Goal: Communication & Community: Answer question/provide support

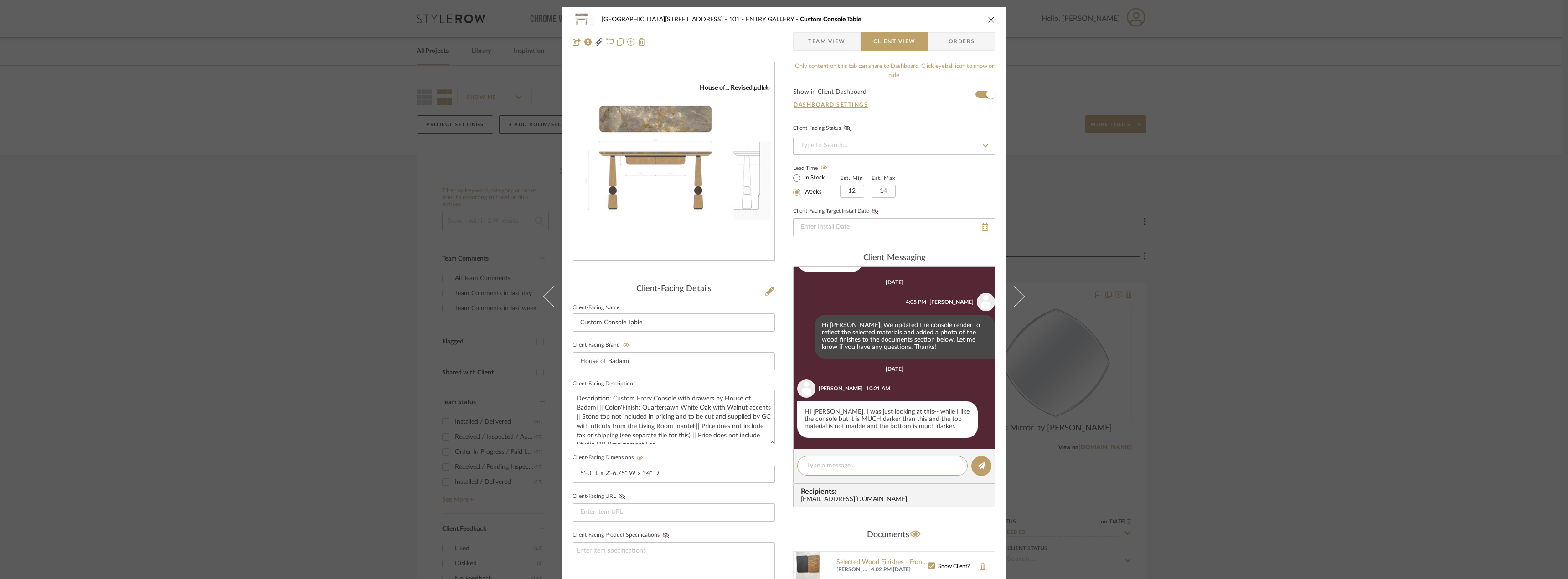
click at [201, 231] on div "24100 - 1175 Park Avenue - Mall 101 - ENTRY GALLERY Custom Console Table Team V…" at bounding box center [784, 289] width 1568 height 579
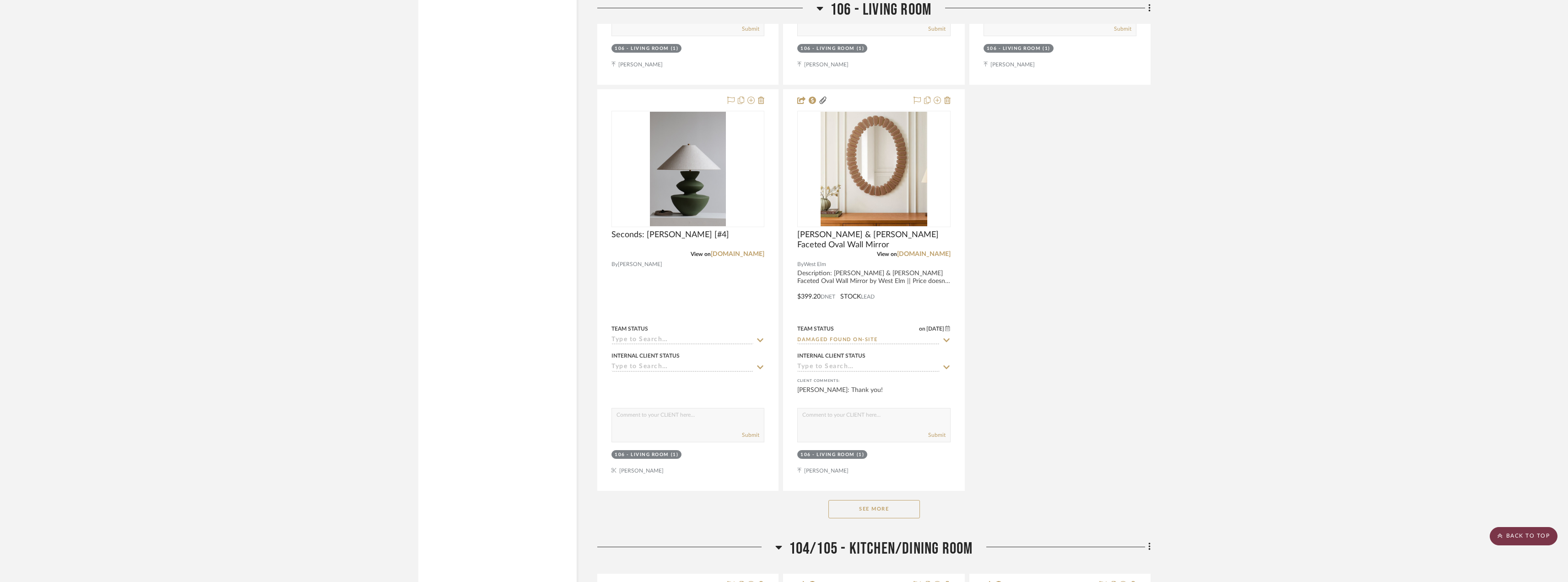
click at [1514, 528] on scroll-to-top-button "BACK TO TOP" at bounding box center [1523, 536] width 68 height 18
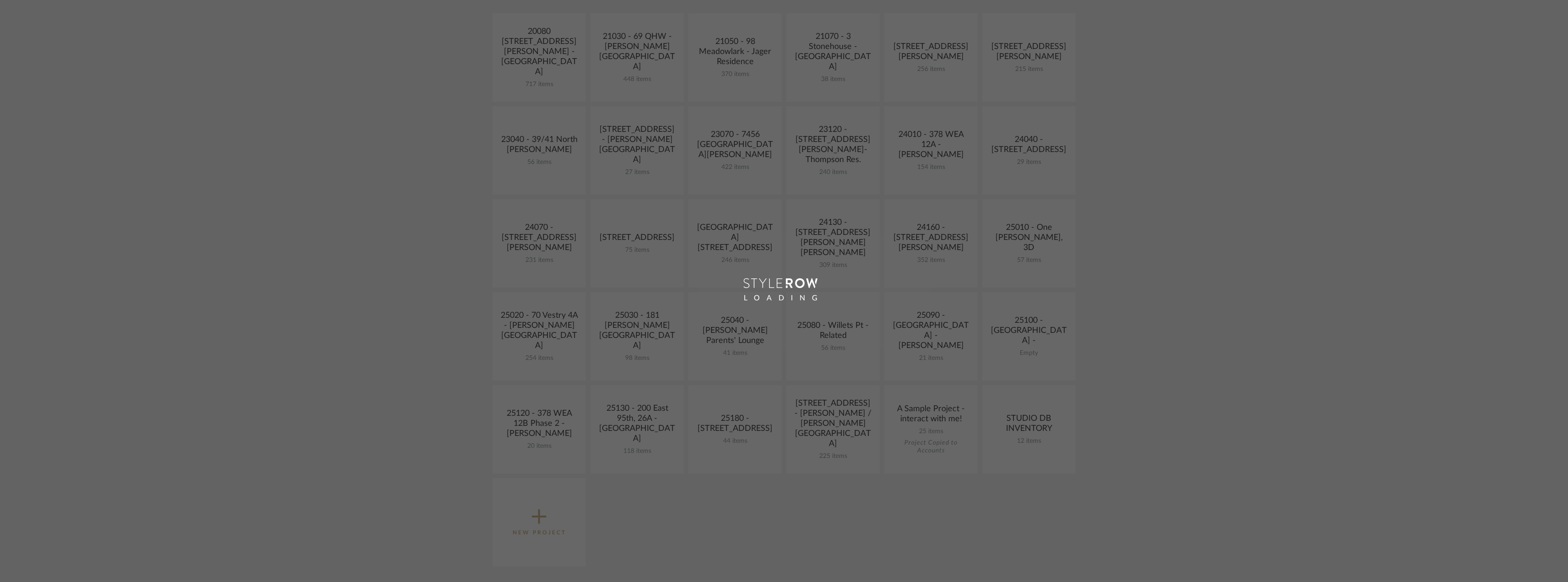
scroll to position [229, 0]
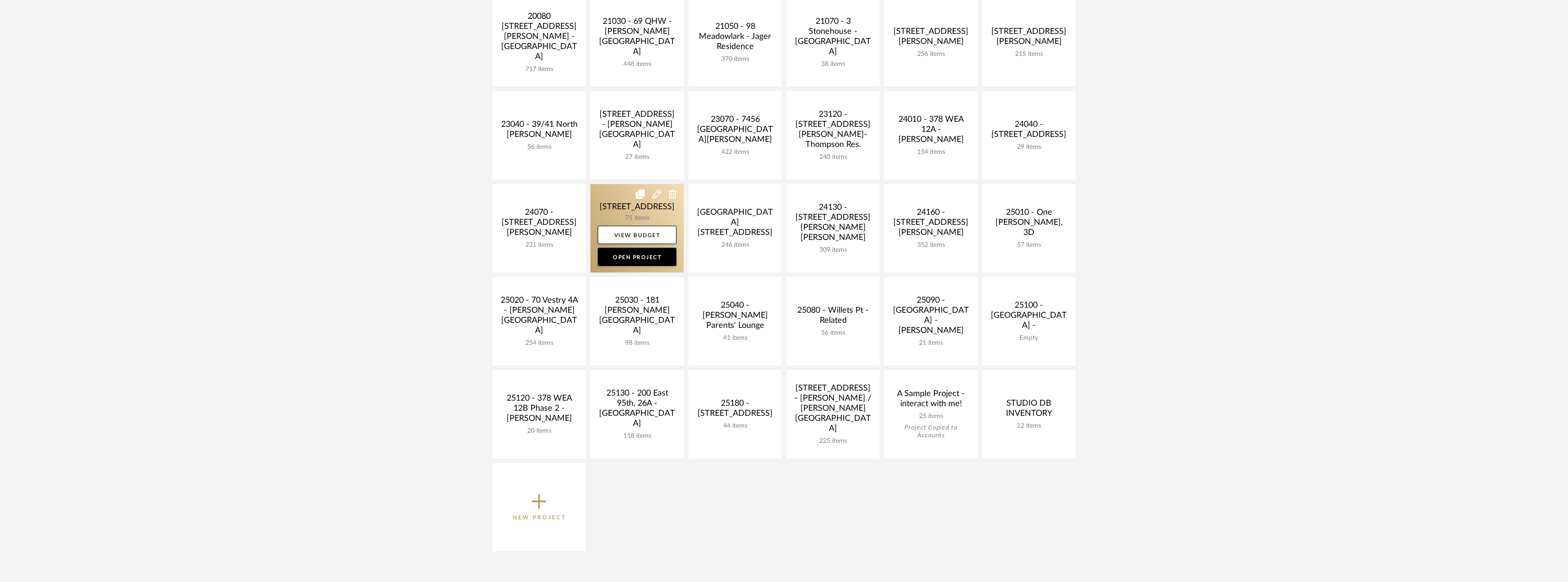
click at [652, 209] on link at bounding box center [637, 228] width 93 height 88
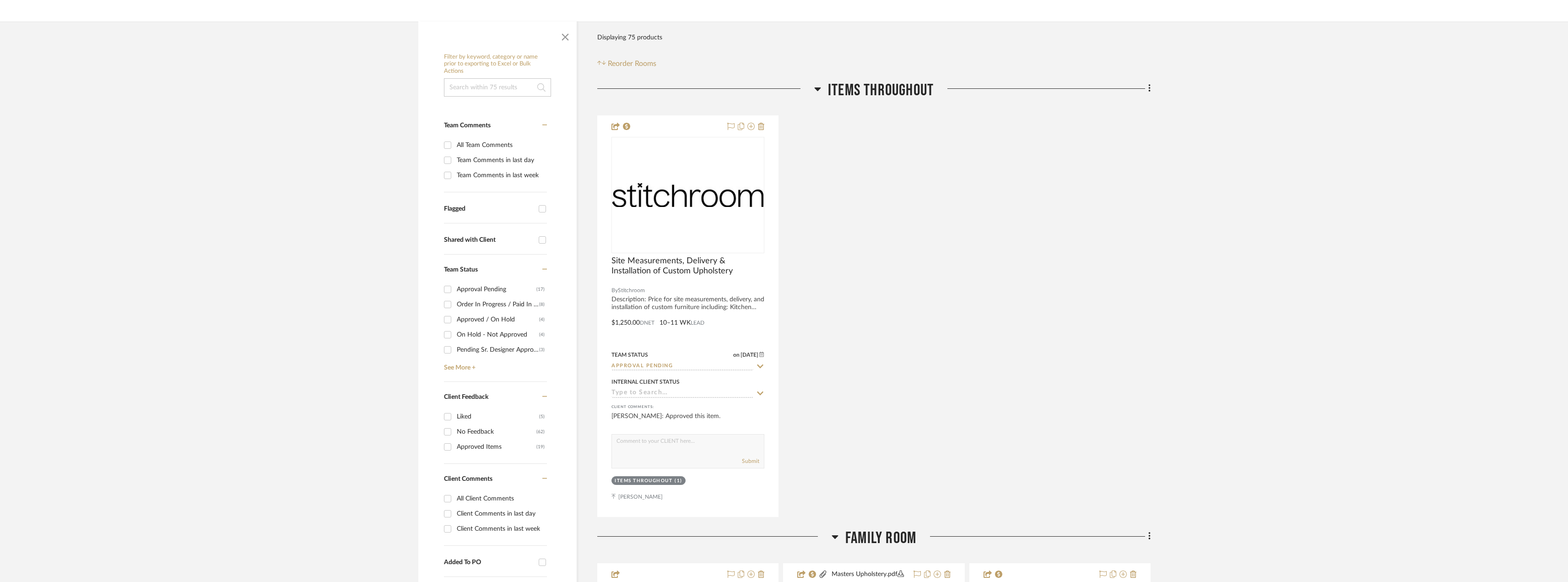
scroll to position [137, 0]
click at [666, 365] on input "Approval Pending" at bounding box center [682, 364] width 142 height 9
type input "need"
click at [664, 450] on span "Need to Order - Client Payment Received" at bounding box center [675, 458] width 109 height 16
type input "10/10/2025"
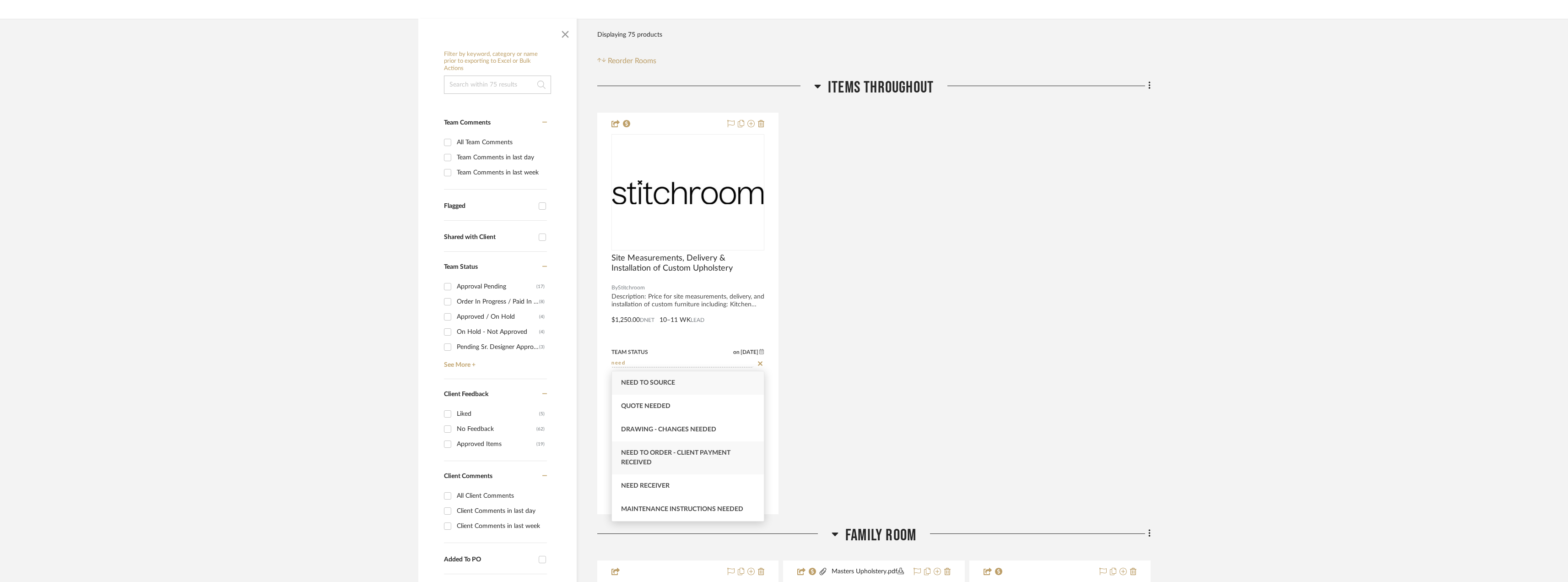
type input "Need to Order - Client Payment Received"
click at [0, 0] on div at bounding box center [0, 0] width 0 height 0
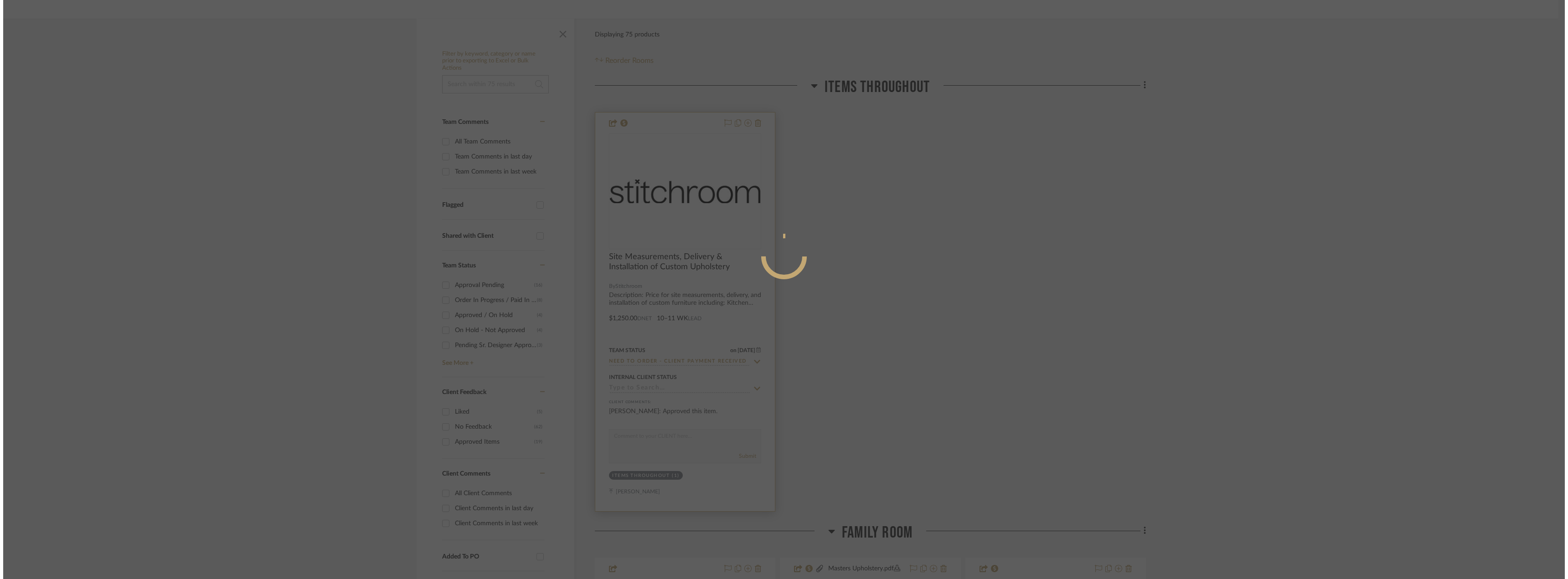
scroll to position [0, 0]
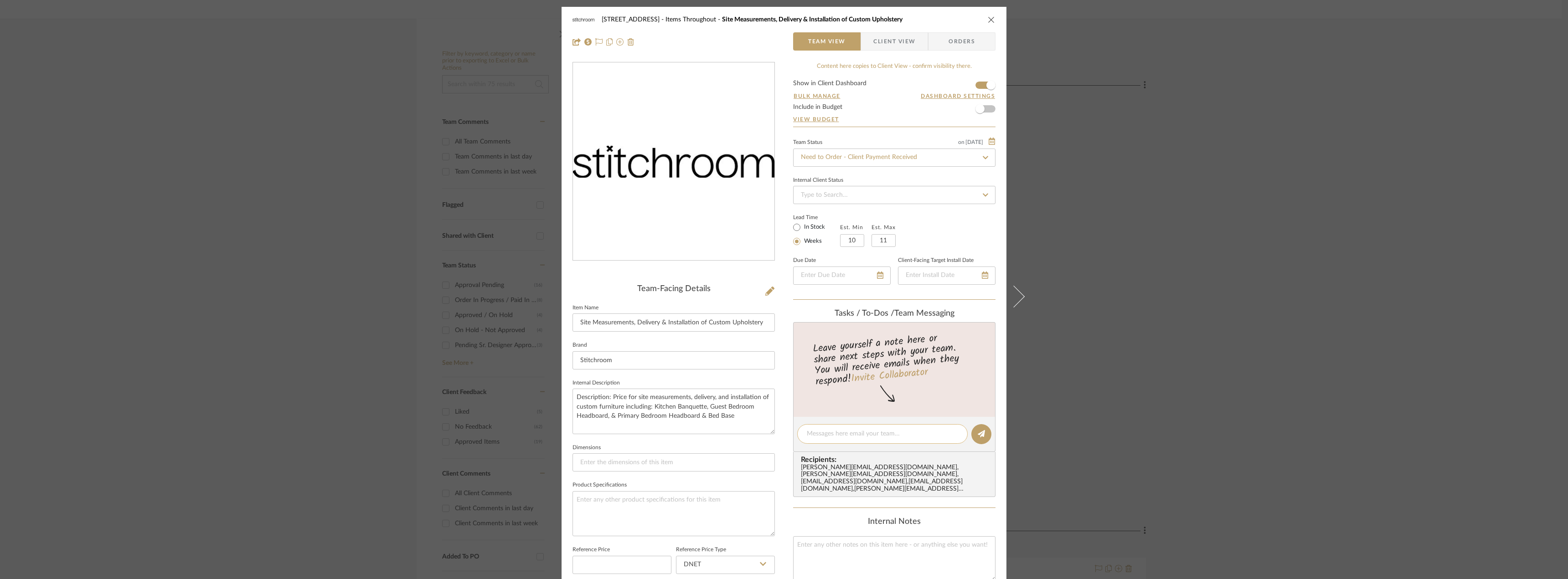
click at [833, 437] on textarea at bounding box center [882, 434] width 152 height 9
type textarea "send payment link to Erin to pay directly"
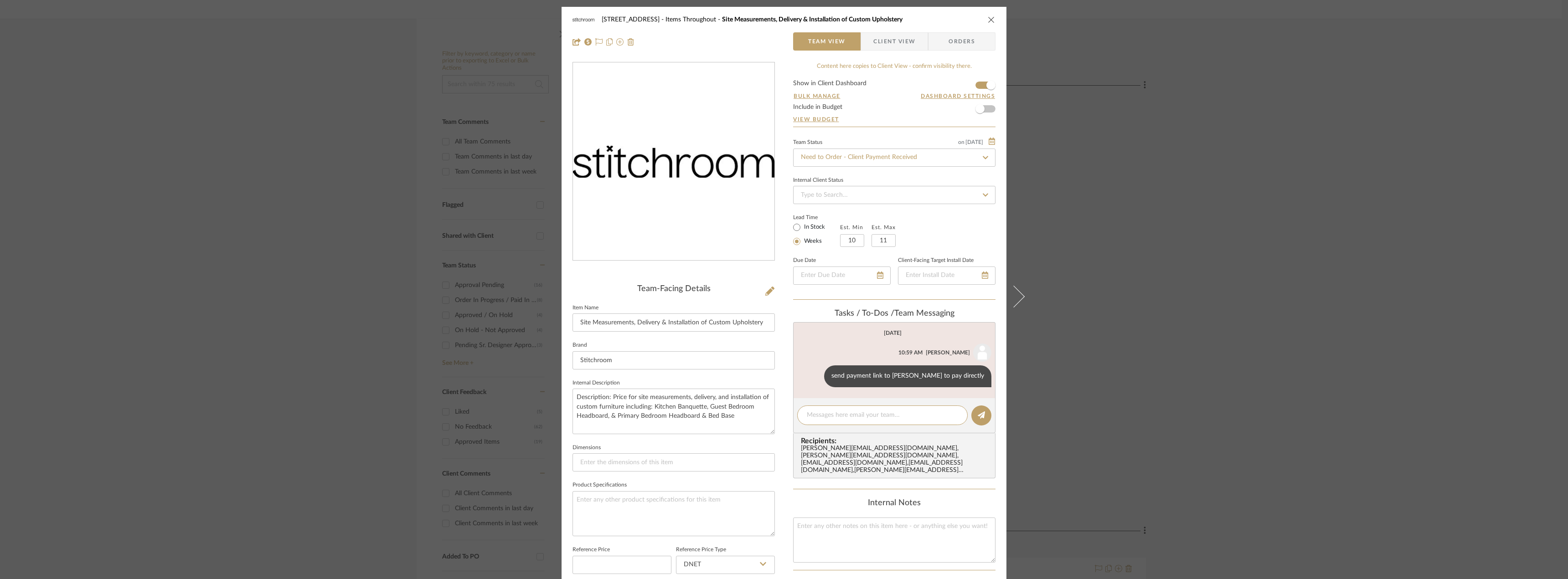
click at [1119, 314] on div "24080 - 323 Pacific Avenue Items Throughout Site Measurements, Delivery & Insta…" at bounding box center [784, 289] width 1568 height 579
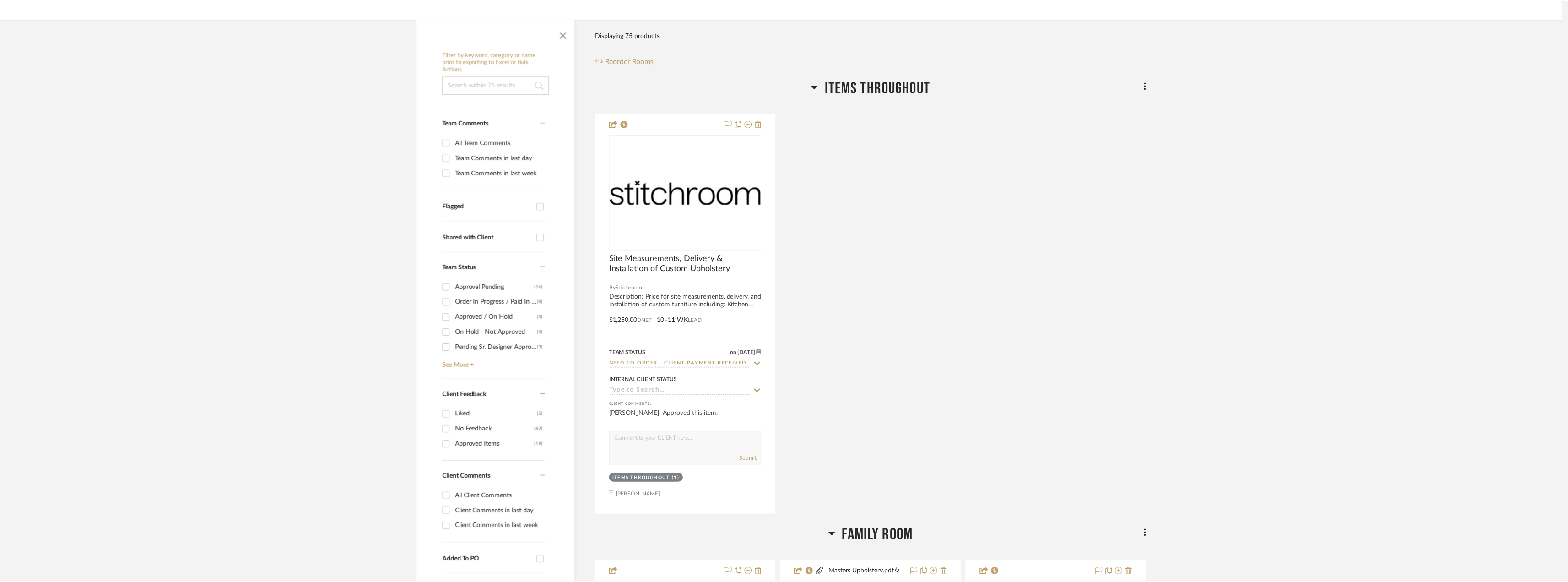
scroll to position [137, 0]
click at [691, 361] on input "Need to Order - Client Payment Received" at bounding box center [682, 364] width 142 height 9
click at [899, 337] on div "Site Measurements, Delivery & Installation of Custom Upholstery By Stitchroom D…" at bounding box center [874, 313] width 553 height 402
click at [697, 210] on div "0" at bounding box center [688, 192] width 152 height 116
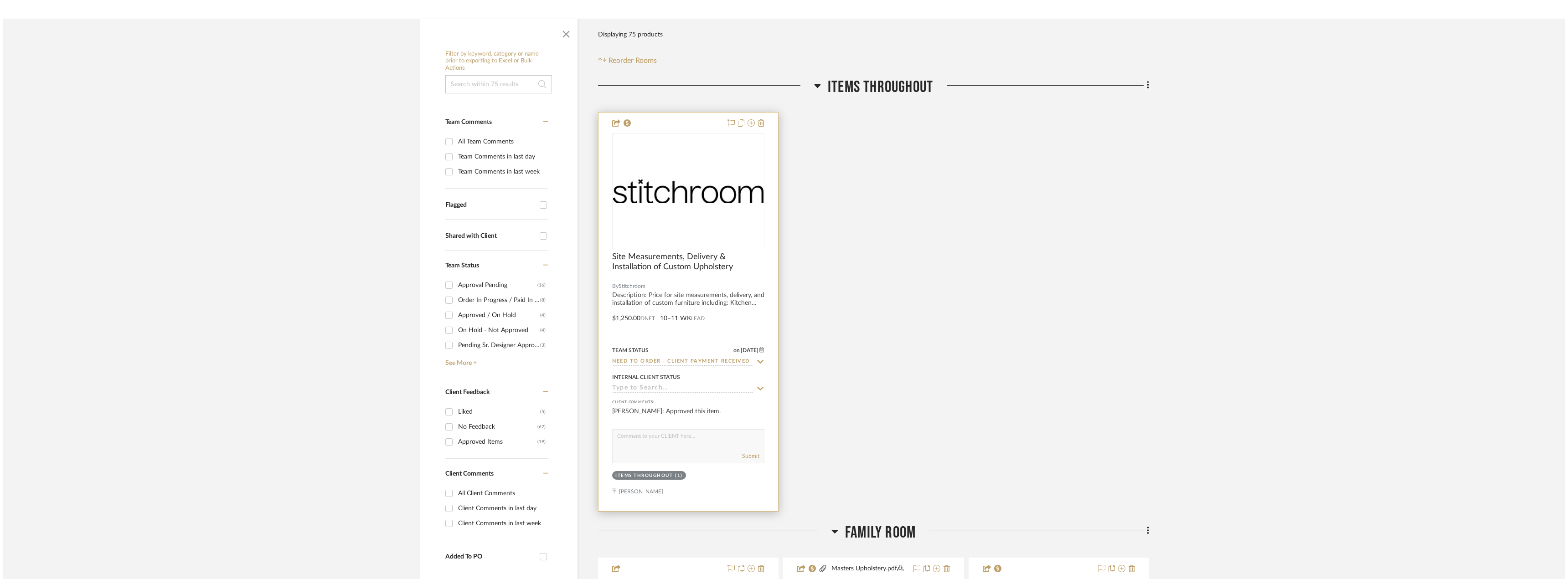
scroll to position [0, 0]
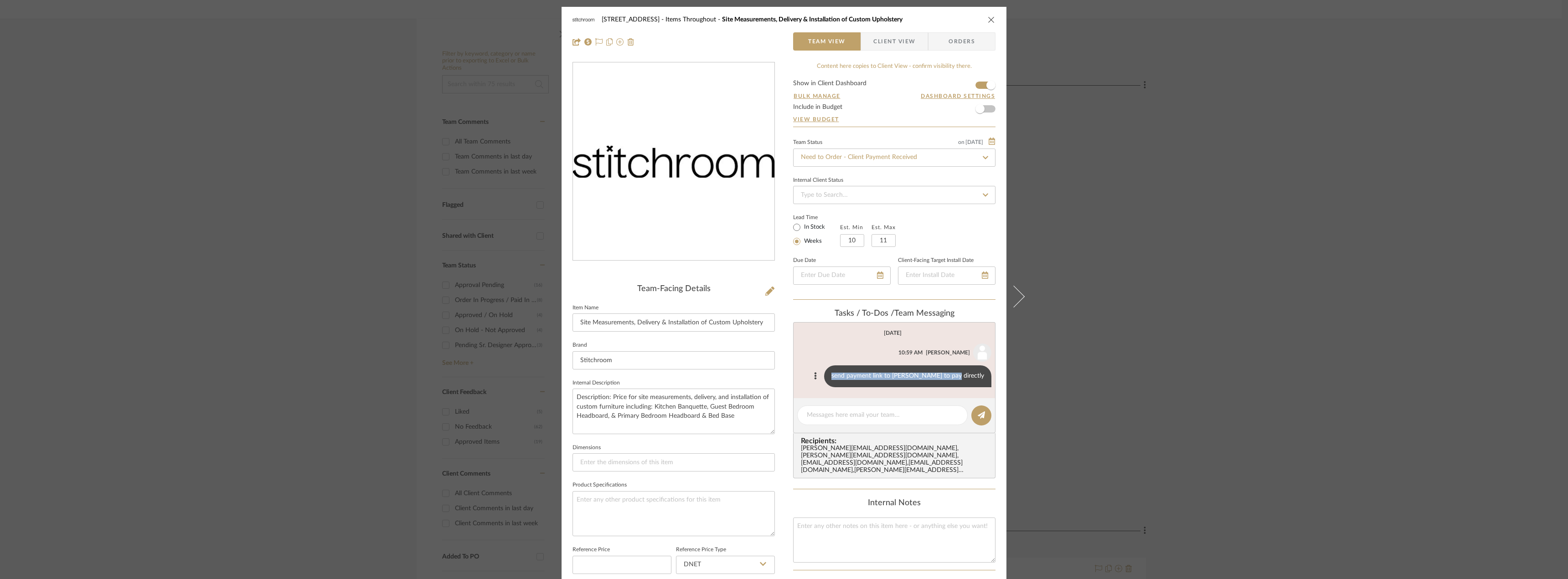
drag, startPoint x: 869, startPoint y: 377, endPoint x: 981, endPoint y: 380, distance: 112.0
click at [981, 380] on div "send payment link to Erin to pay directly" at bounding box center [908, 376] width 167 height 22
copy div "send payment link to Erin to pay directly"
click at [1150, 315] on div "24080 - 323 Pacific Avenue Items Throughout Site Measurements, Delivery & Insta…" at bounding box center [784, 289] width 1568 height 579
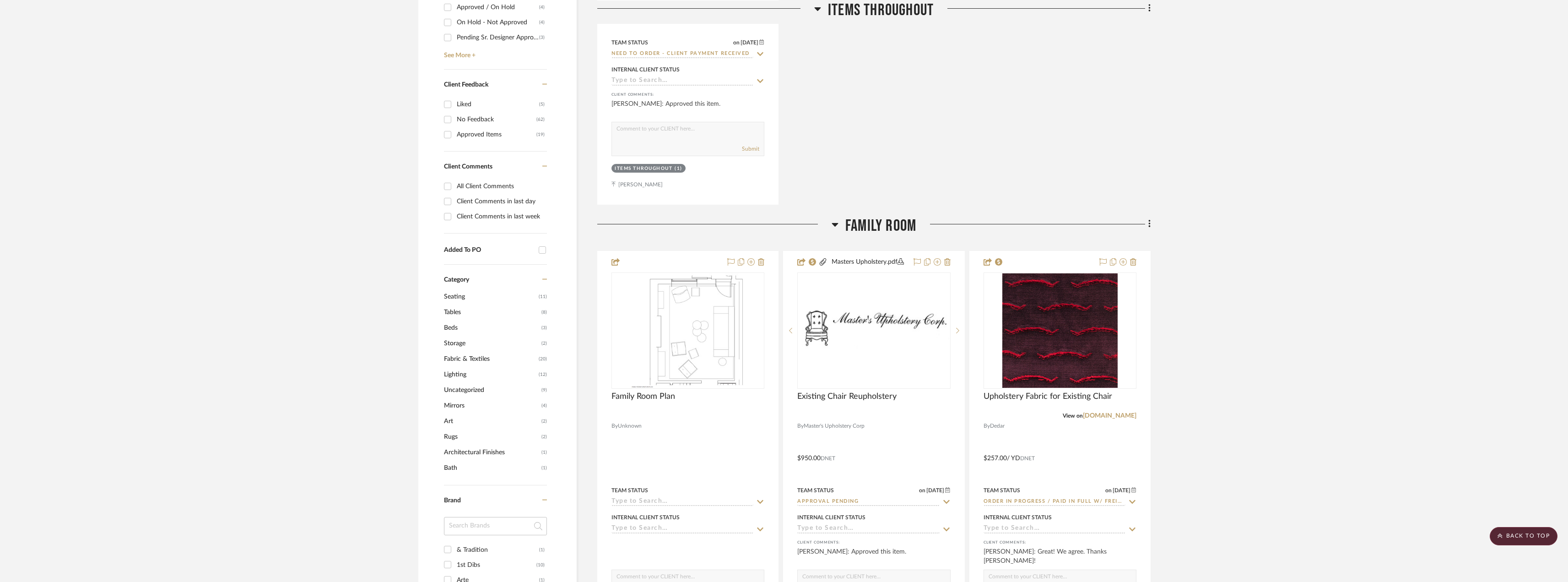
scroll to position [367, 0]
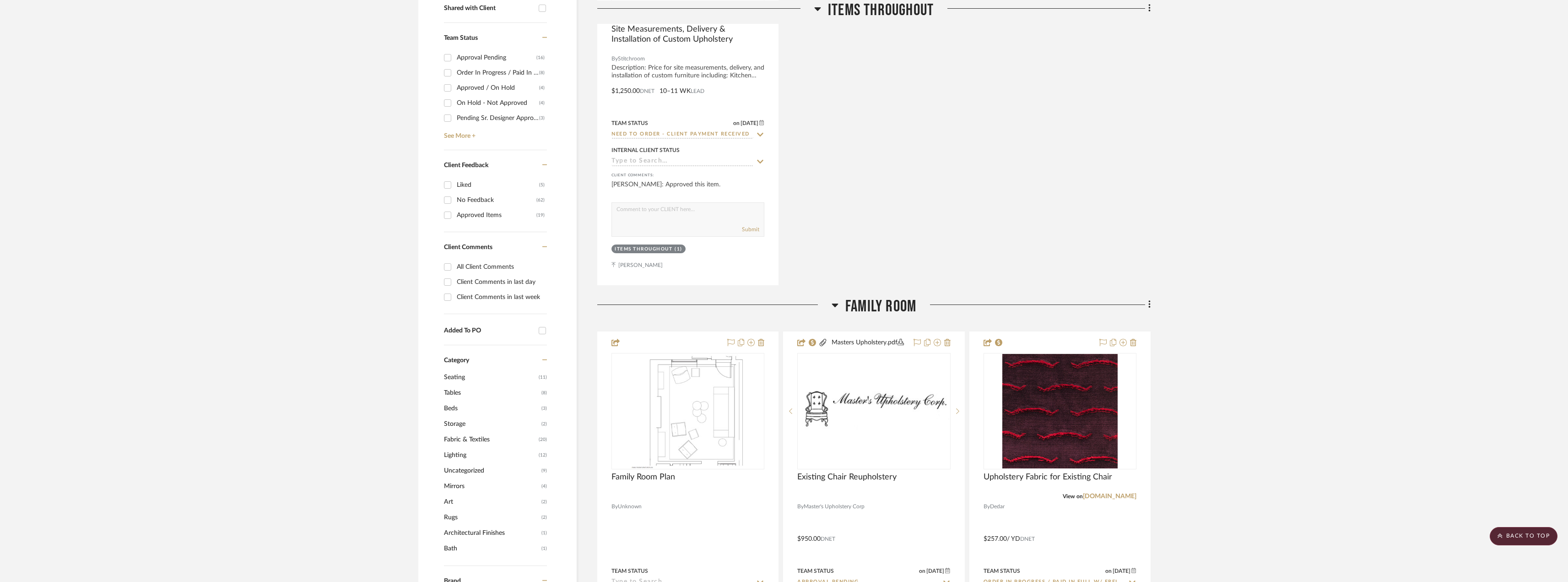
click at [479, 215] on div "Approved Items" at bounding box center [496, 215] width 80 height 15
click at [455, 215] on input "Approved Items (19)" at bounding box center [447, 215] width 15 height 15
checkbox input "true"
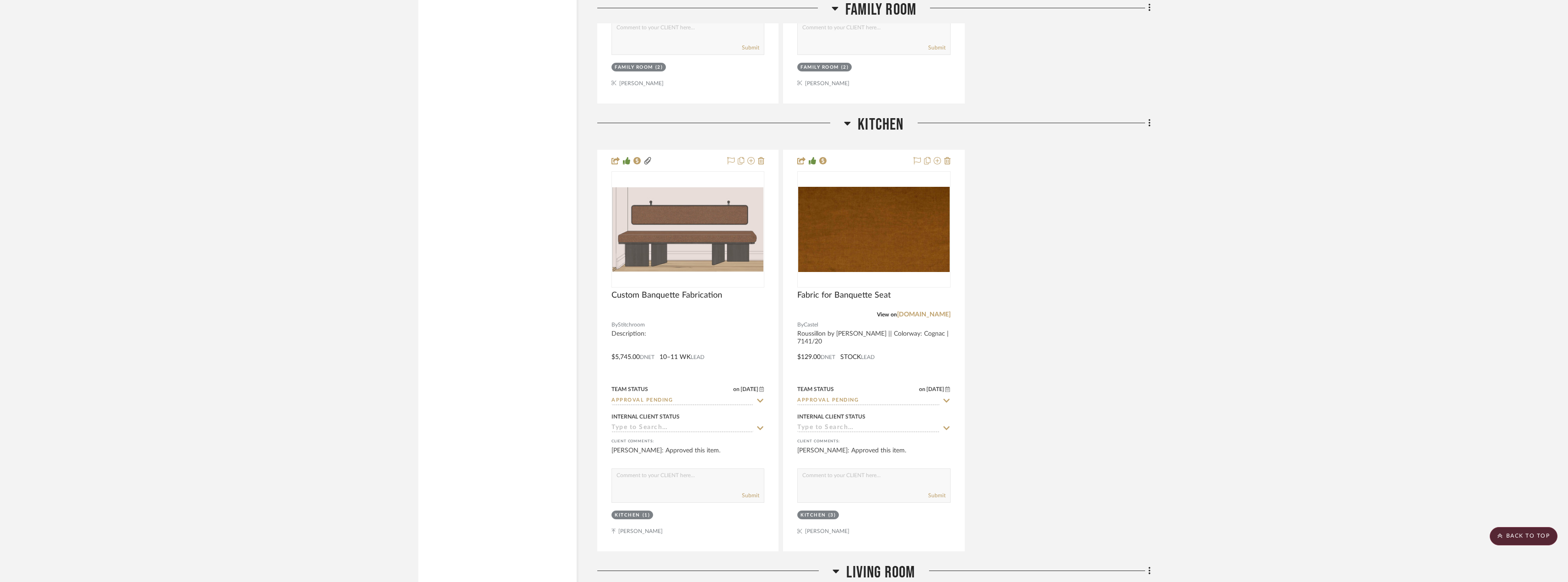
scroll to position [1420, 0]
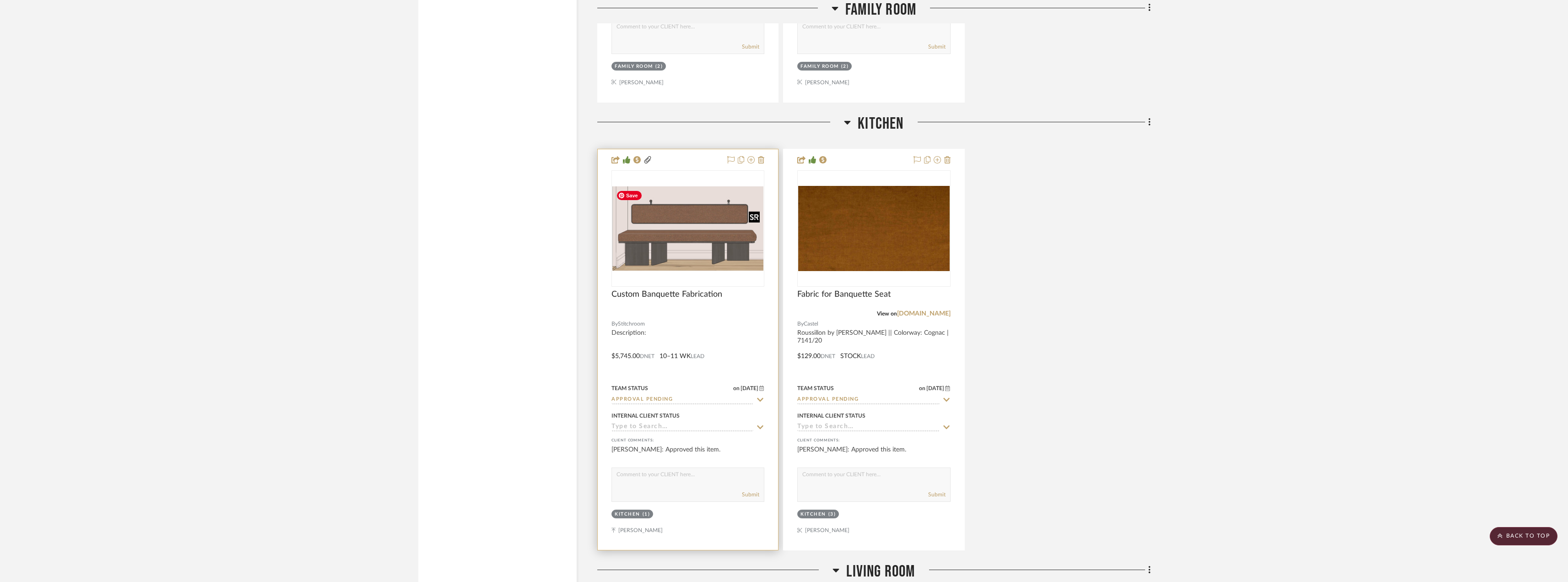
click at [700, 247] on img "0" at bounding box center [688, 228] width 151 height 84
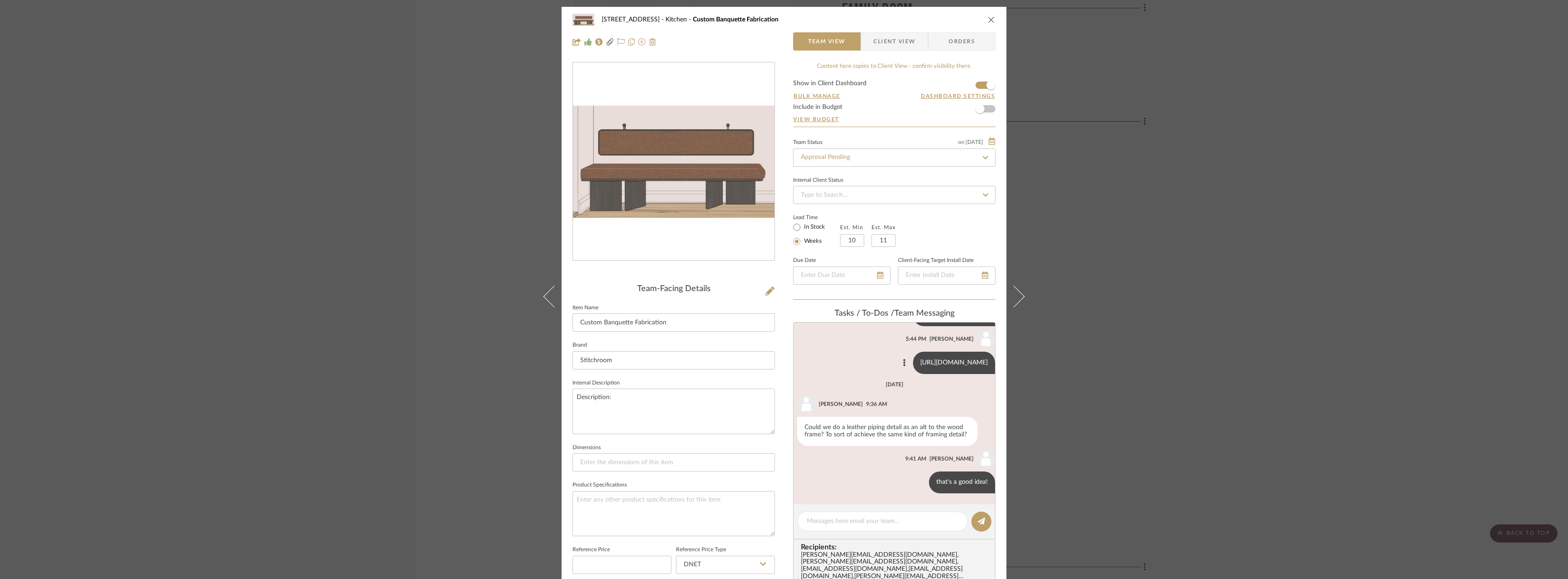
scroll to position [234, 0]
click at [864, 156] on input "Approval Pending" at bounding box center [894, 157] width 203 height 18
type input "need"
click at [854, 248] on div "Need to Order - Client Payment Received" at bounding box center [891, 251] width 201 height 23
type input "10/10/2025"
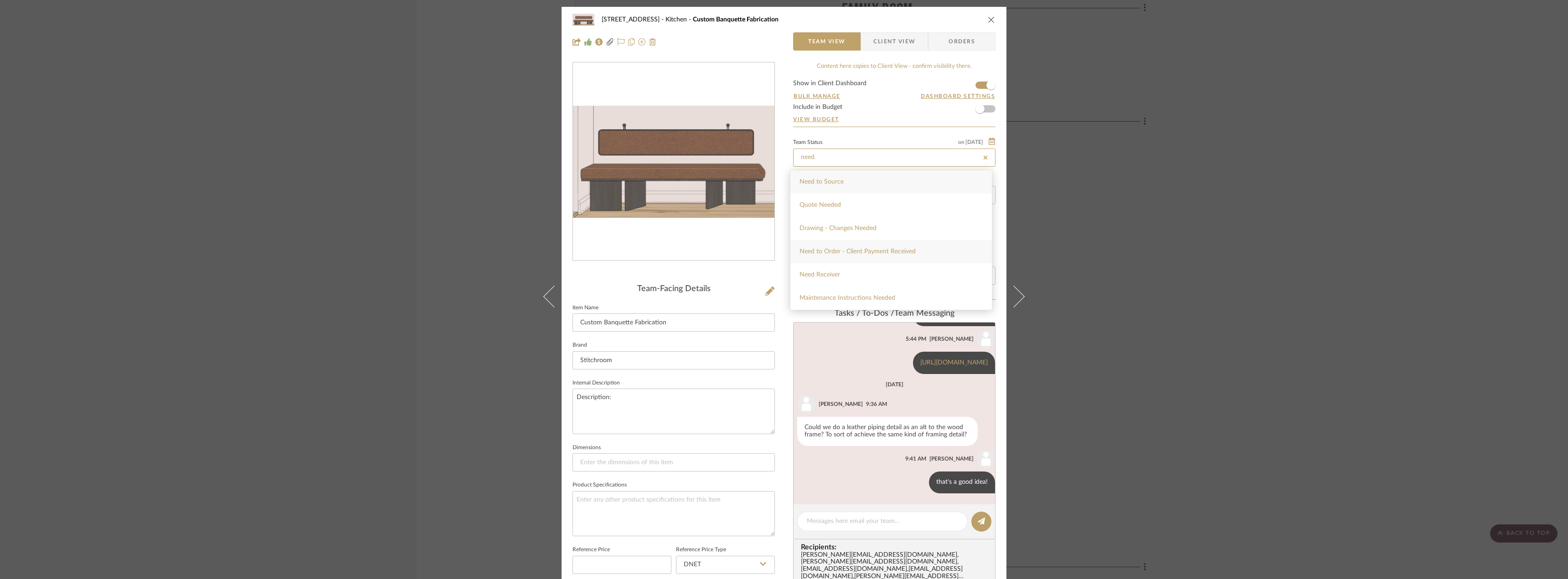
type input "Need to Order - Client Payment Received"
type input "10/10/2025"
type input "Need to Order - Client Payment Received"
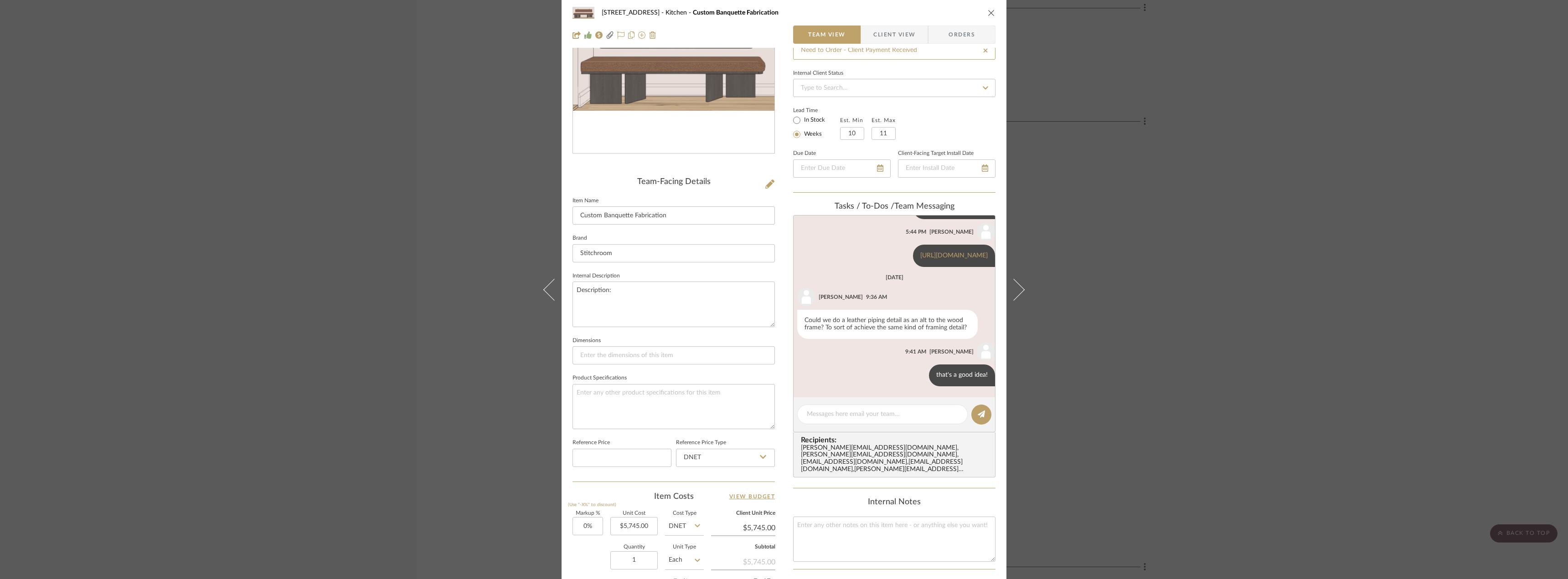
scroll to position [182, 0]
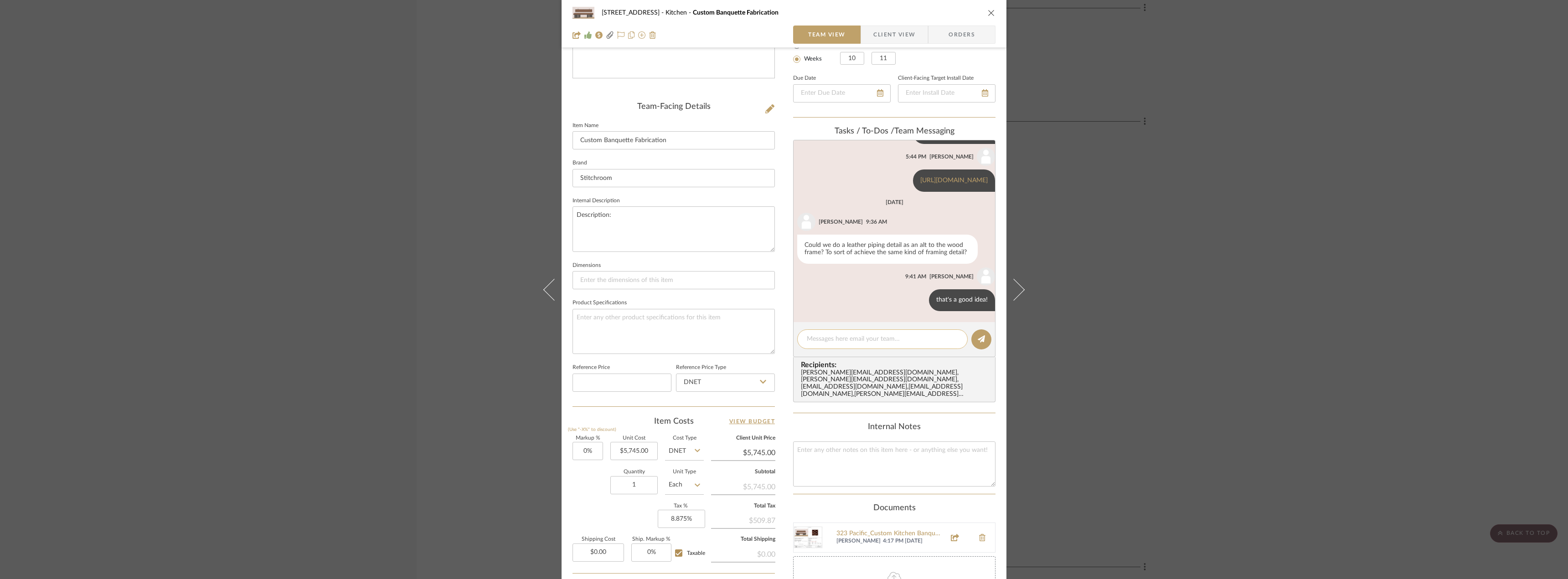
click at [830, 336] on textarea at bounding box center [882, 339] width 152 height 9
paste textarea "send payment link to Erin to pay directly"
type textarea "send payment link to Erin to pay directly"
click at [983, 338] on button at bounding box center [981, 339] width 20 height 20
click at [1141, 292] on div "24080 - 323 Pacific Avenue Kitchen Custom Banquette Fabrication Team View Clien…" at bounding box center [784, 289] width 1568 height 579
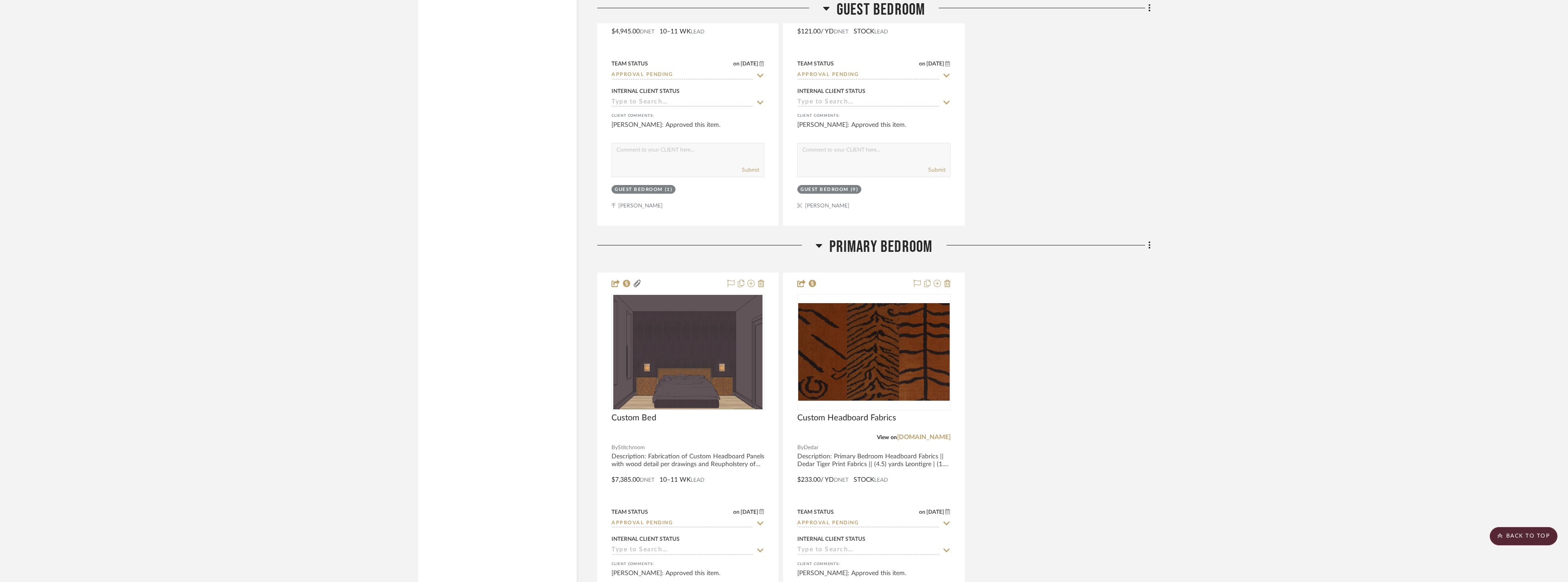
scroll to position [3642, 0]
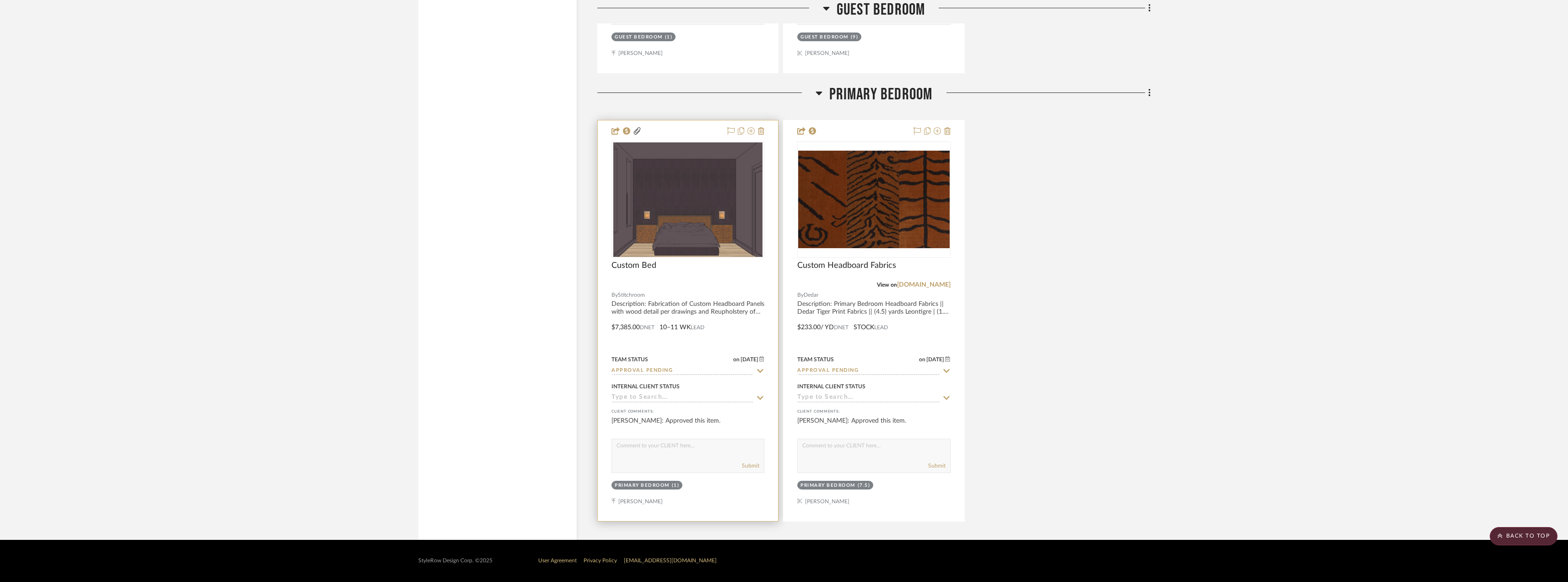
click at [662, 367] on input "Approval Pending" at bounding box center [682, 371] width 142 height 9
type input "need"
click at [664, 466] on div "Need to Order - Client Payment Received" at bounding box center [688, 465] width 152 height 33
type input "10/10/2025"
type input "Need to Order - Client Payment Received"
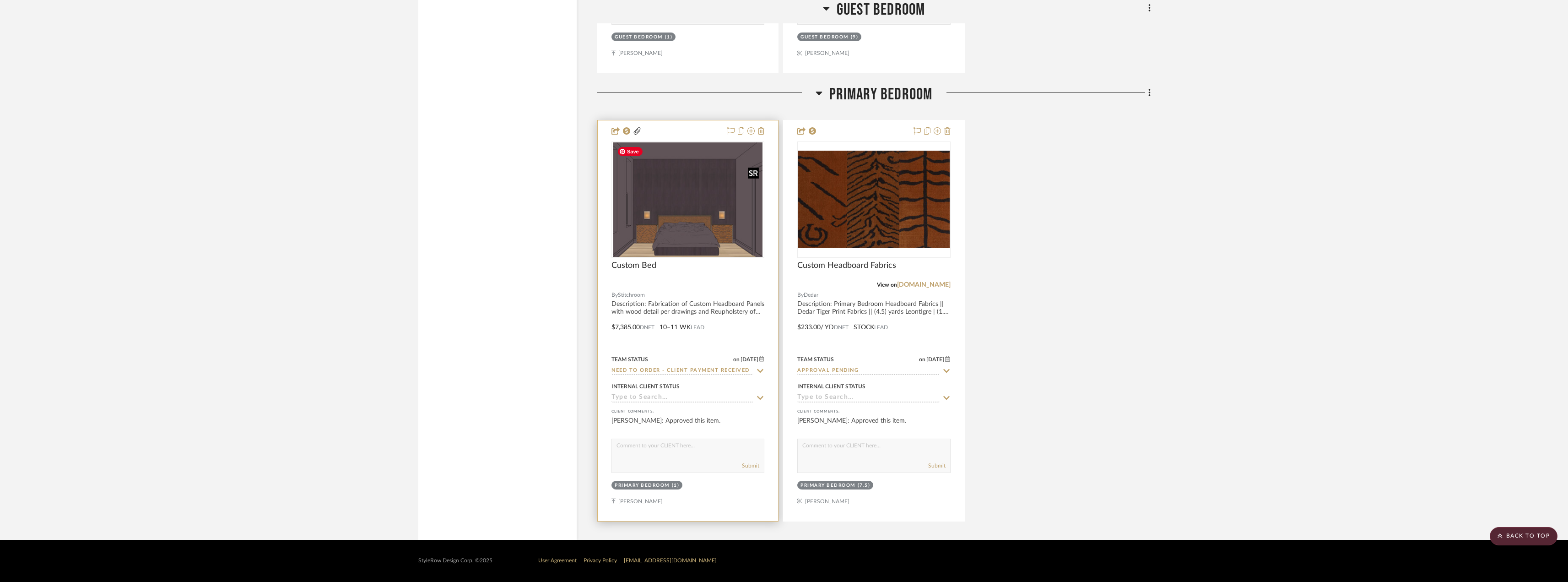
click at [690, 169] on img "0" at bounding box center [688, 199] width 149 height 114
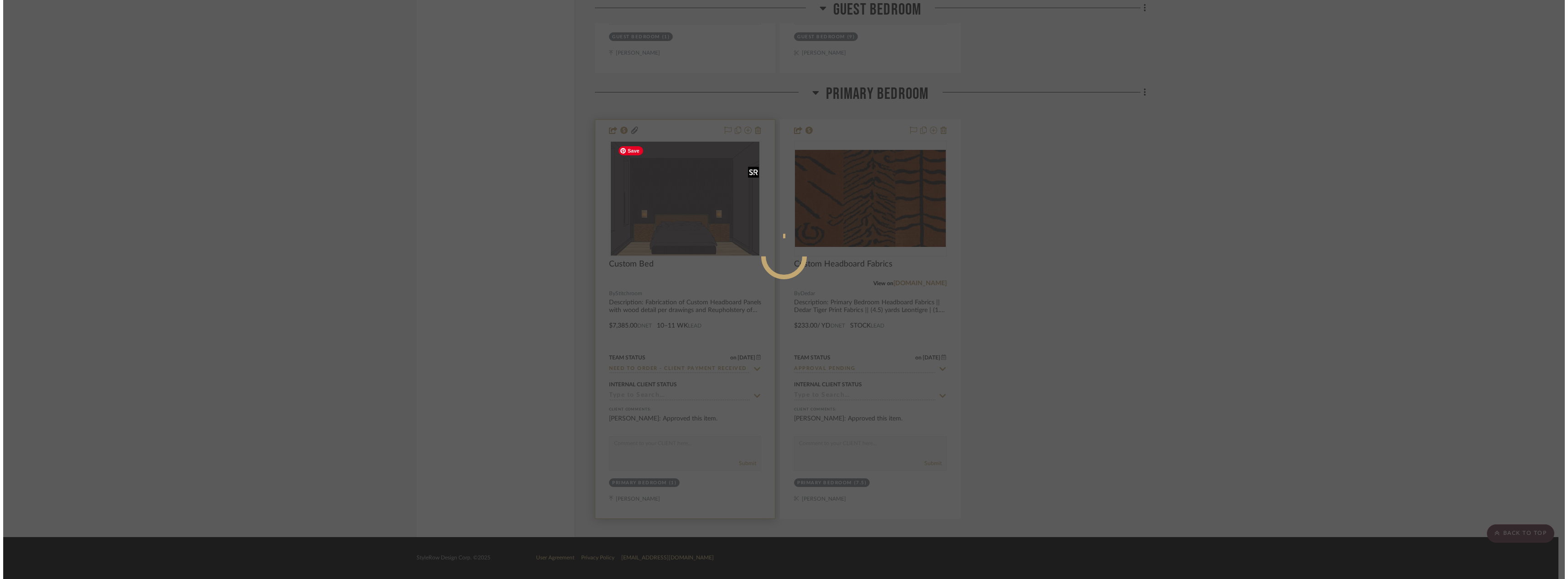
scroll to position [0, 0]
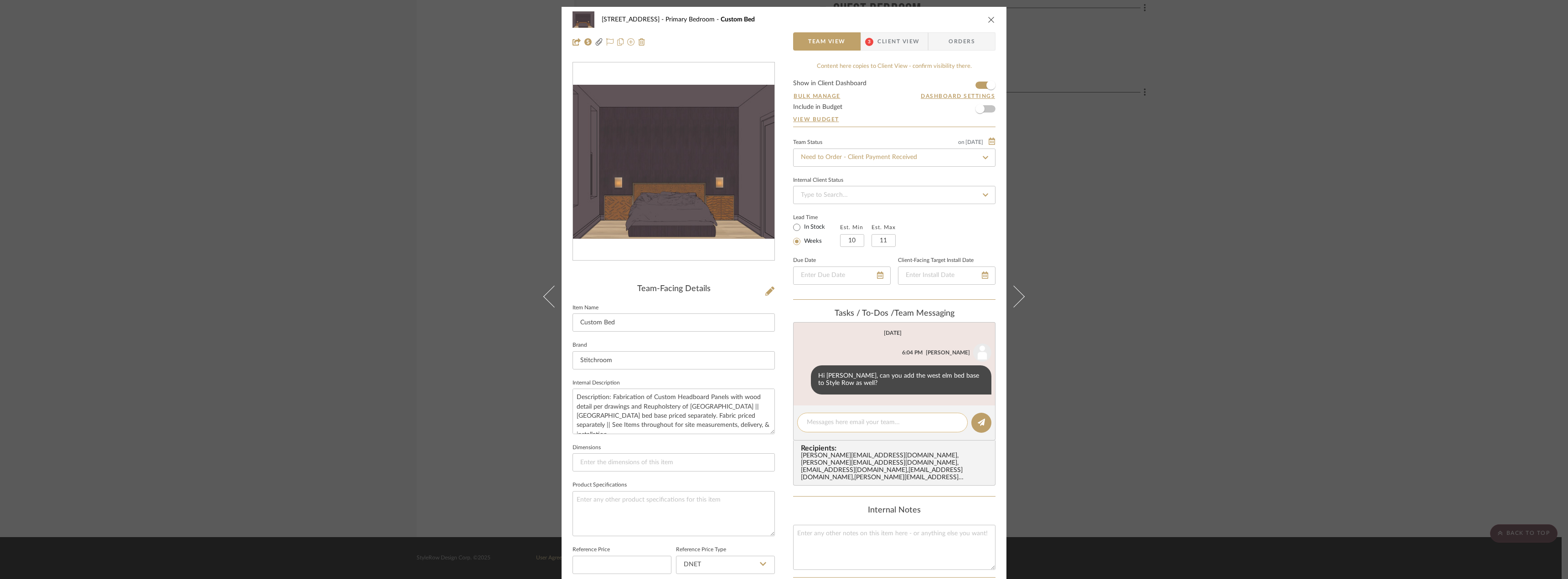
click at [863, 423] on textarea at bounding box center [882, 422] width 152 height 9
paste textarea "send payment link to Erin to pay directly"
type textarea "send payment link to Erin to pay directly"
click at [984, 423] on button at bounding box center [981, 423] width 20 height 20
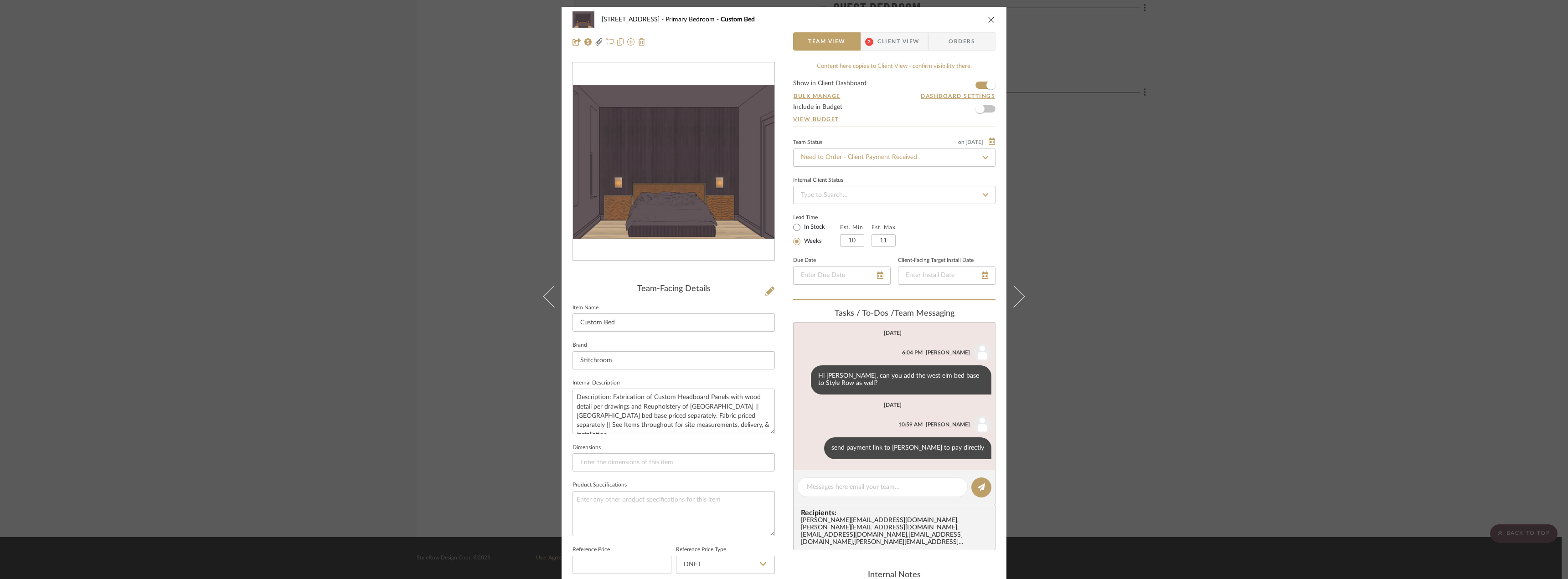
click at [1154, 387] on div "24080 - 323 Pacific Avenue Primary Bedroom Custom Bed Team View 3 Client View O…" at bounding box center [784, 289] width 1568 height 579
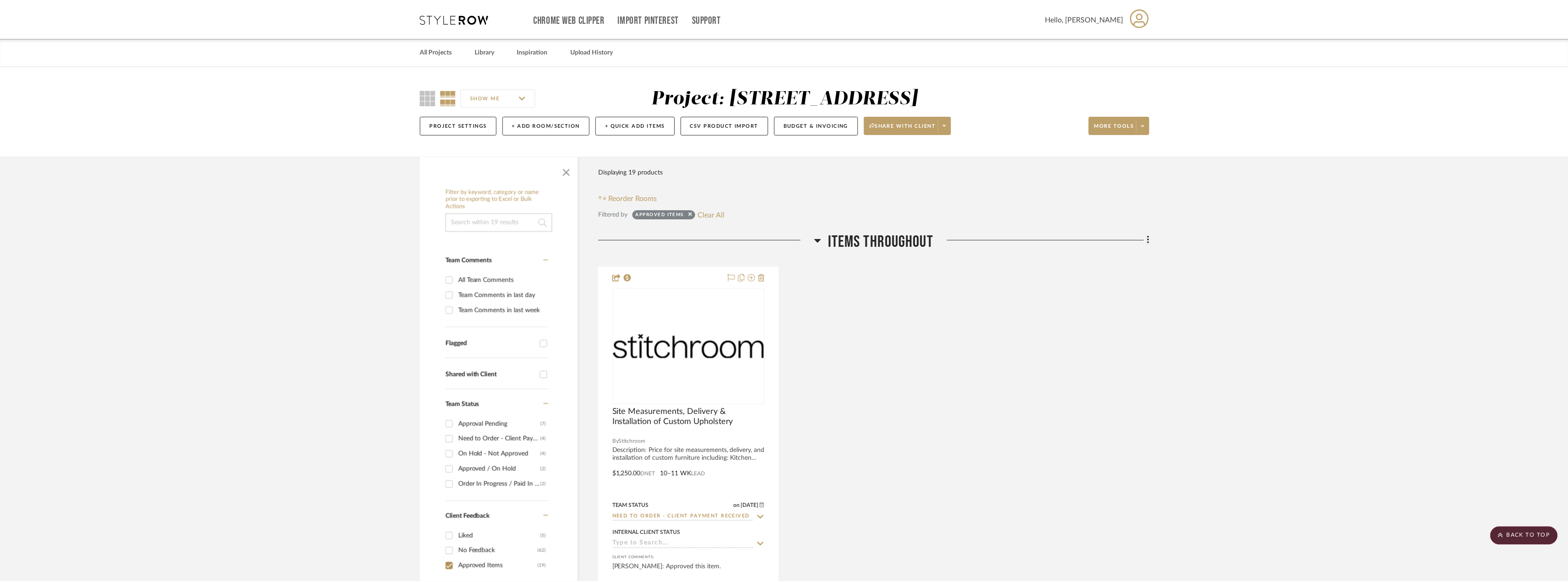
scroll to position [3642, 0]
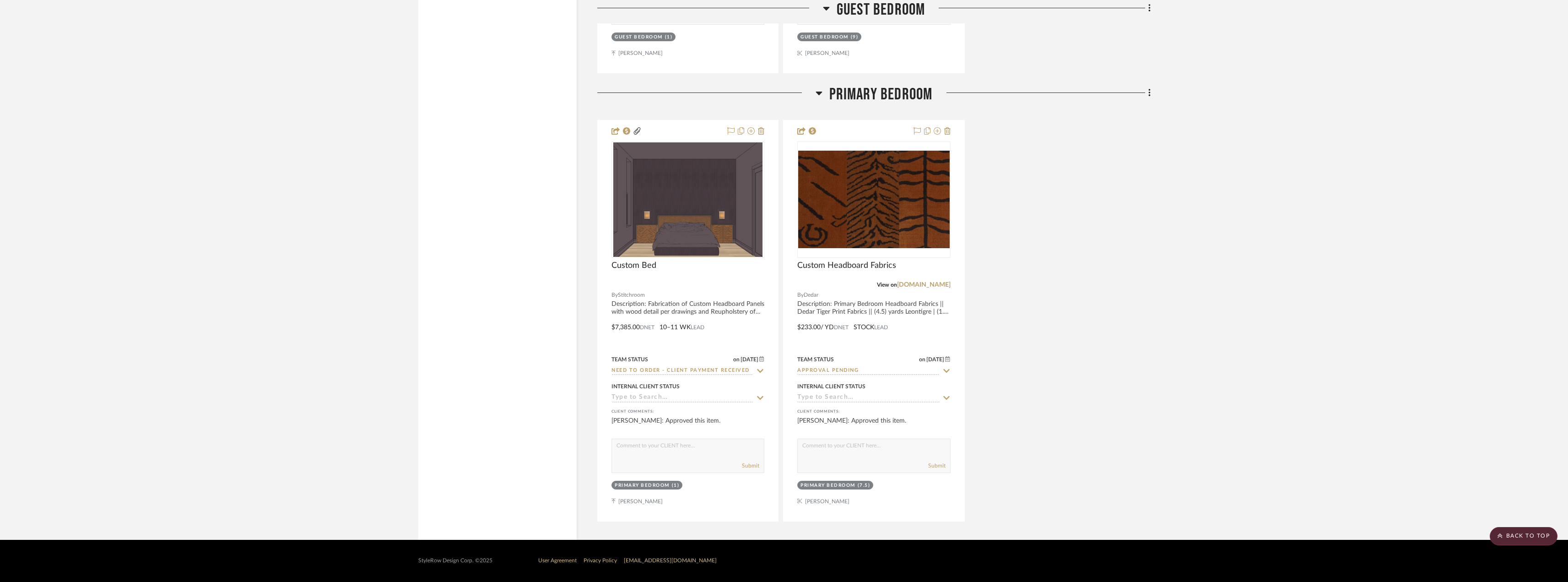
click at [1094, 390] on div "Custom Bed By Stitchroom Description: Fabrication of Custom Headboard Panels wi…" at bounding box center [874, 321] width 553 height 402
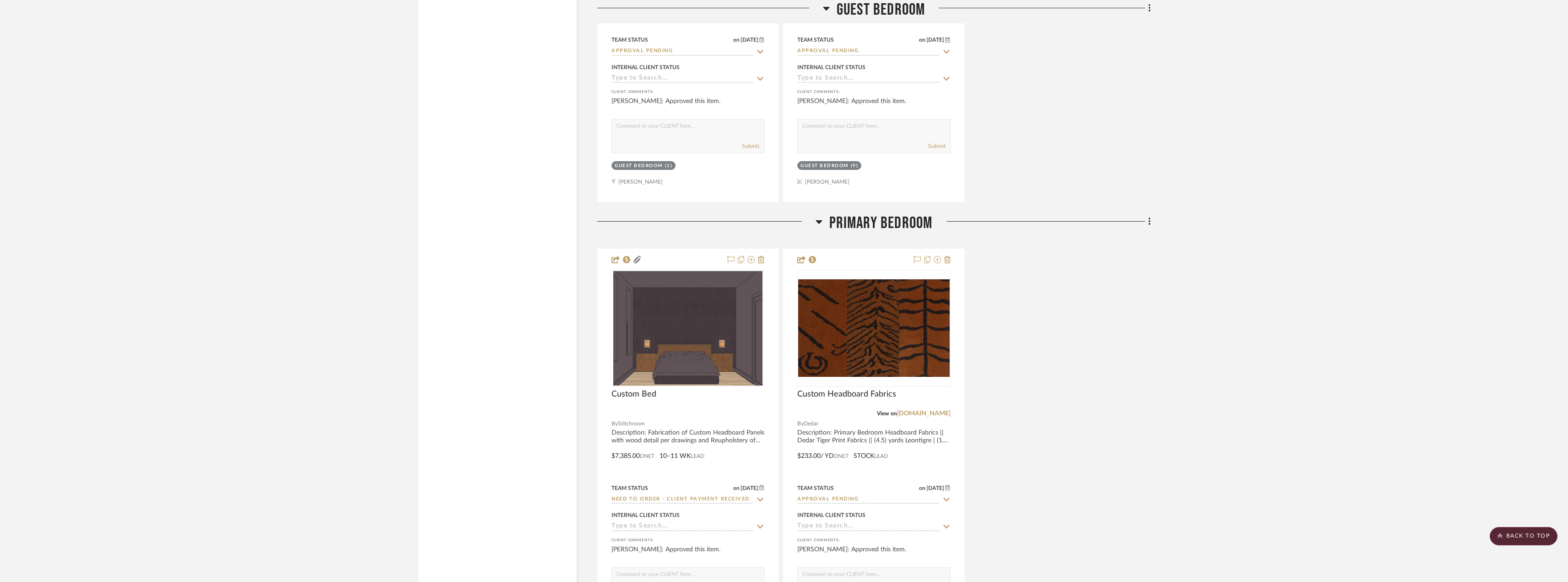
scroll to position [3504, 0]
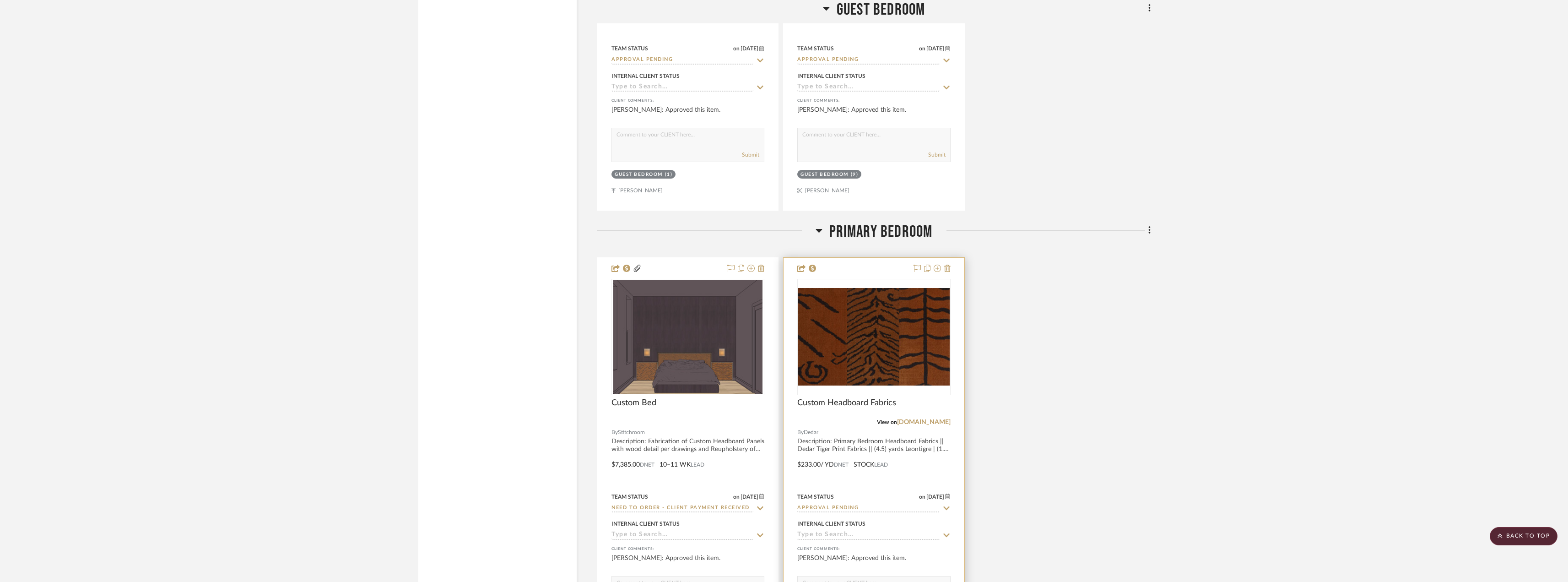
click at [825, 507] on input "Approval Pending" at bounding box center [868, 509] width 142 height 9
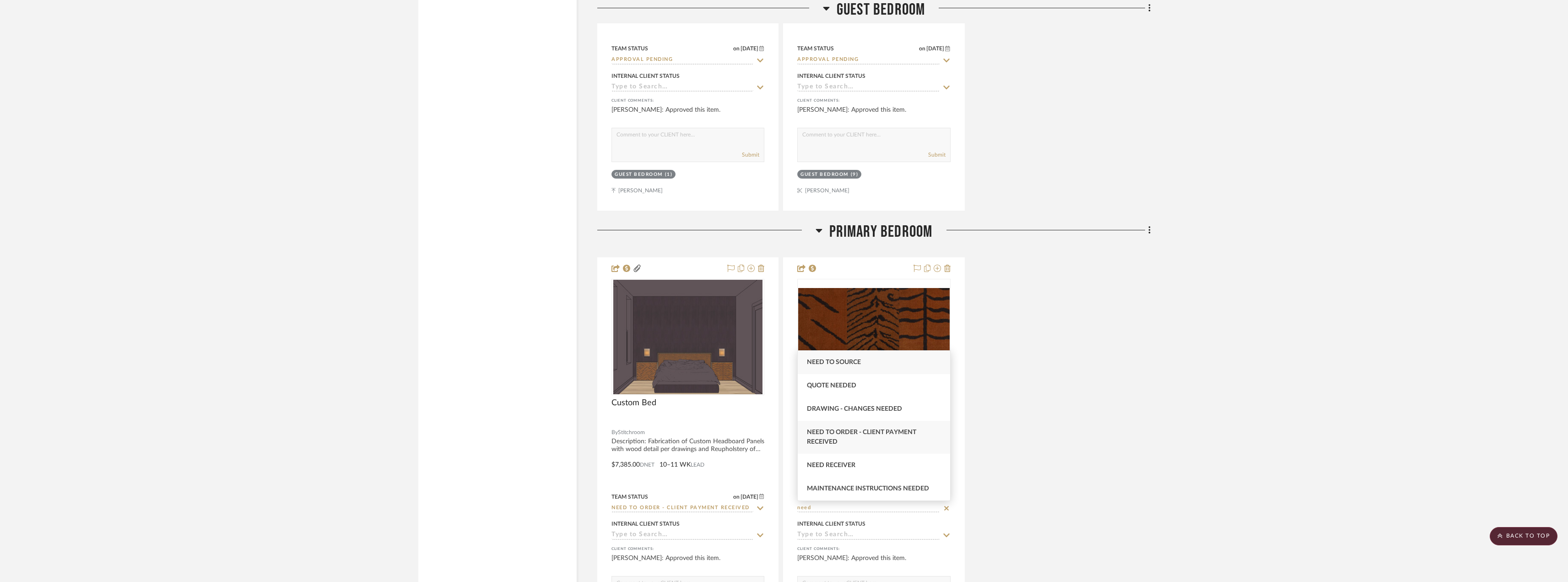
type input "need"
click at [870, 430] on span "Need to Order - Client Payment Received" at bounding box center [861, 437] width 109 height 16
type input "10/10/2025"
type input "Need to Order - Client Payment Received"
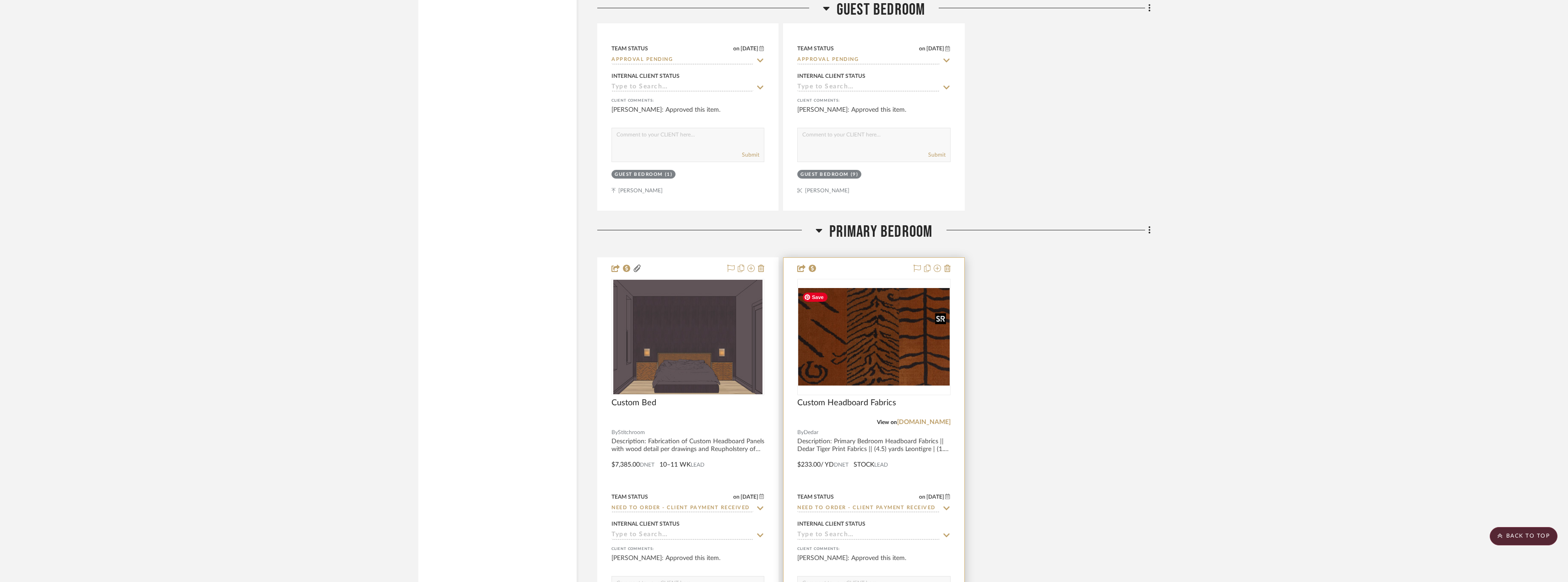
click at [880, 358] on img "0" at bounding box center [873, 337] width 151 height 97
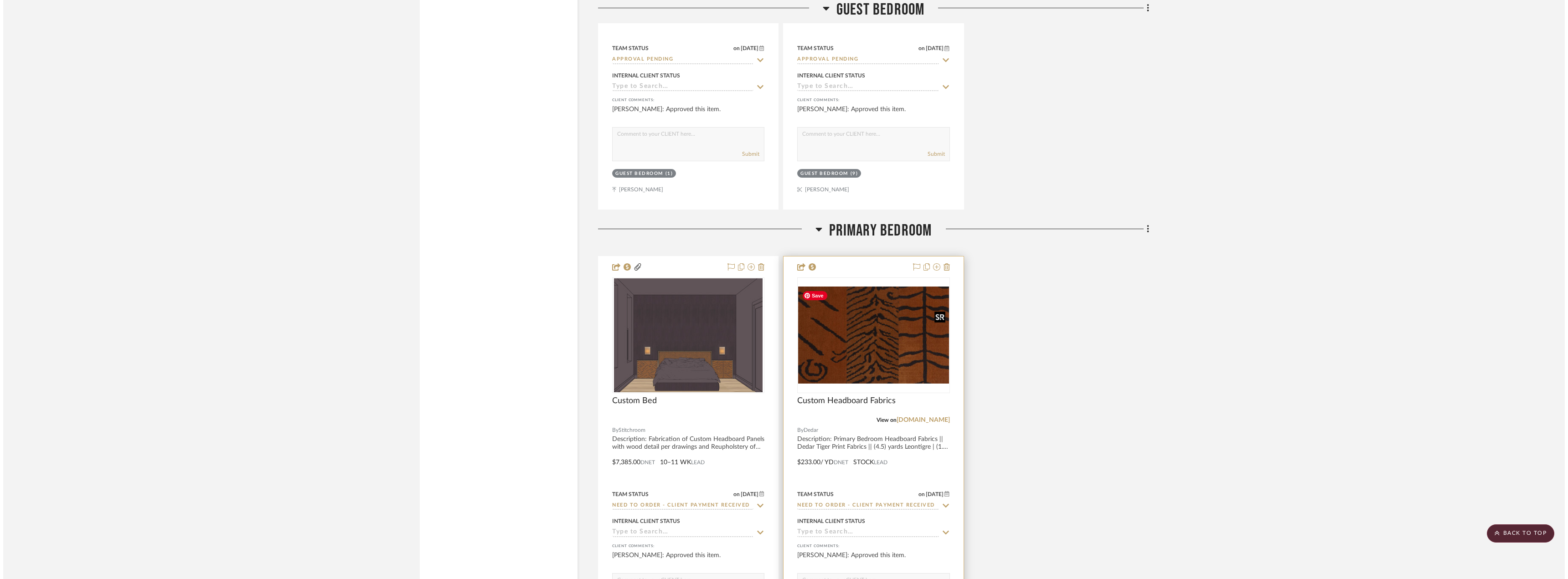
scroll to position [0, 0]
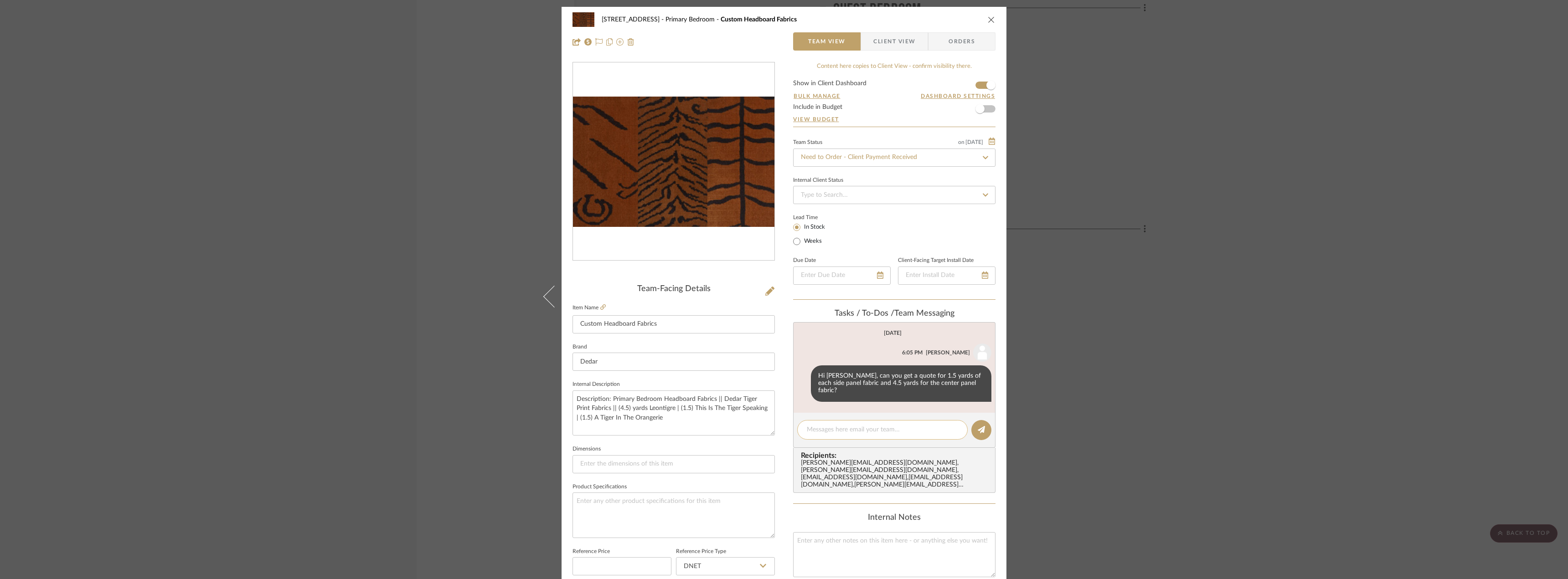
click at [825, 425] on textarea at bounding box center [882, 429] width 152 height 9
type textarea "place on Erin's credit card"
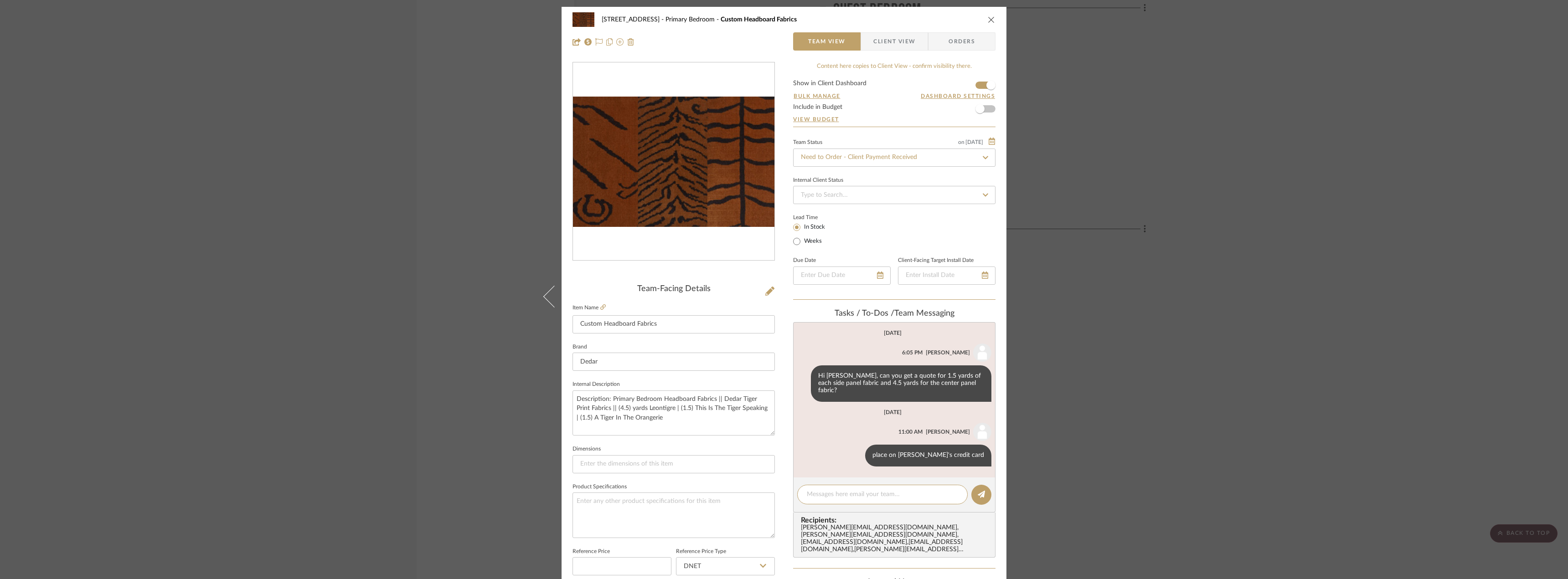
click at [1116, 407] on div "24080 - 323 Pacific Avenue Primary Bedroom Custom Headboard Fabrics Team View C…" at bounding box center [784, 289] width 1568 height 579
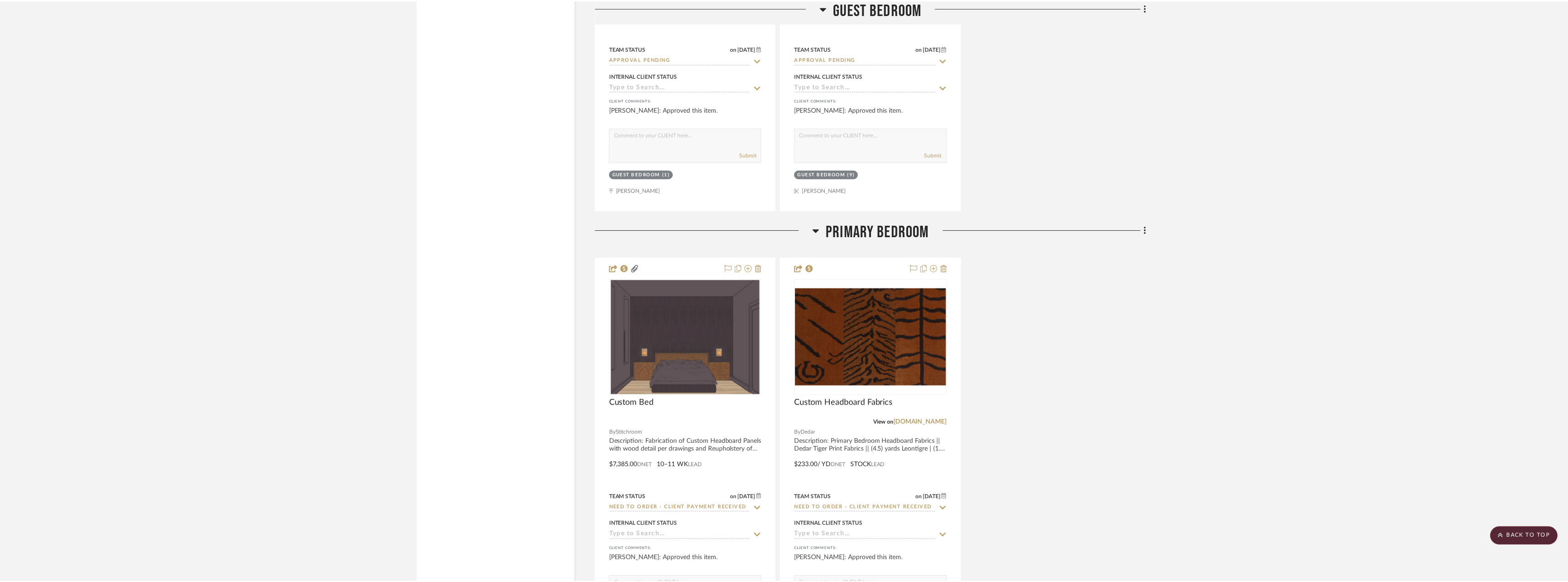
scroll to position [3504, 0]
click at [858, 346] on img "0" at bounding box center [873, 337] width 151 height 97
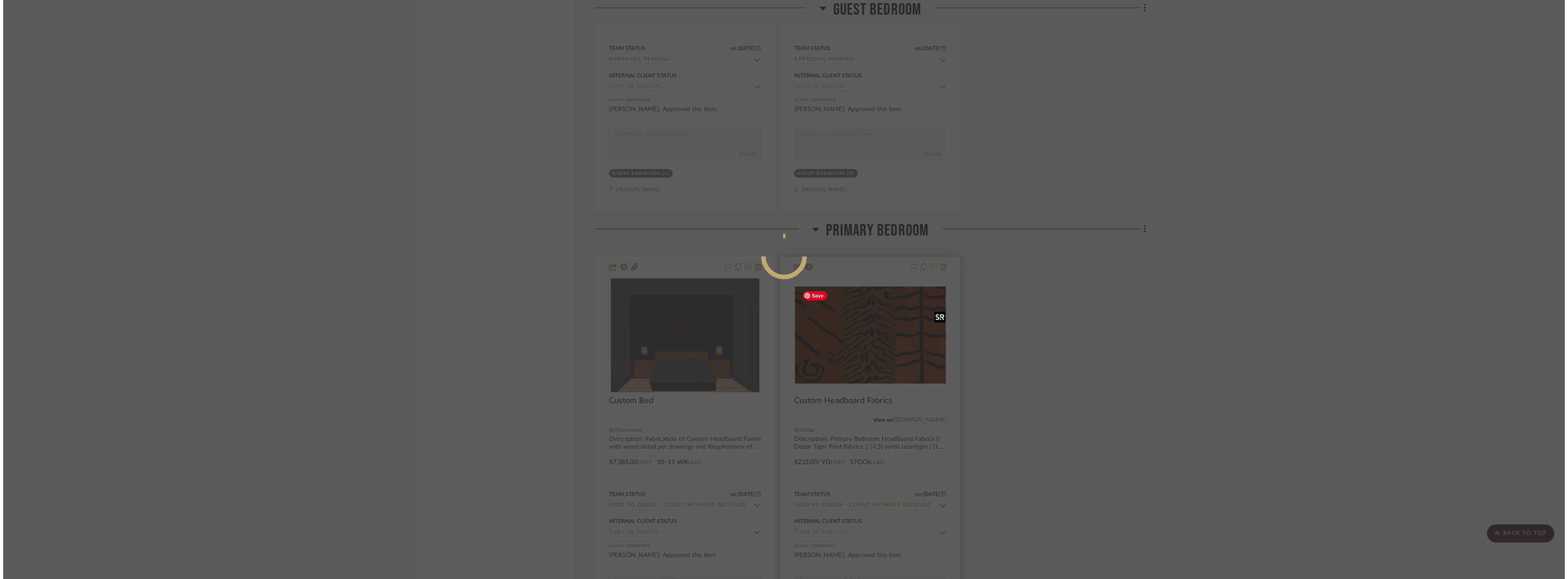
scroll to position [0, 0]
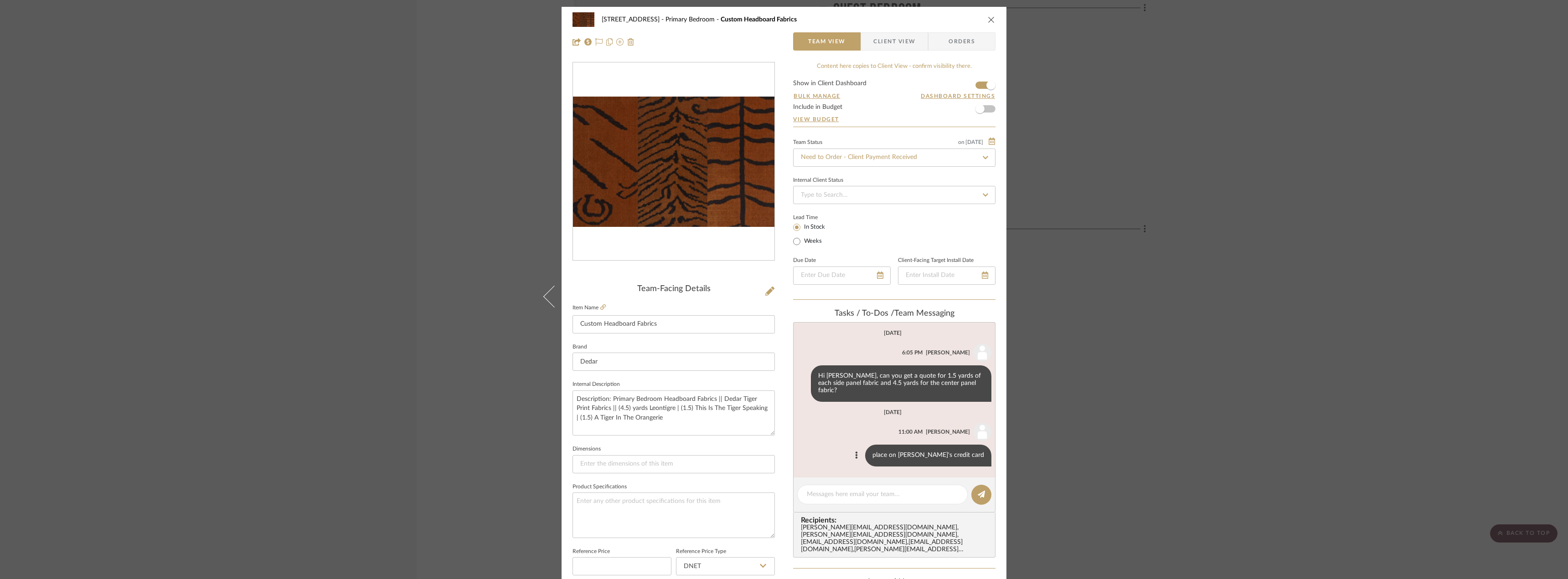
click at [947, 448] on div "place on Erin's credit card" at bounding box center [928, 455] width 126 height 22
copy list-of-messages "place on Erin's credit card"
click at [1086, 431] on div "24080 - 323 Pacific Avenue Primary Bedroom Custom Headboard Fabrics Team View C…" at bounding box center [784, 289] width 1568 height 579
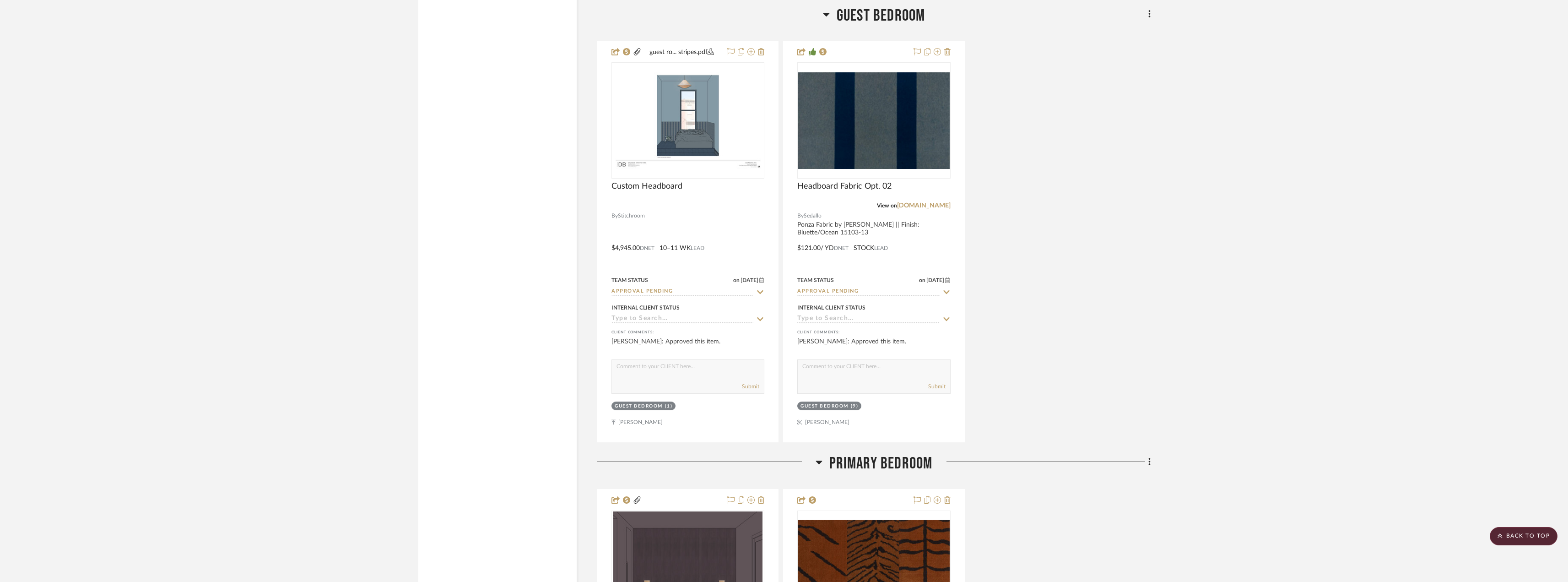
scroll to position [3138, 0]
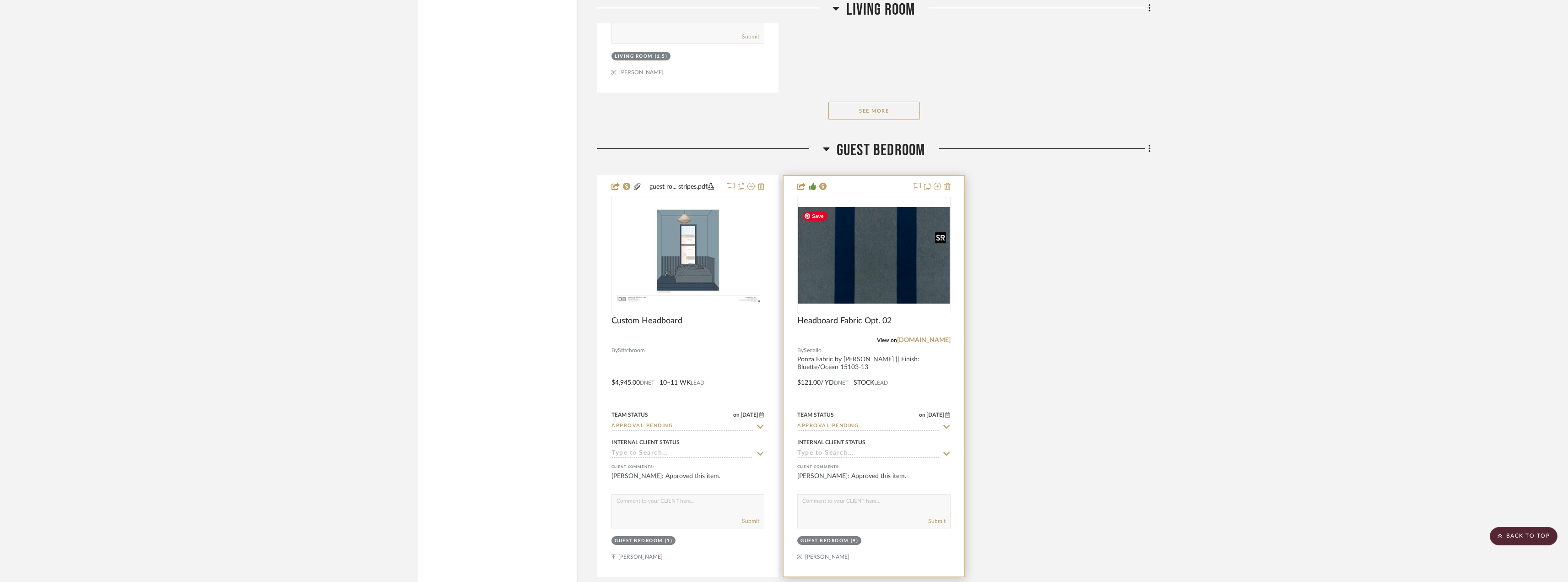
click at [869, 272] on img "0" at bounding box center [873, 255] width 151 height 96
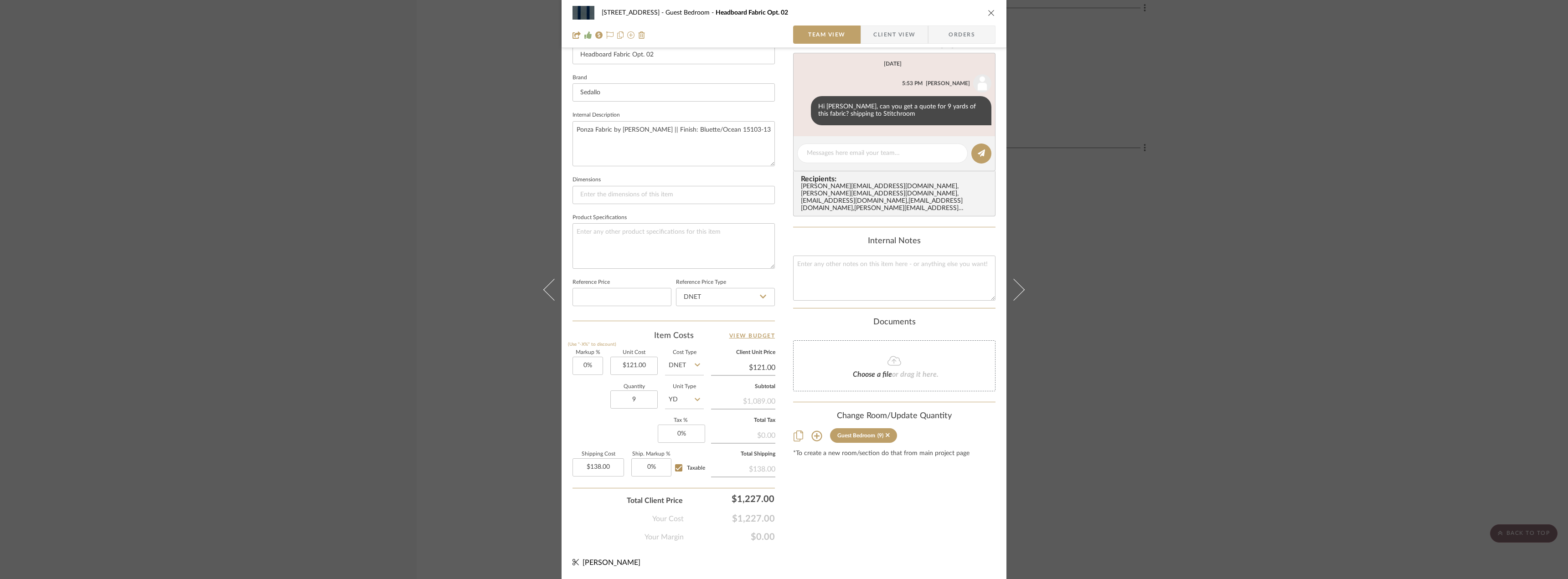
scroll to position [0, 0]
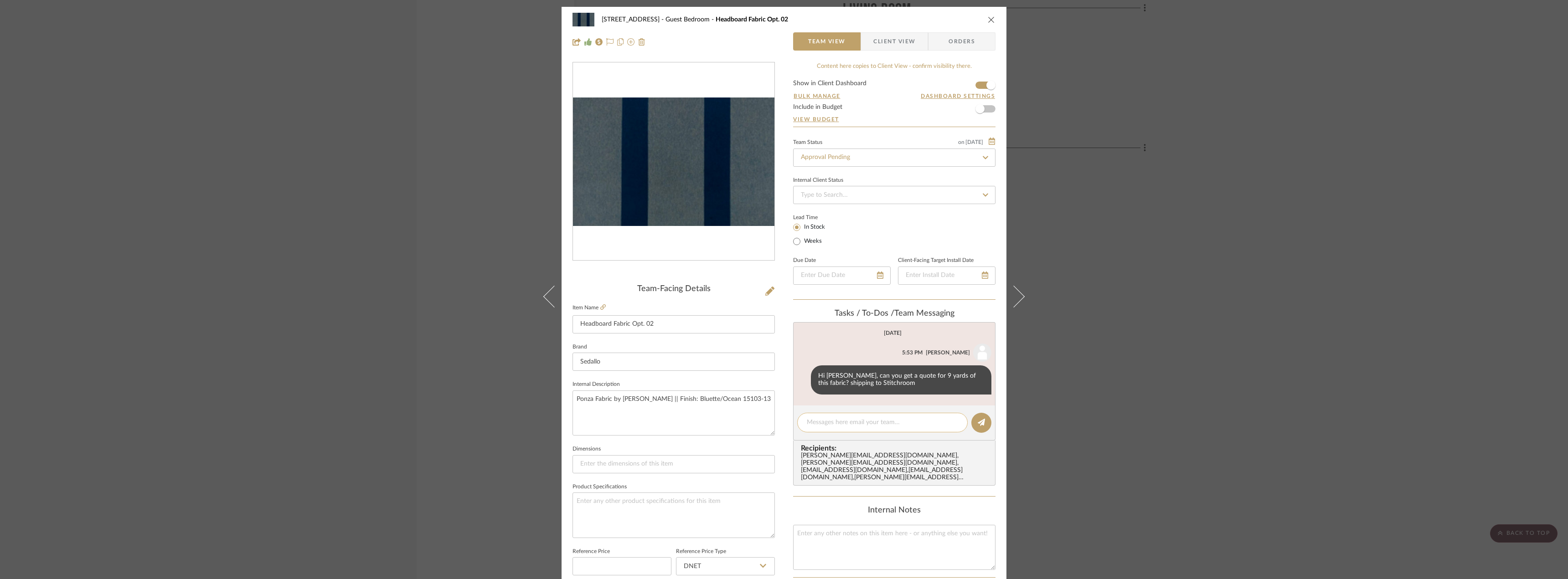
click at [826, 423] on textarea at bounding box center [882, 422] width 152 height 9
type textarea "Jada to get updated quote based on new quantity"
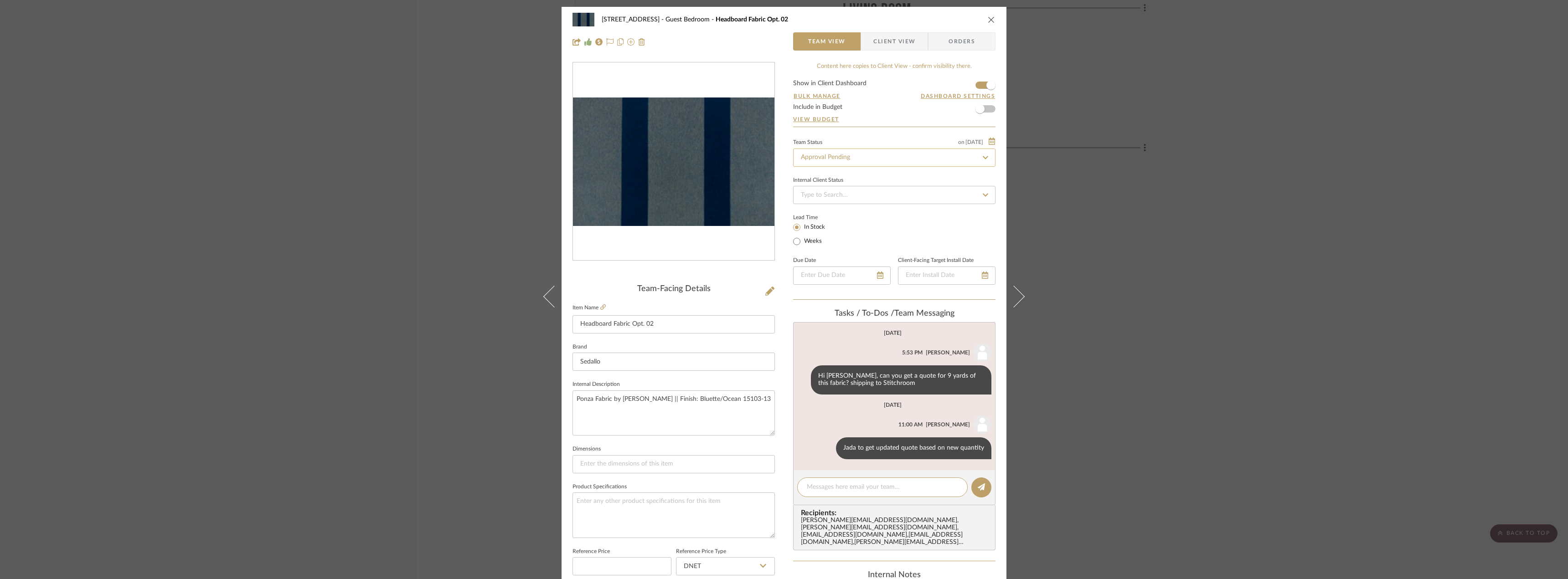
click at [844, 154] on input "Approval Pending" at bounding box center [894, 157] width 203 height 18
type input "quote"
click at [827, 176] on div "Quote Needed" at bounding box center [891, 182] width 201 height 23
type input "10/10/2025"
type input "Quote Needed"
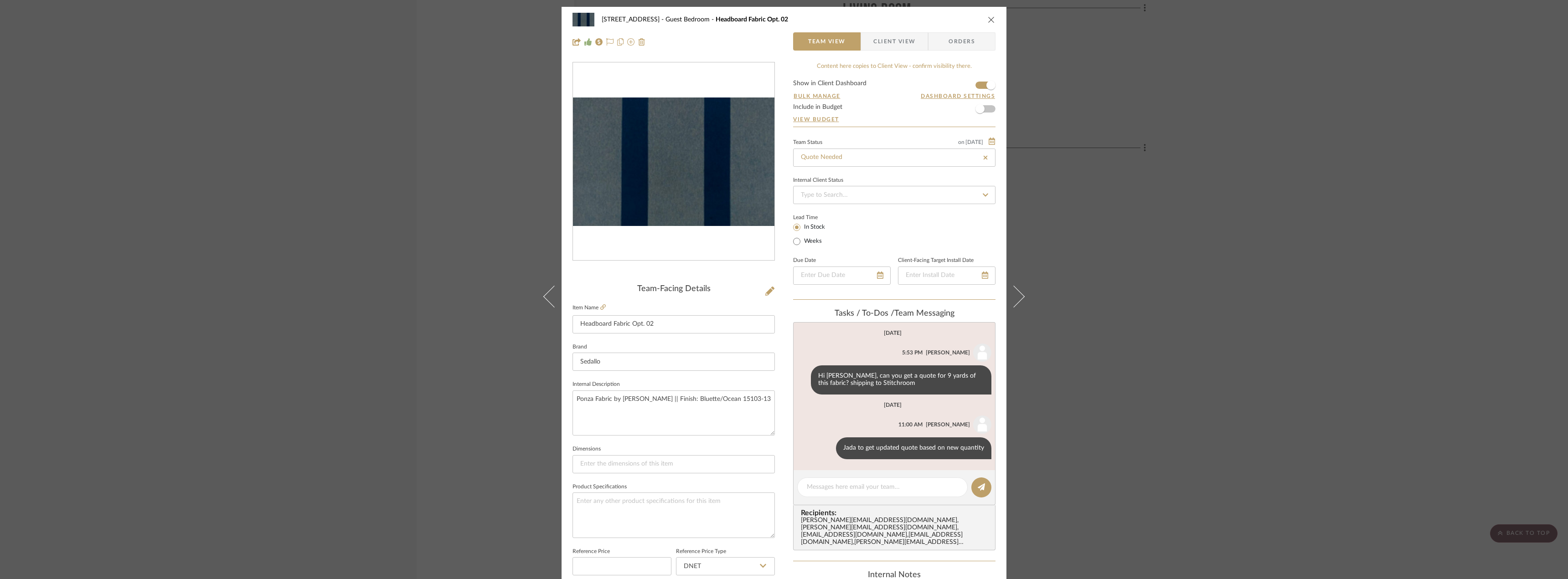
click at [1193, 182] on div "24080 - 323 Pacific Avenue Guest Bedroom Headboard Fabric Opt. 02 Team View Cli…" at bounding box center [784, 289] width 1568 height 579
type input "10/10/2025"
type input "Quote Needed"
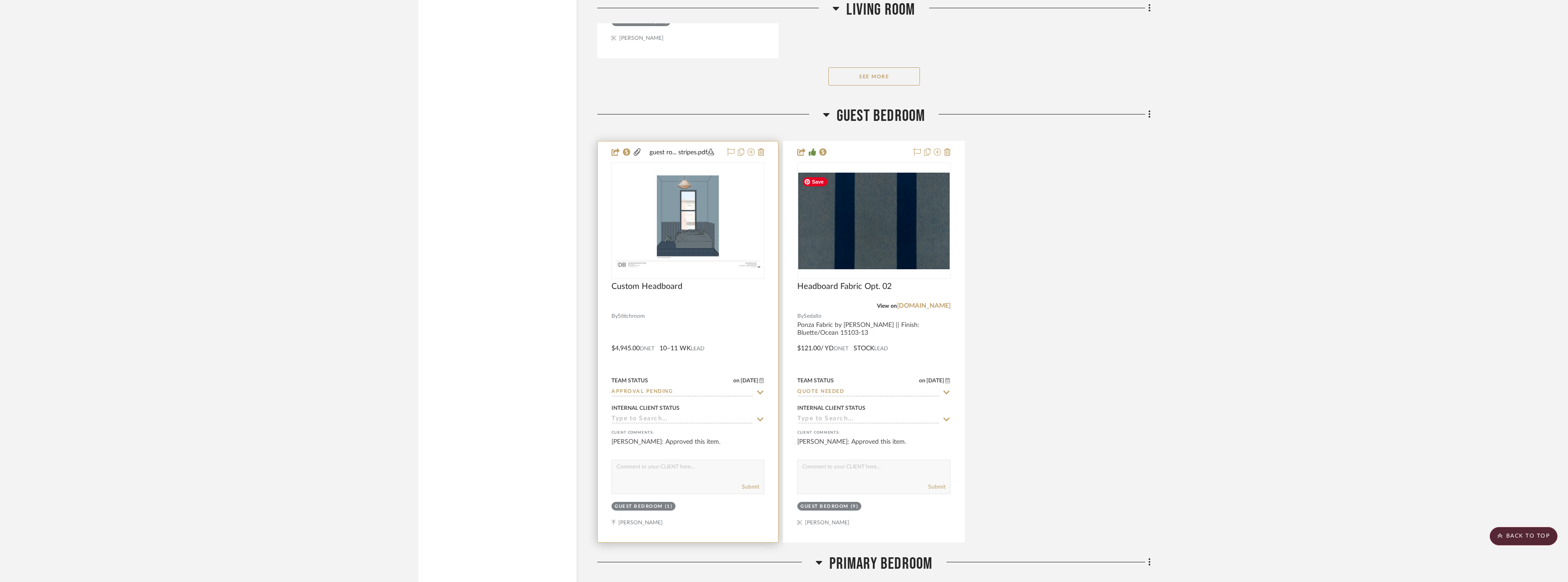
scroll to position [3184, 0]
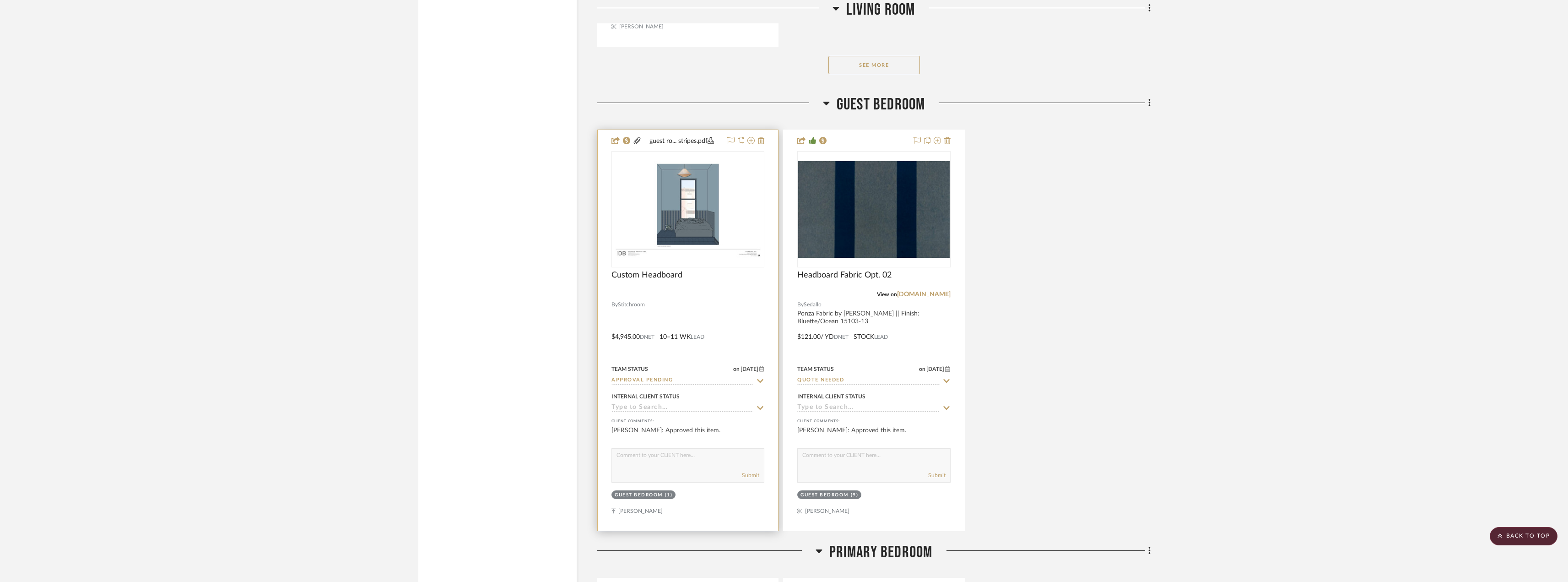
click at [659, 384] on input "Approval Pending" at bounding box center [682, 381] width 142 height 9
type input "b"
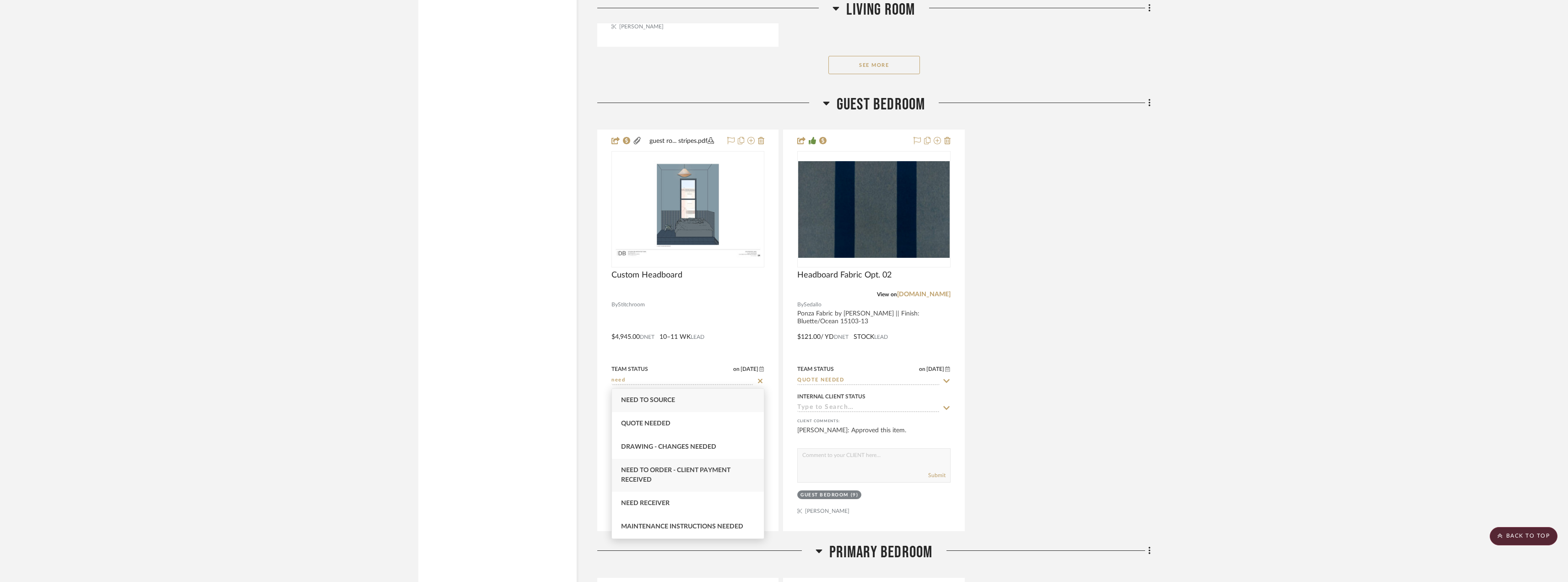
type input "need"
click at [646, 474] on div "Need to Order - Client Payment Received" at bounding box center [688, 475] width 152 height 33
type input "10/10/2025"
type input "Need to Order - Client Payment Received"
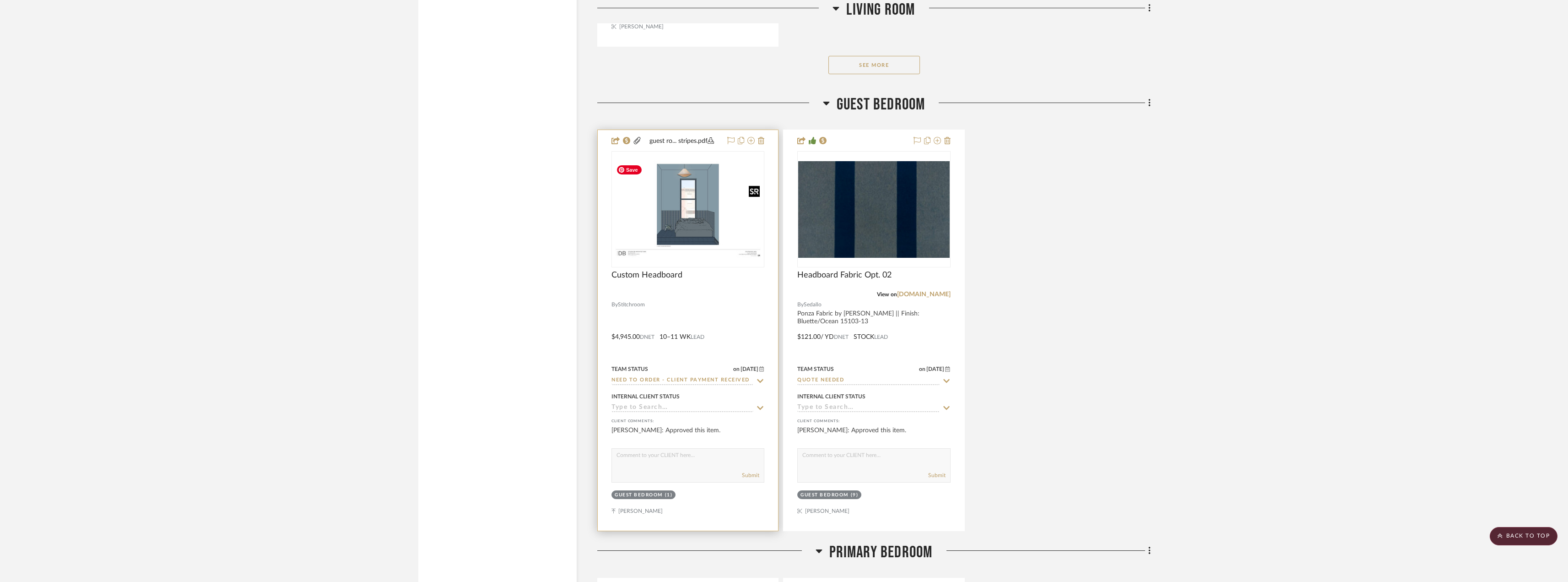
click at [691, 185] on img "0" at bounding box center [688, 209] width 151 height 97
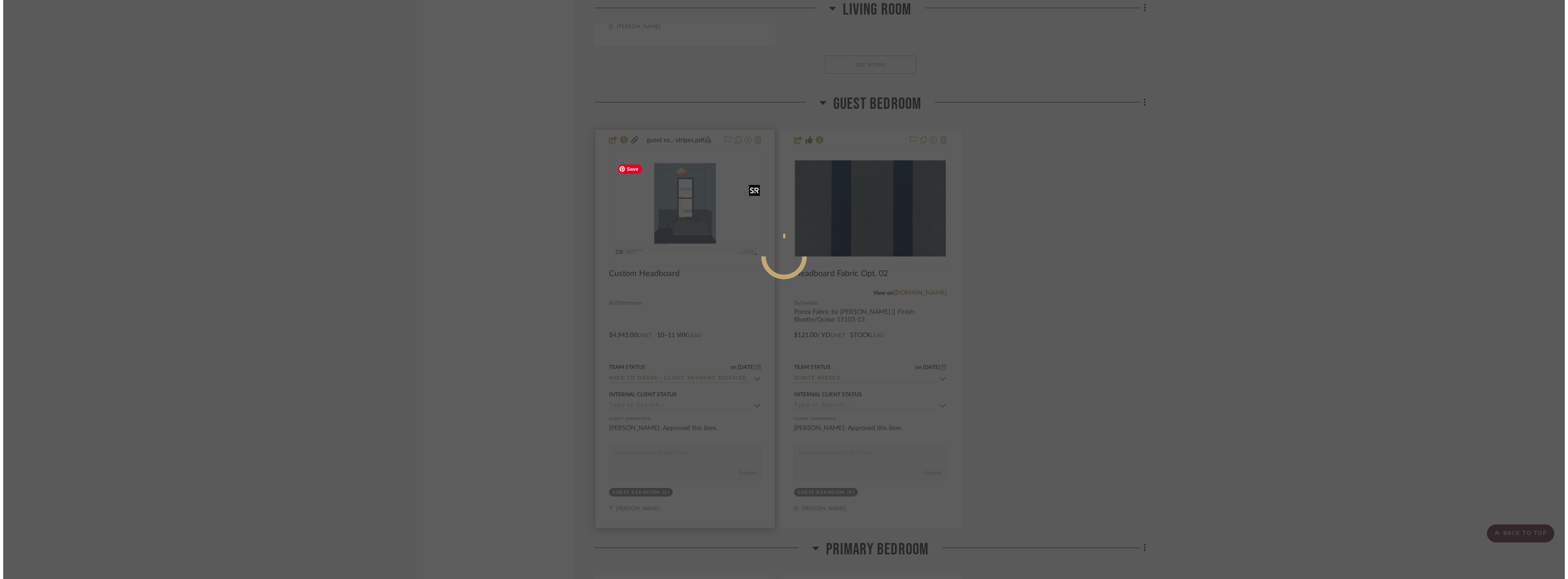
scroll to position [0, 0]
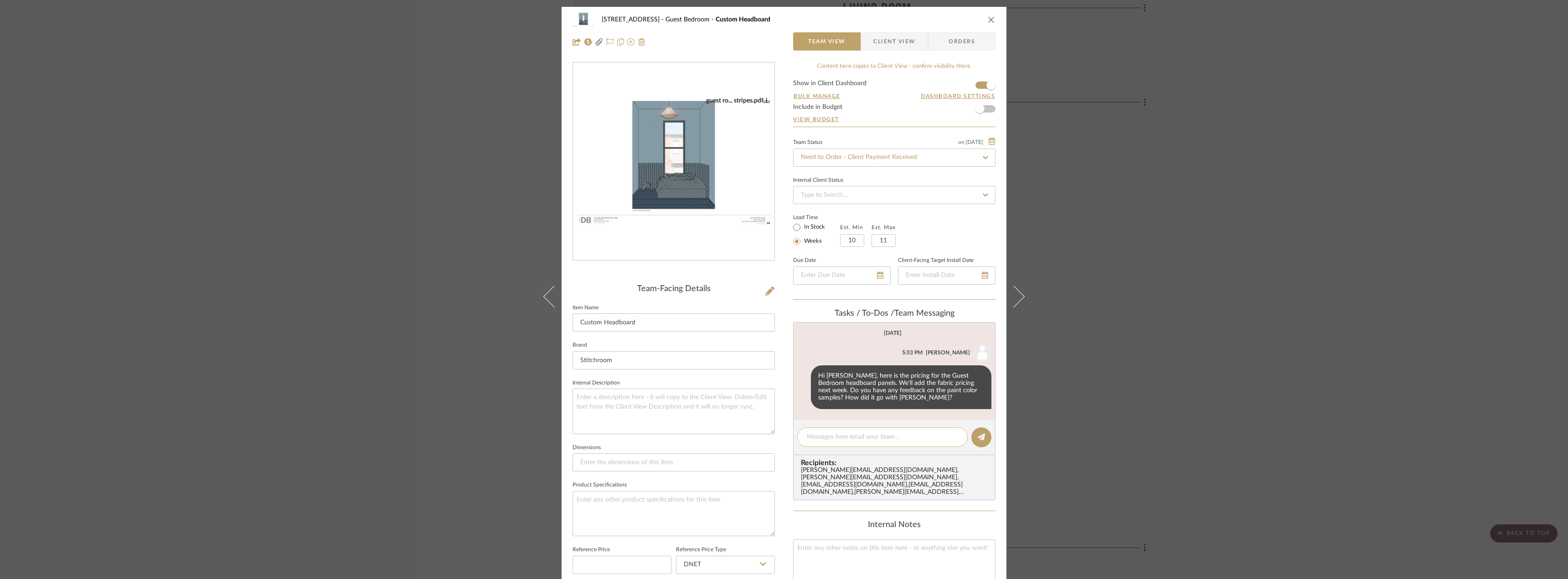
click at [833, 436] on textarea at bounding box center [882, 437] width 152 height 9
type textarea "Jada to send payment link to Erin"
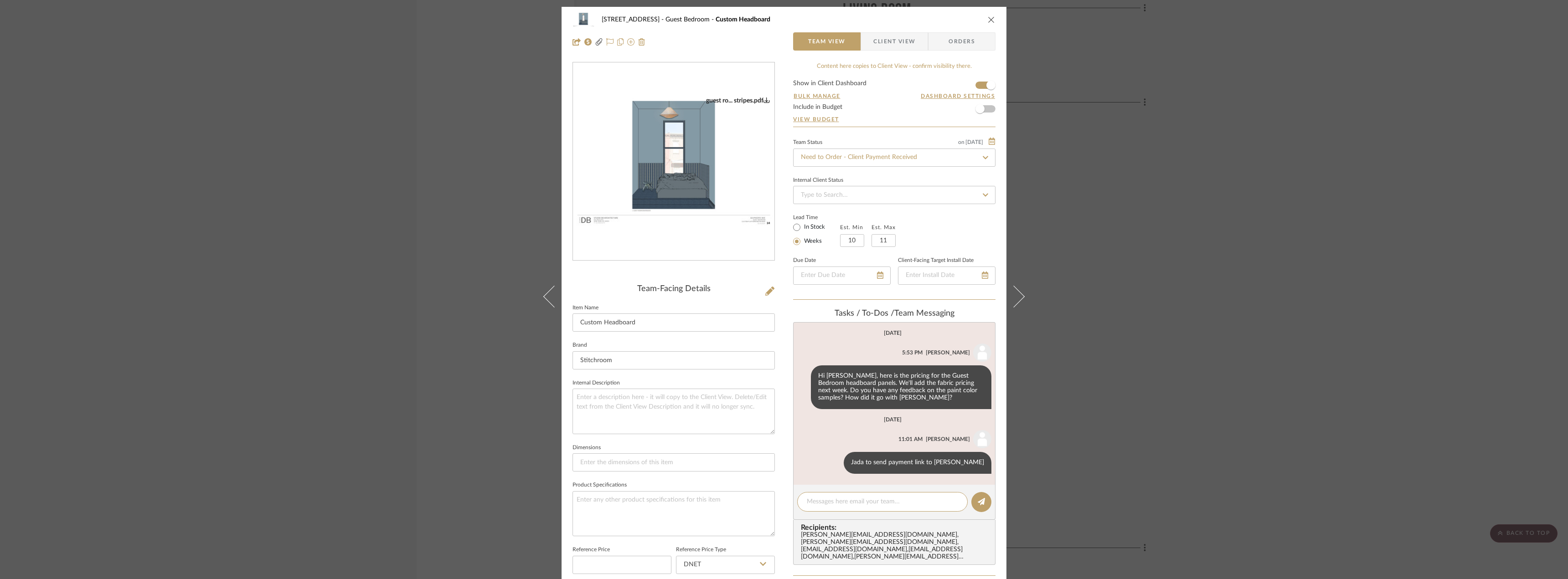
click at [1147, 328] on div "24080 - 323 Pacific Avenue Guest Bedroom Custom Headboard Team View Client View…" at bounding box center [784, 289] width 1568 height 579
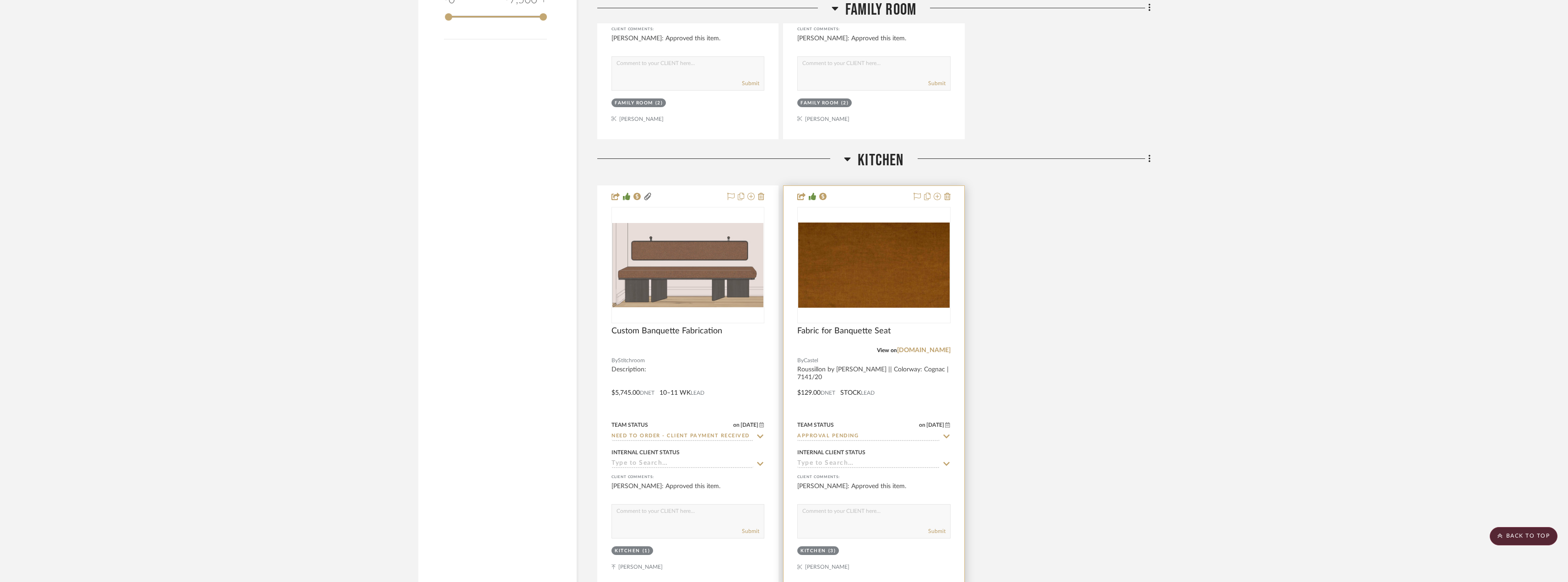
scroll to position [1306, 0]
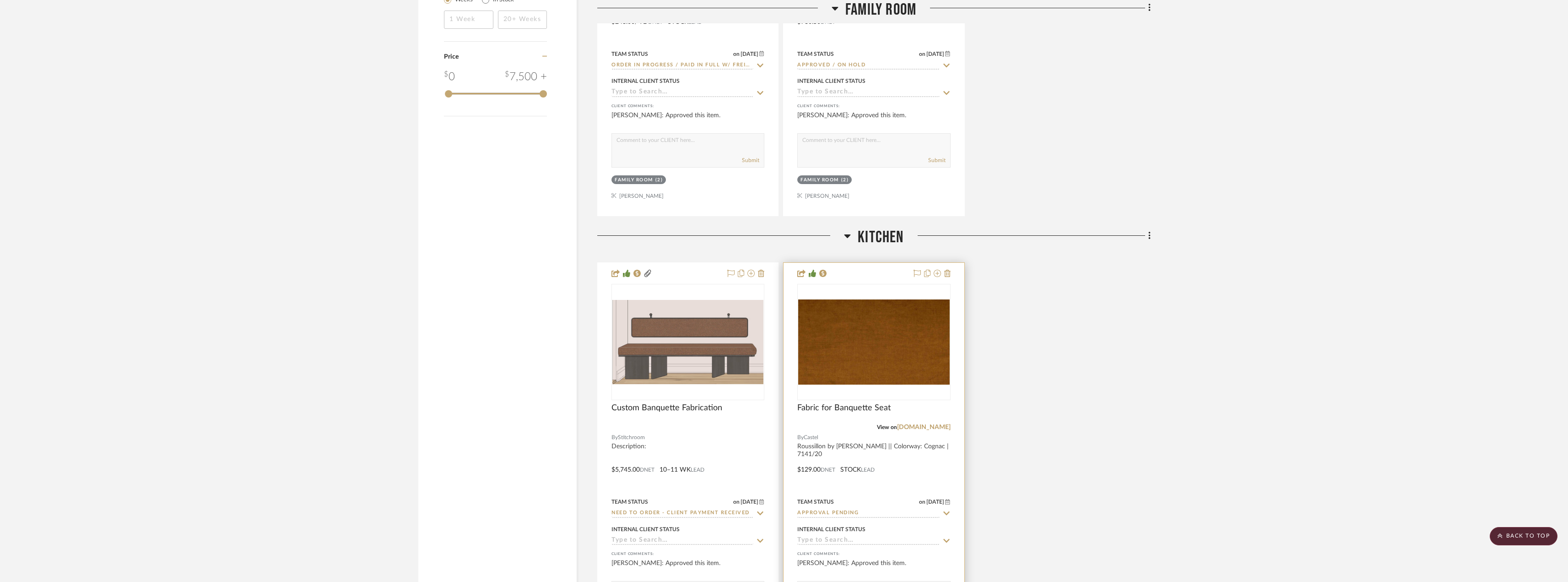
click at [837, 508] on div "Team Status on 4/2/2025 4/2/2025 Approval Pending" at bounding box center [873, 507] width 153 height 22
click at [835, 514] on input "Approval Pending" at bounding box center [868, 514] width 142 height 9
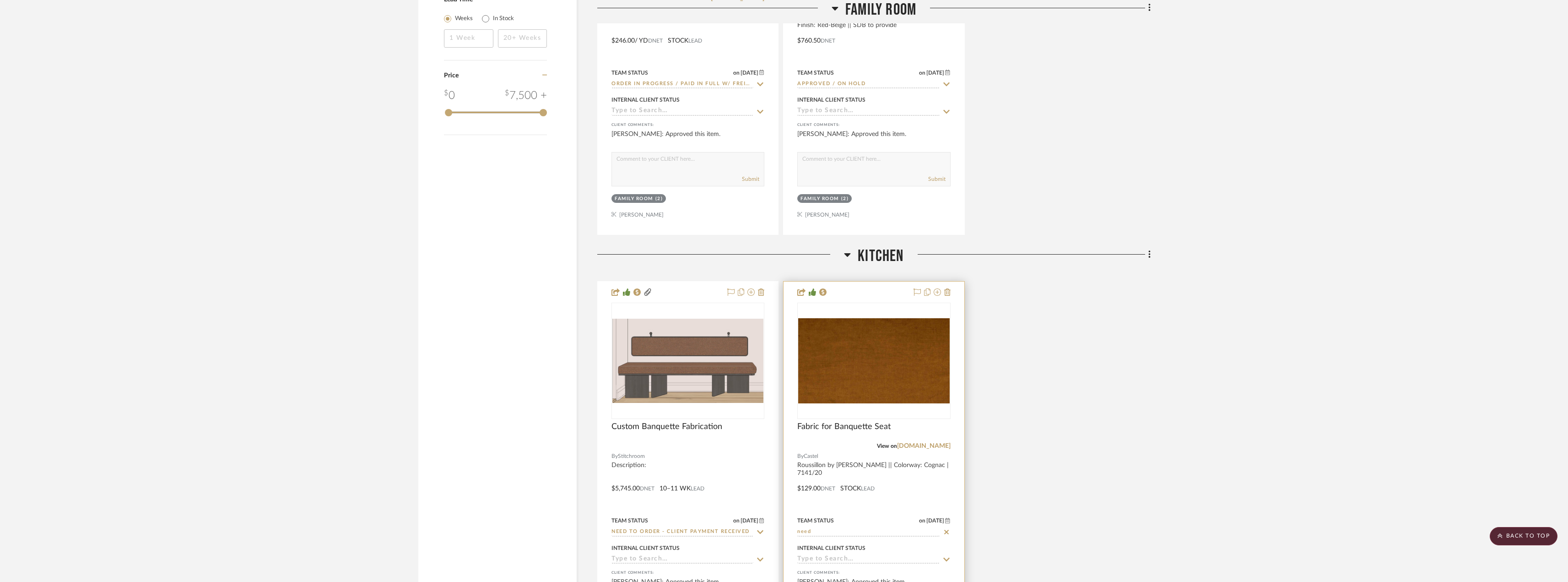
scroll to position [1260, 0]
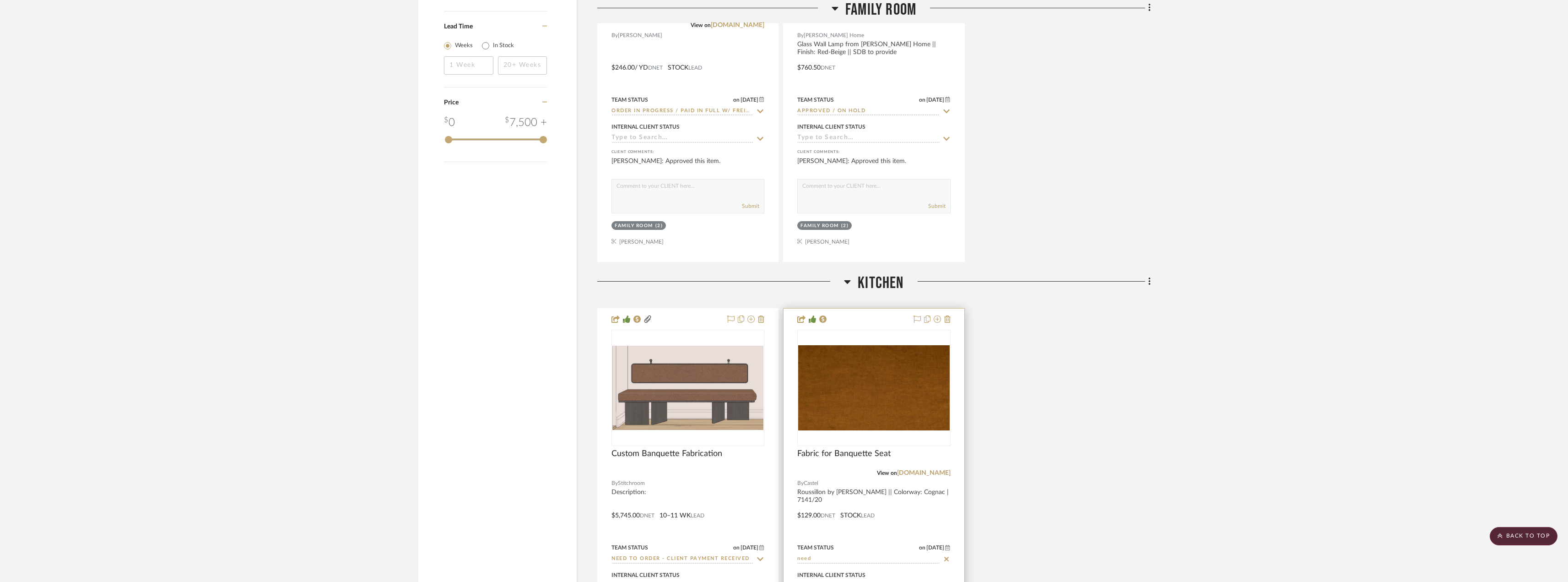
click at [816, 559] on input "need" at bounding box center [868, 559] width 142 height 9
type input "need"
click at [849, 495] on div "Need to Order - Client Payment Received" at bounding box center [873, 488] width 152 height 33
type input "10/10/2025"
type input "Need to Order - Client Payment Received"
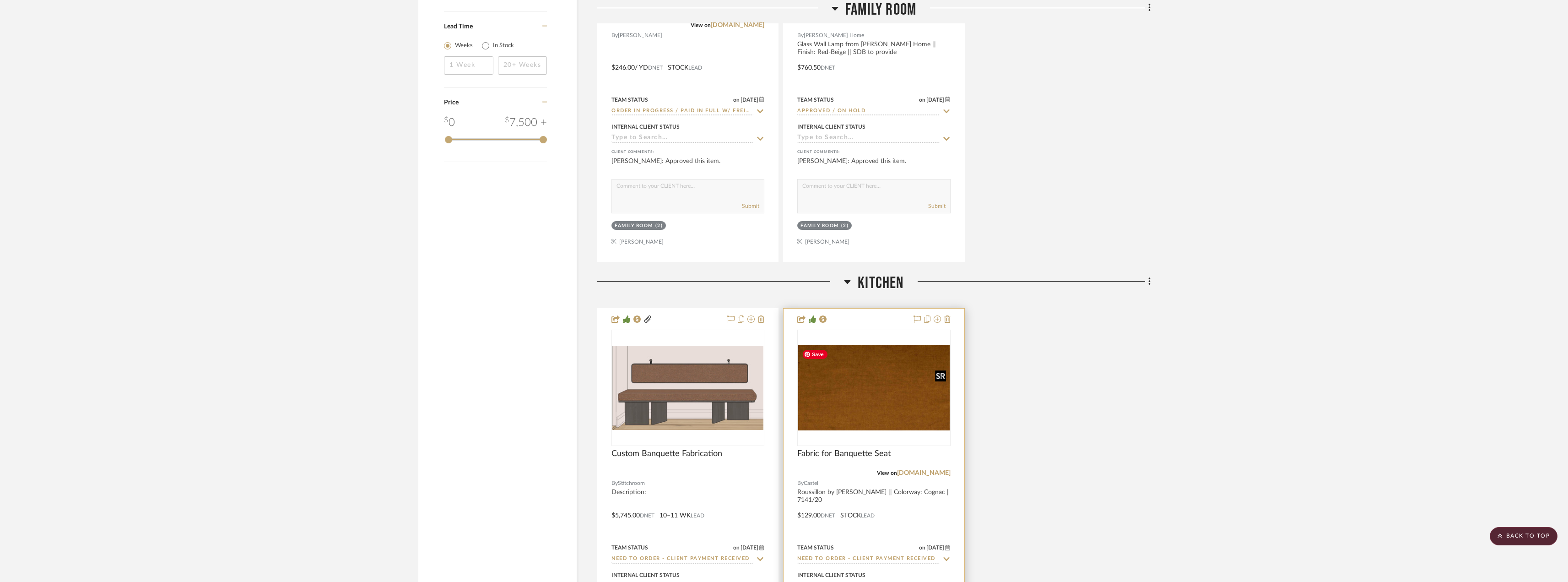
click at [855, 416] on img "0" at bounding box center [873, 387] width 151 height 85
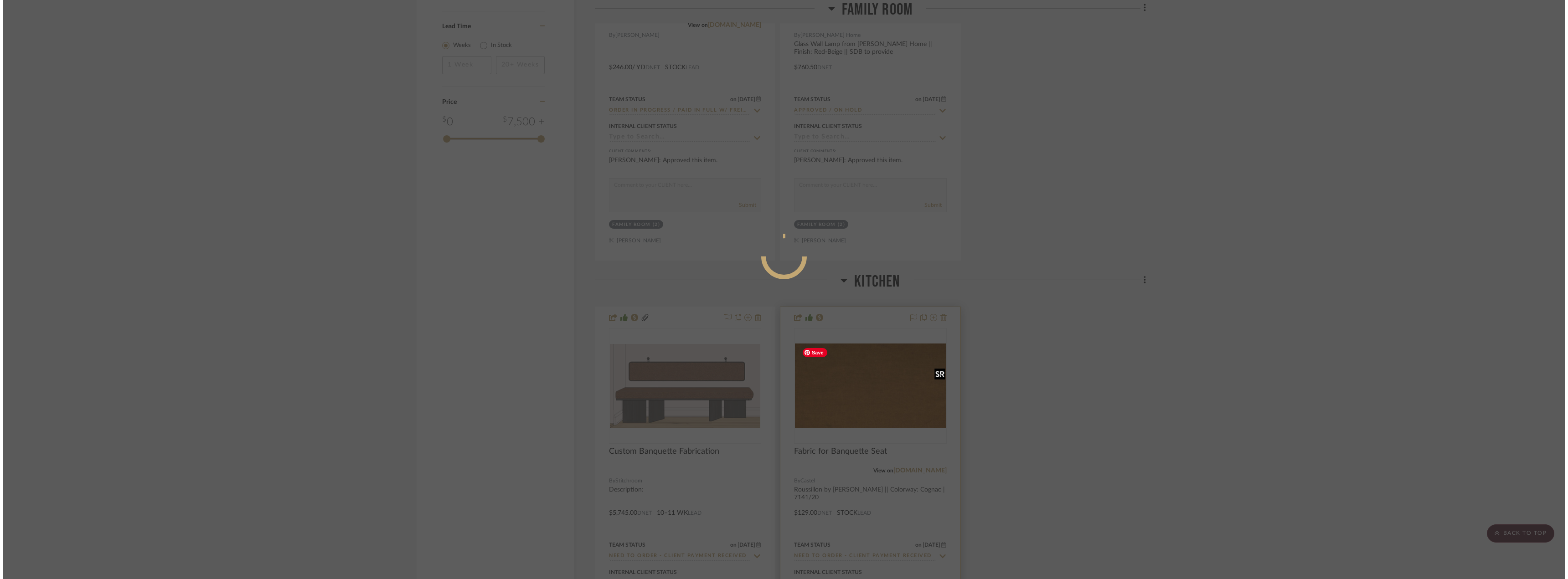
scroll to position [0, 0]
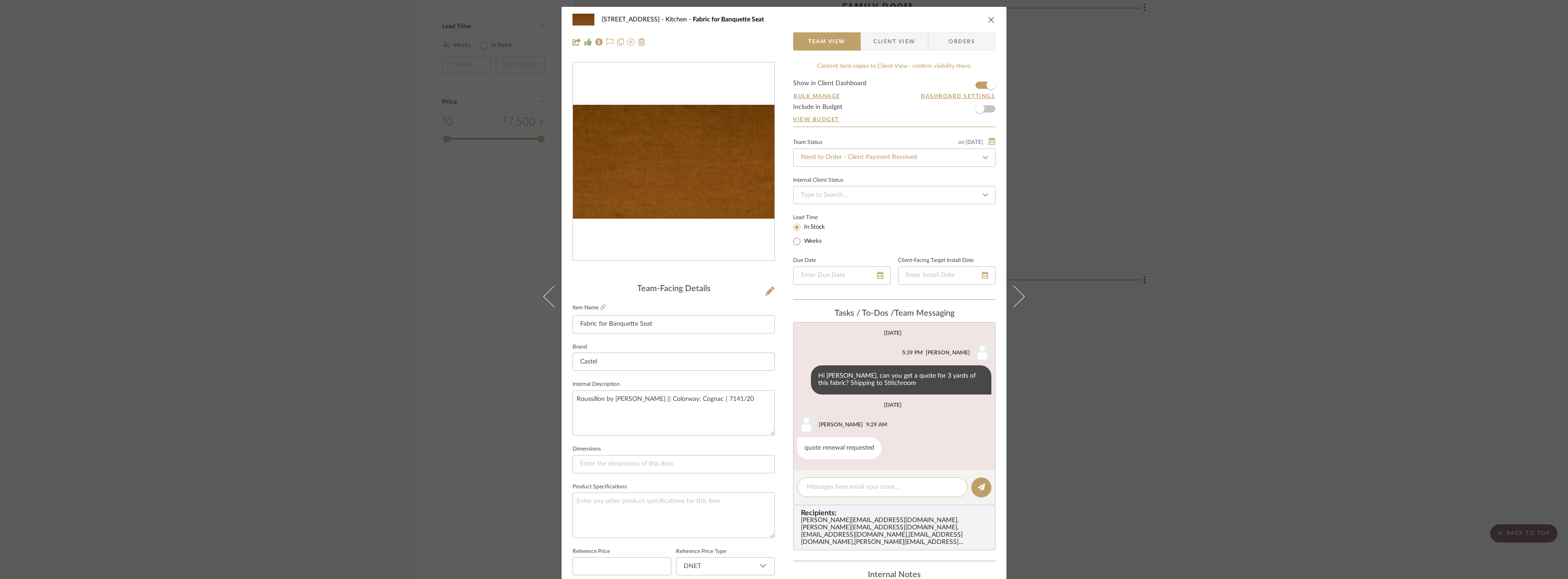
click at [830, 483] on textarea at bounding box center [882, 487] width 152 height 9
paste textarea "place on Erin's credit card"
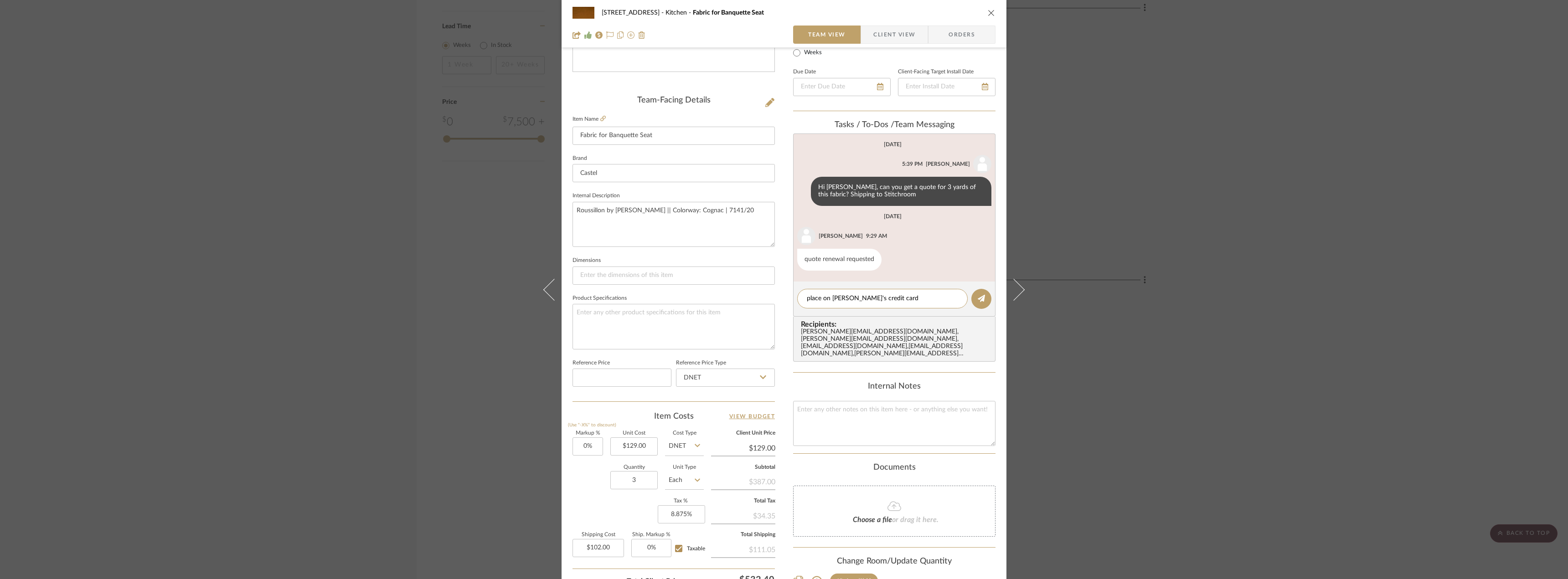
scroll to position [228, 0]
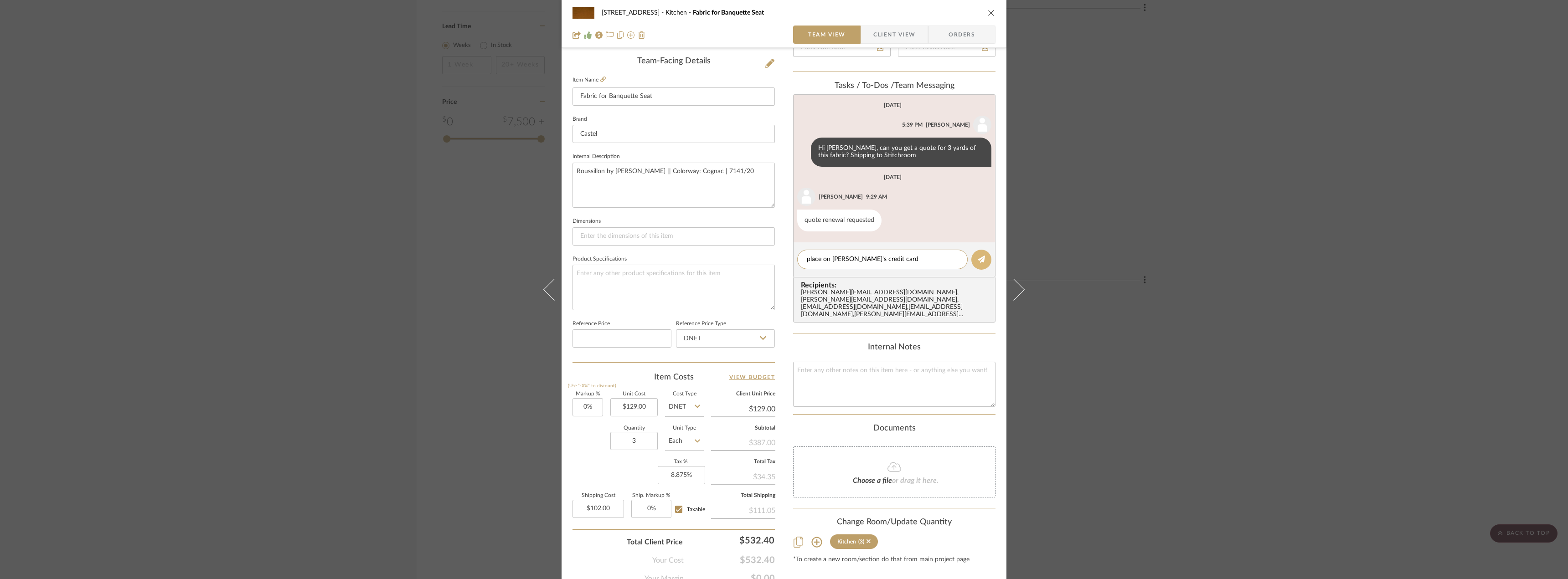
type textarea "place on Erin's credit card"
click at [974, 255] on button at bounding box center [981, 260] width 20 height 20
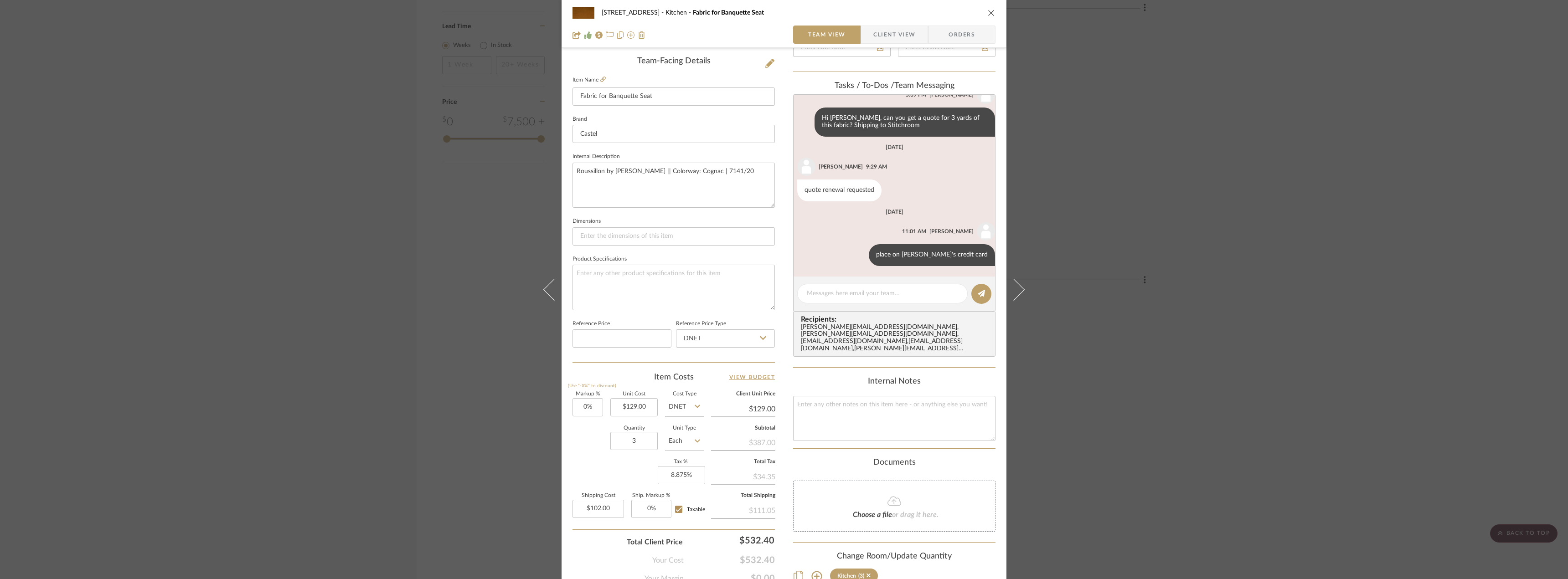
scroll to position [31, 0]
click at [1171, 449] on div "24080 - 323 Pacific Avenue Kitchen Fabric for Banquette Seat Team View Client V…" at bounding box center [784, 289] width 1568 height 579
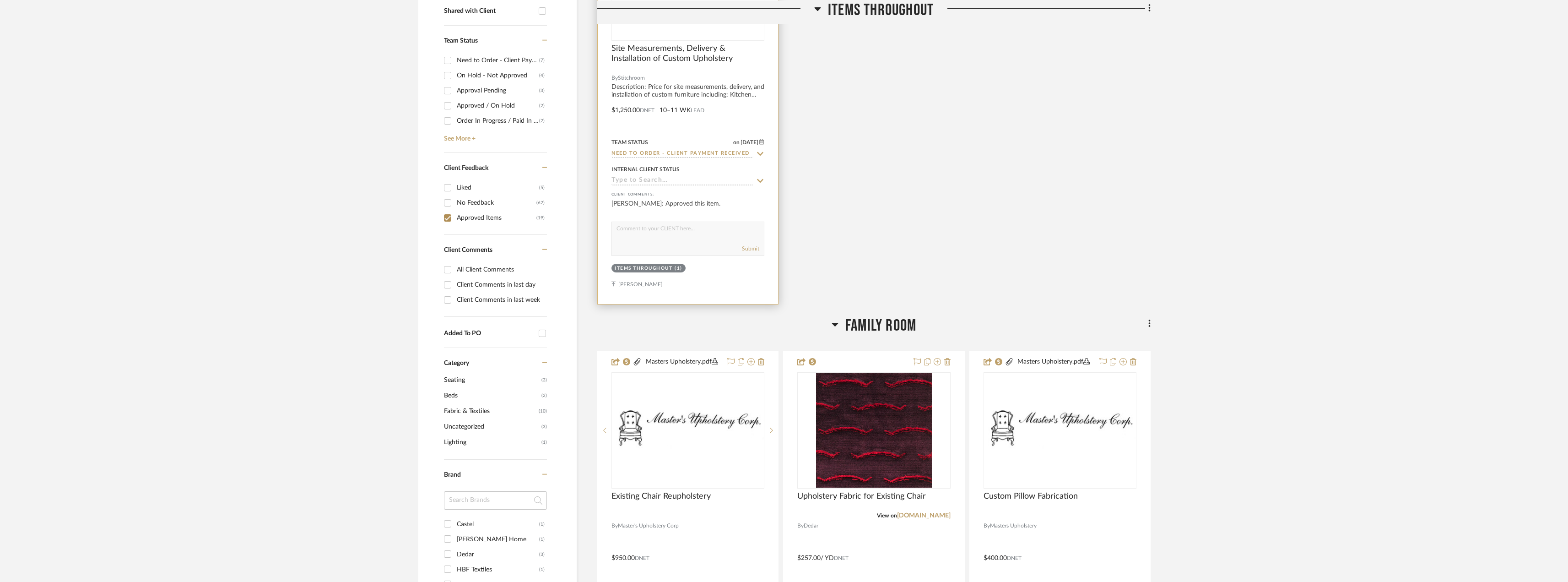
scroll to position [137, 0]
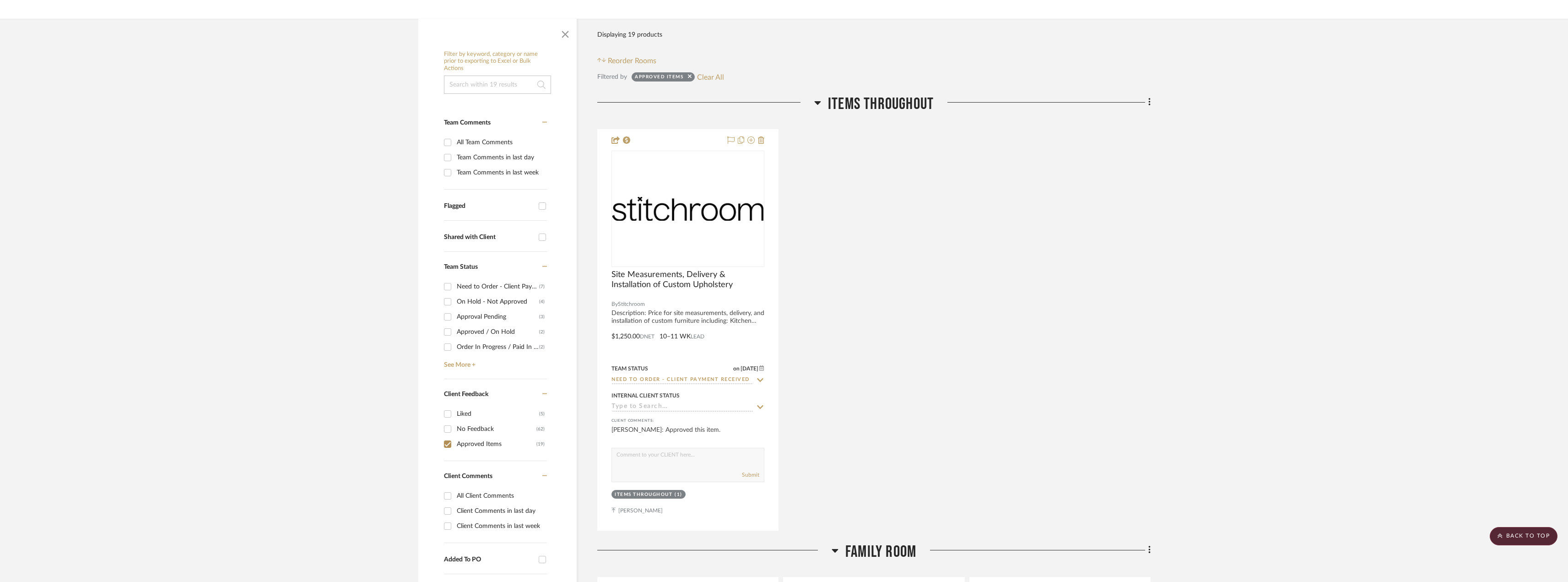
click at [472, 447] on div "Approved Items" at bounding box center [496, 444] width 80 height 15
click at [455, 447] on input "Approved Items (19)" at bounding box center [447, 444] width 15 height 15
checkbox input "false"
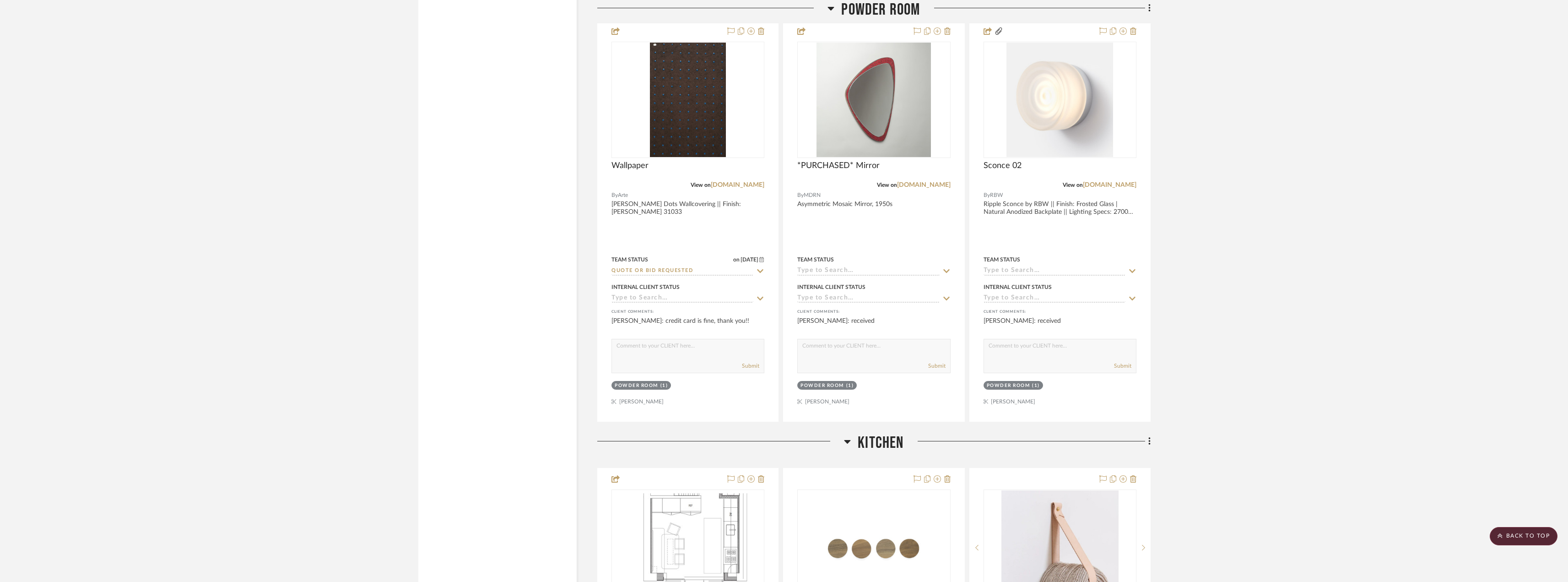
scroll to position [1832, 0]
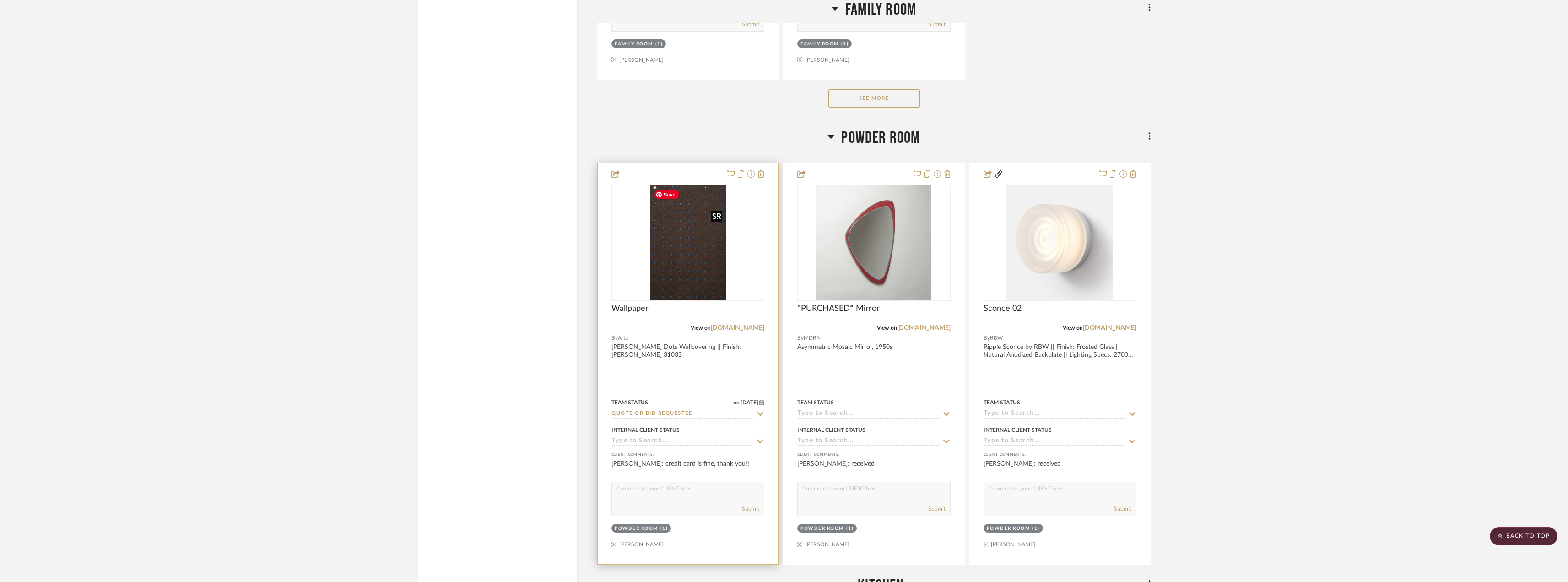
click at [675, 284] on img "0" at bounding box center [688, 242] width 76 height 114
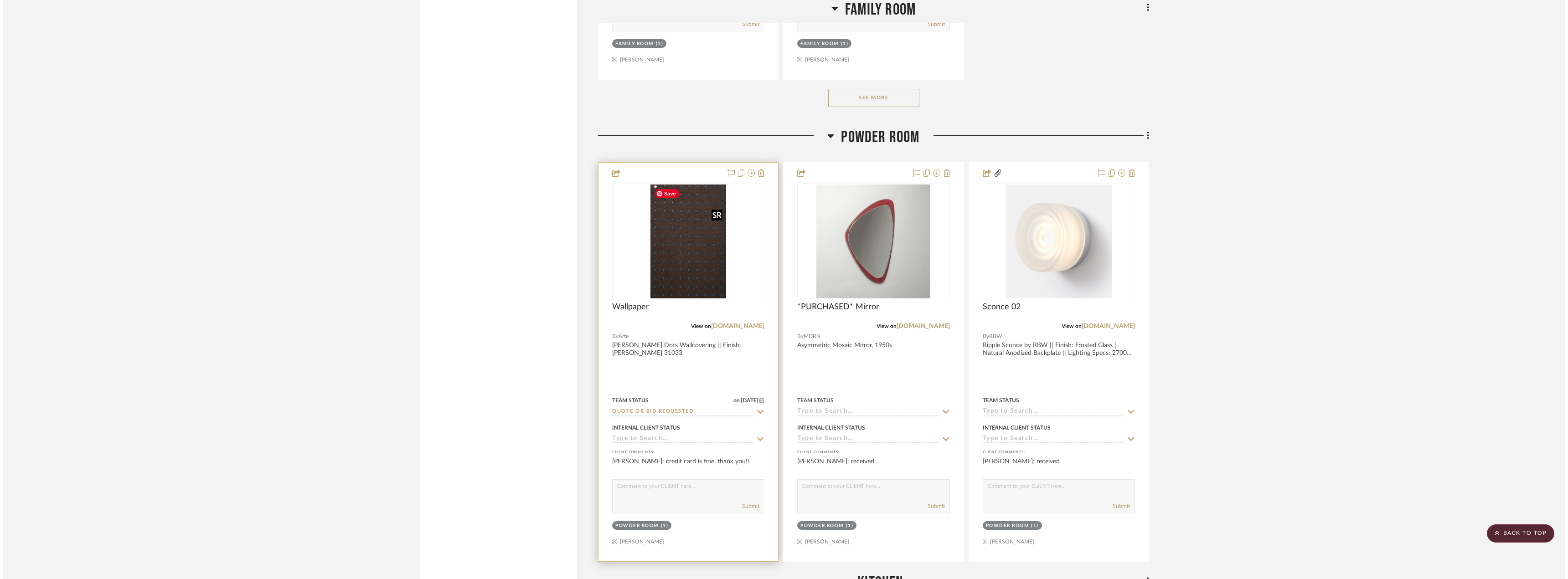
scroll to position [0, 0]
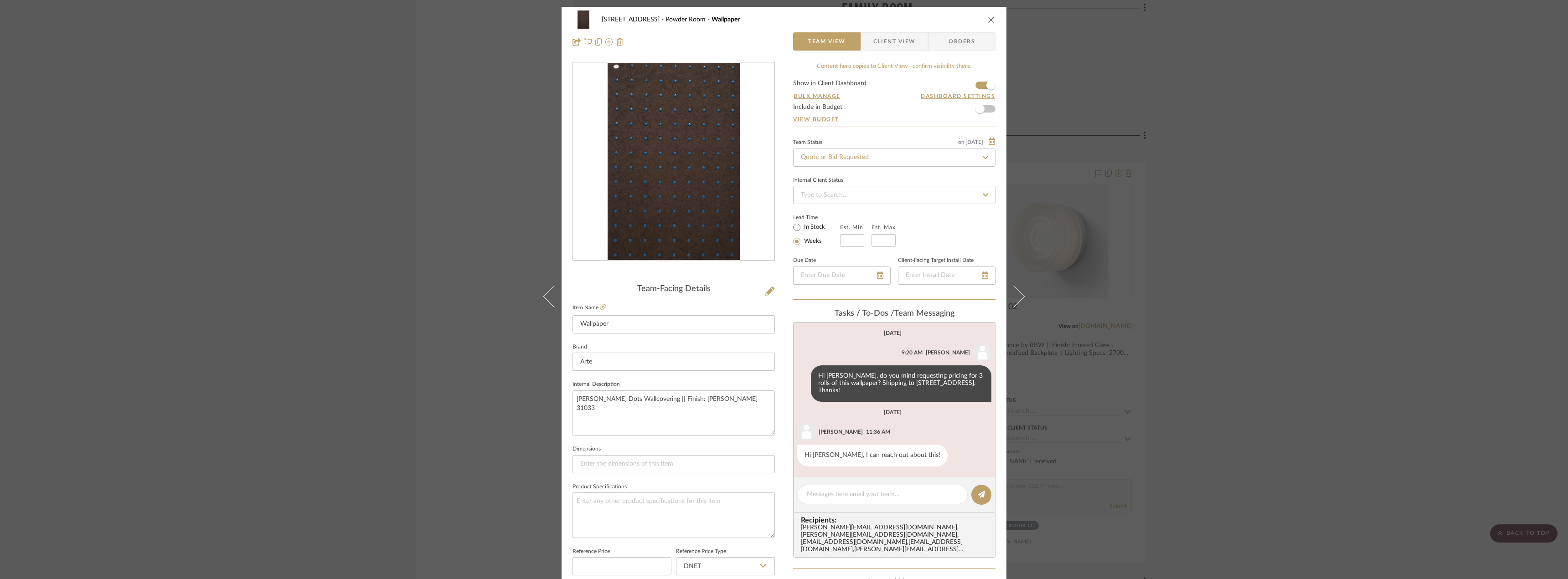
click at [845, 510] on editor-of-message at bounding box center [894, 495] width 203 height 35
click at [843, 500] on div at bounding box center [882, 494] width 170 height 19
click at [845, 495] on textarea at bounding box center [882, 494] width 152 height 9
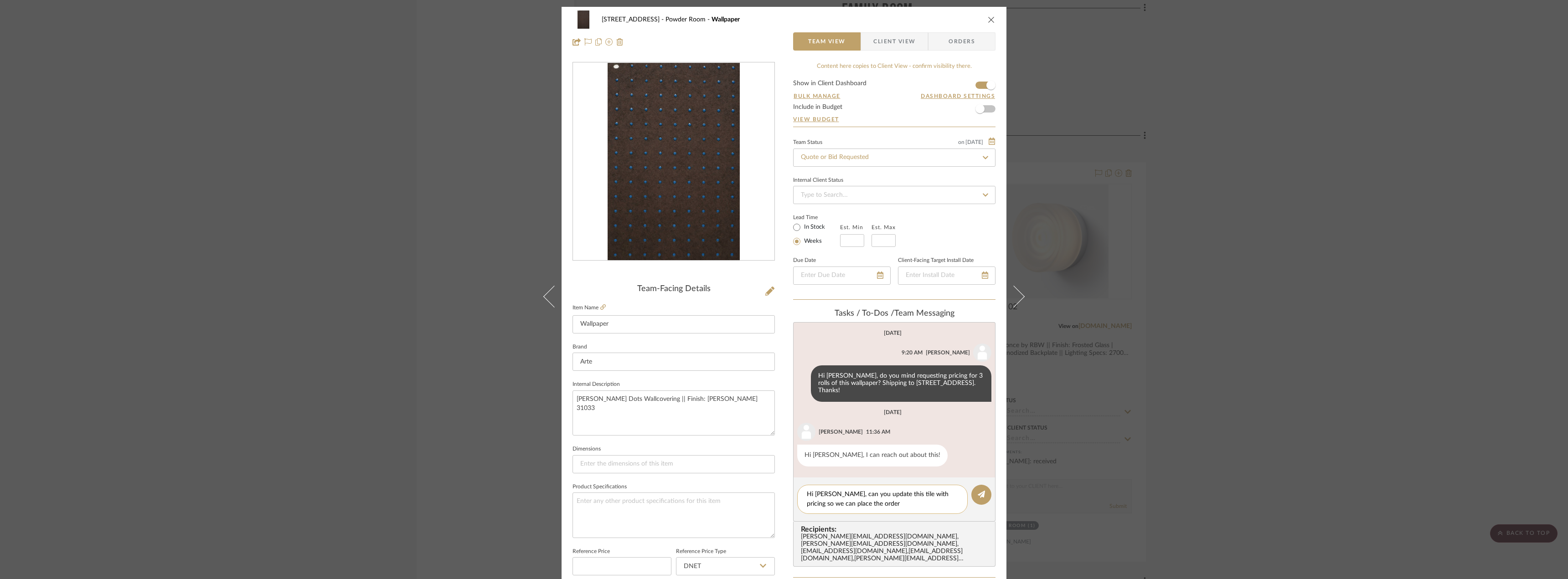
type textarea "Hi Jada, can you update this tile with pricing so we can place the order?"
click at [877, 488] on div at bounding box center [882, 494] width 170 height 19
click at [875, 494] on textarea at bounding box center [882, 494] width 152 height 9
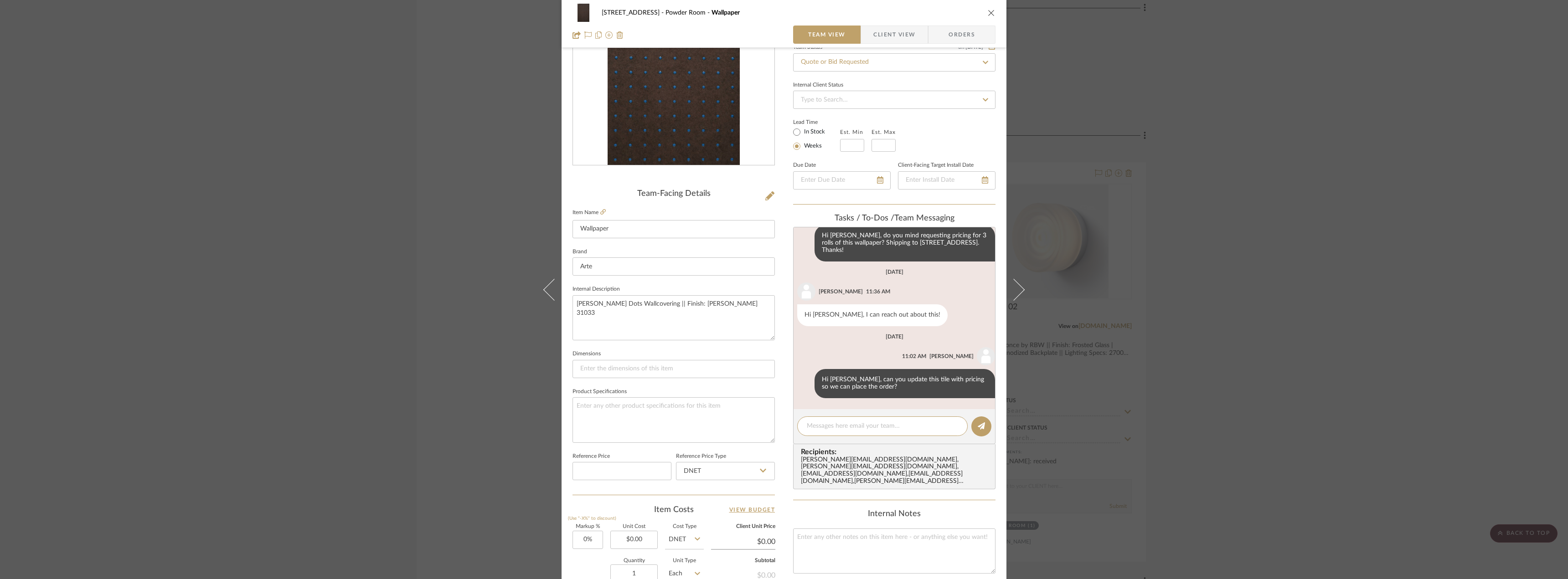
scroll to position [228, 0]
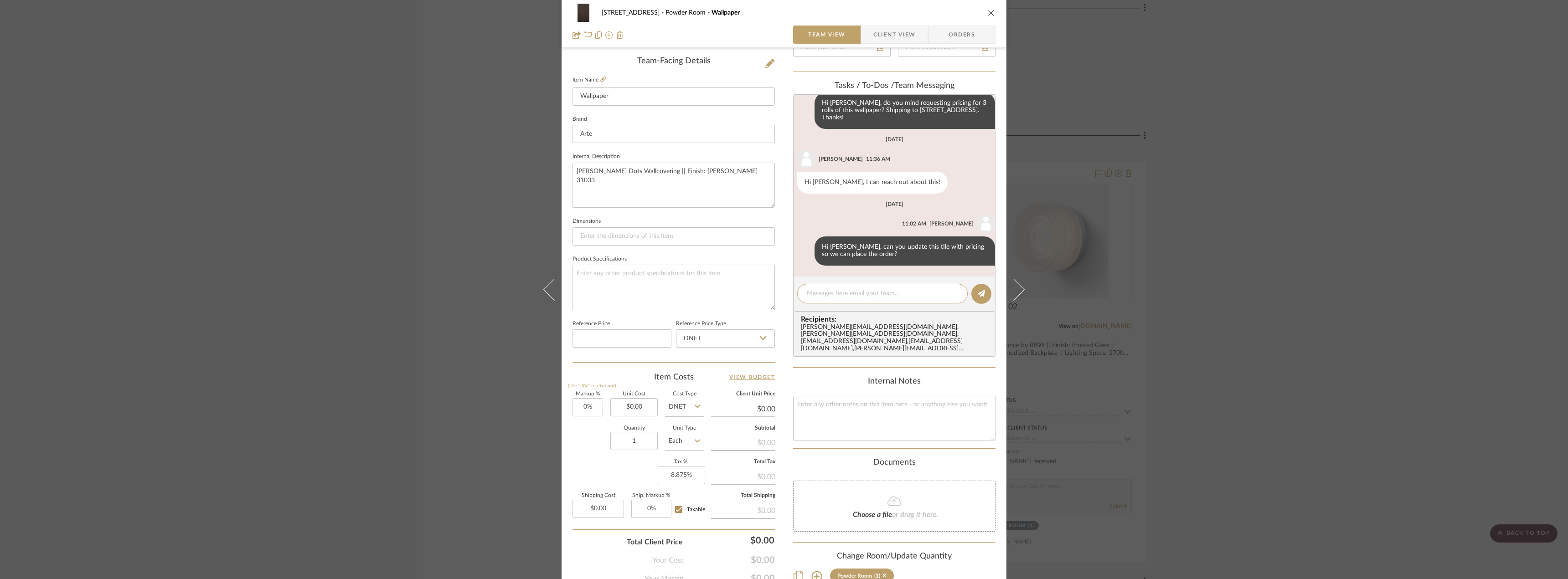
click at [1328, 287] on div "24080 - 323 Pacific Avenue Powder Room Wallpaper Team View Client View Orders T…" at bounding box center [784, 289] width 1568 height 579
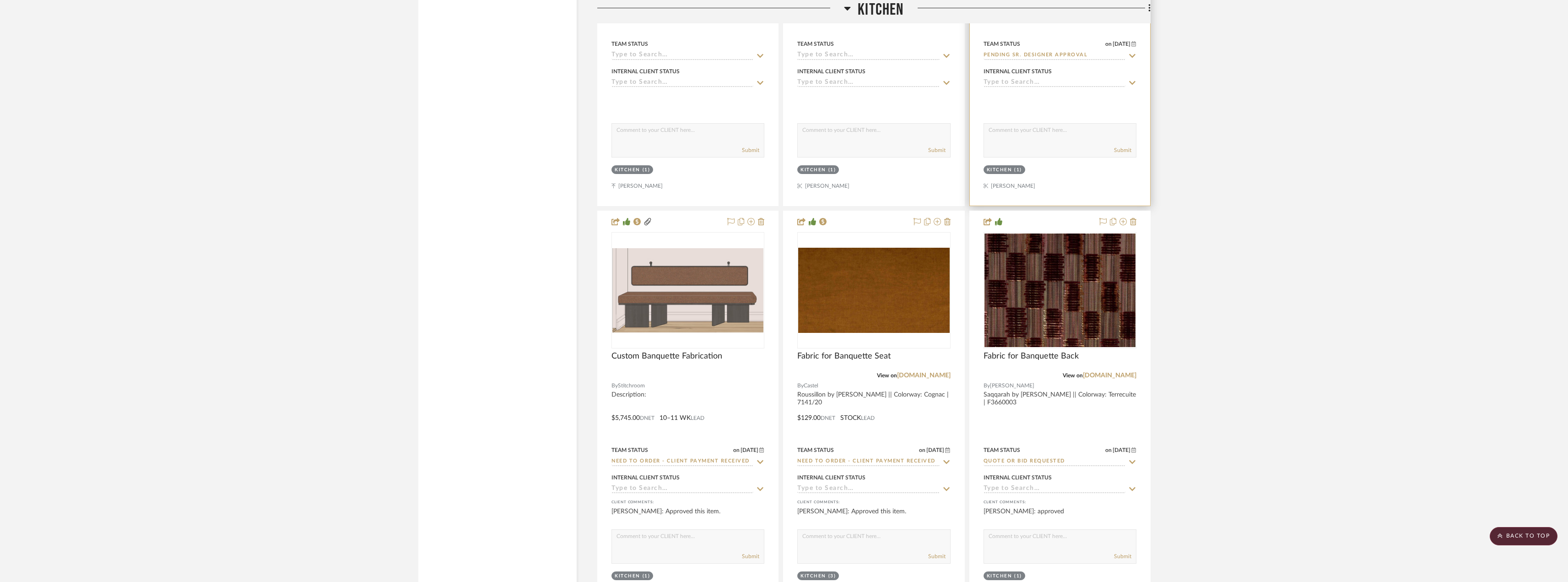
scroll to position [2656, 0]
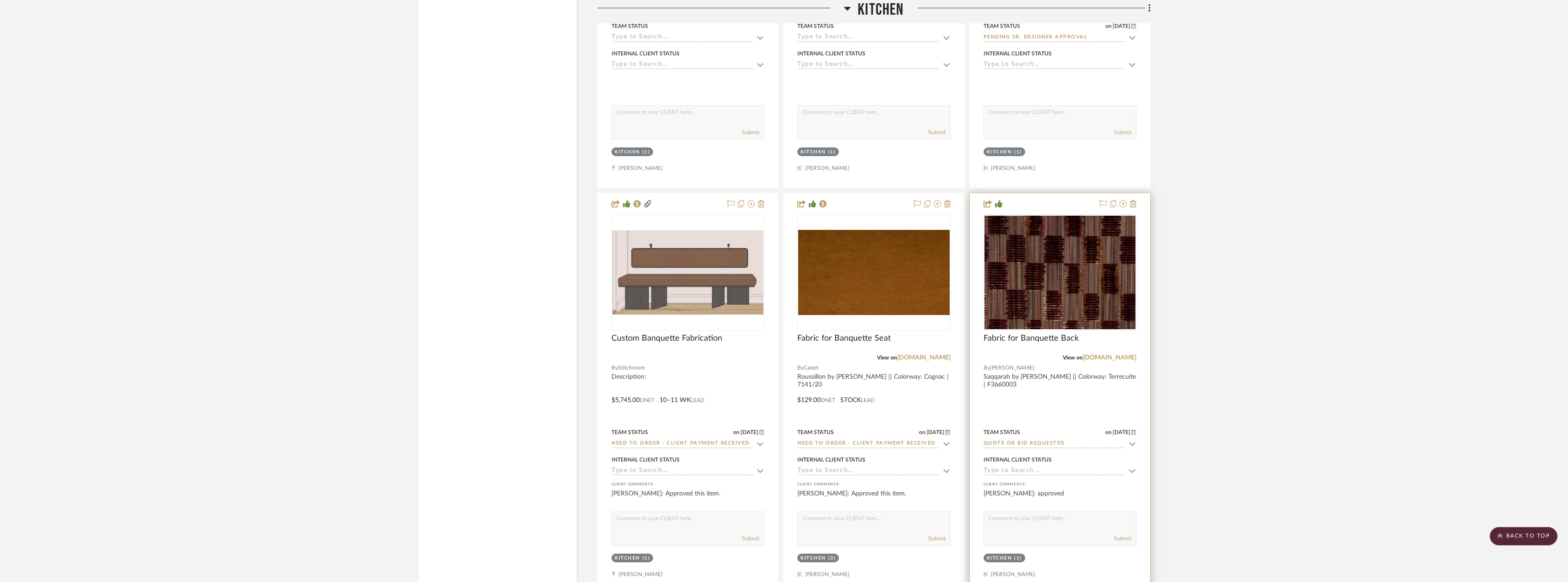
click at [1048, 310] on img "0" at bounding box center [1060, 272] width 151 height 114
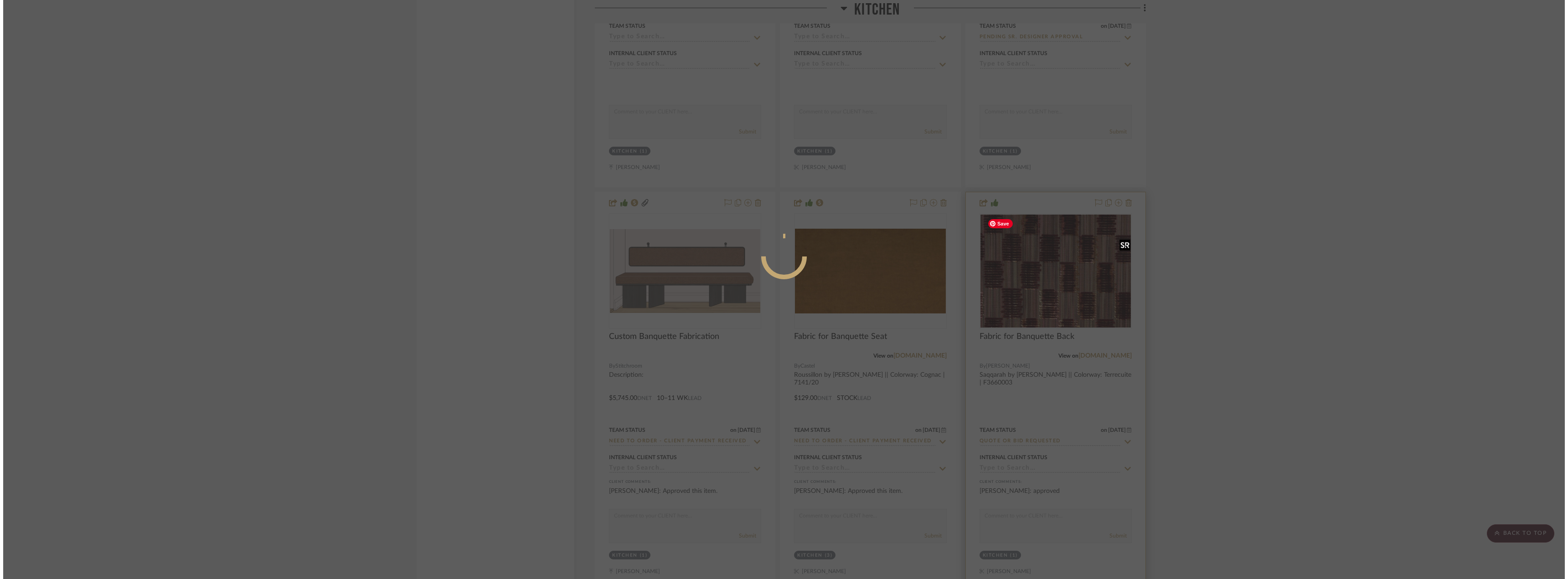
scroll to position [0, 0]
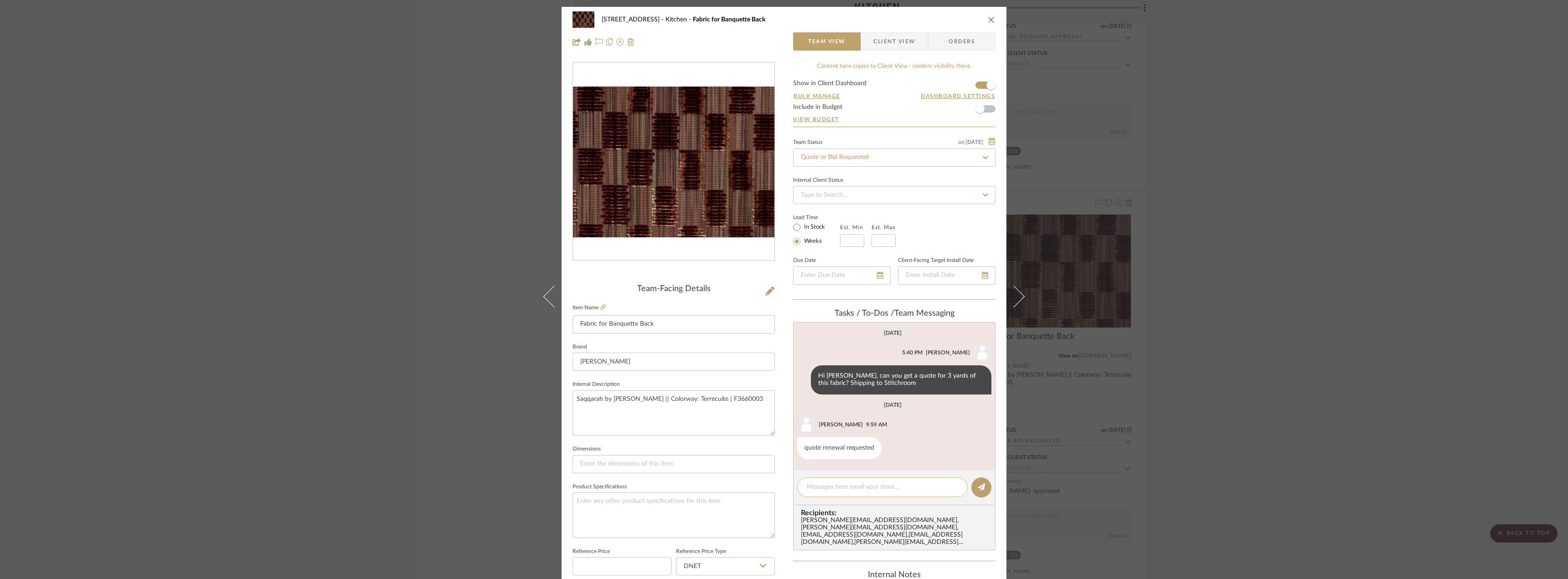
click at [833, 487] on textarea at bounding box center [882, 487] width 152 height 9
type textarea "Hi Jada, can you update this fabric? We will need to get this approved and orde…"
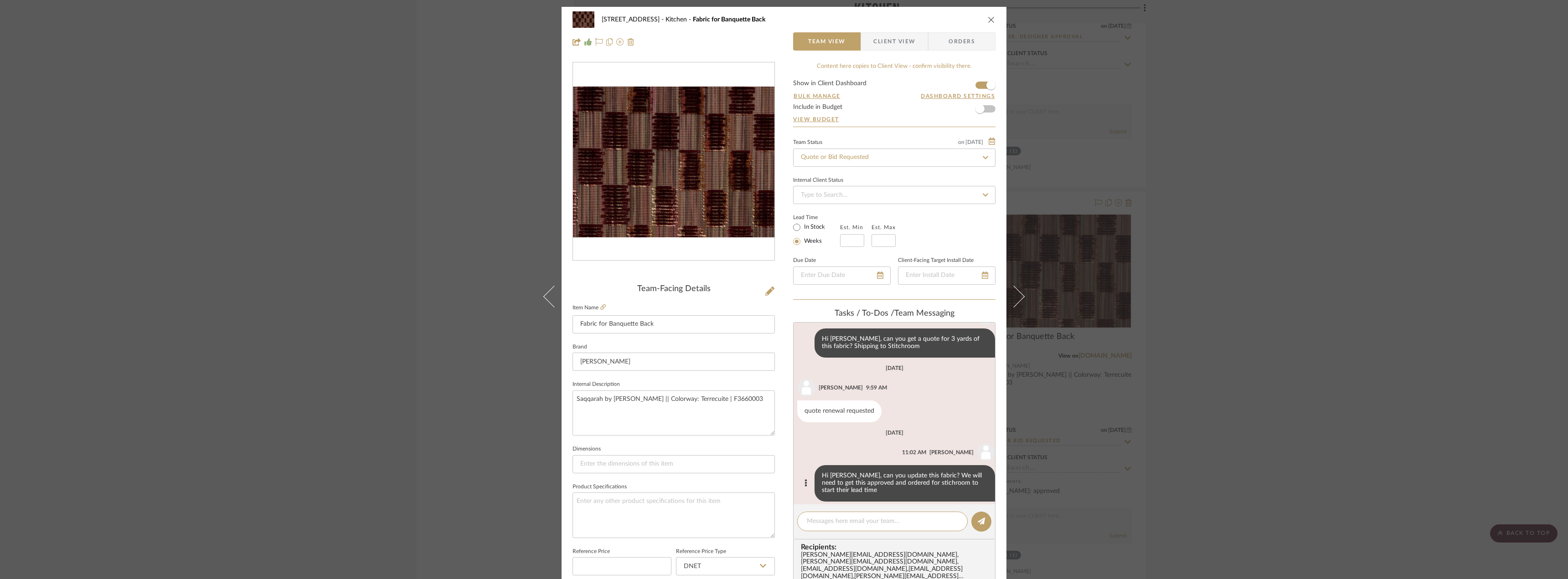
scroll to position [38, 0]
click at [813, 155] on input "Quote or Bid Requested" at bounding box center [894, 157] width 203 height 18
click at [1328, 295] on div "24080 - 323 Pacific Avenue Kitchen Fabric for Banquette Back Team View Client V…" at bounding box center [784, 289] width 1568 height 579
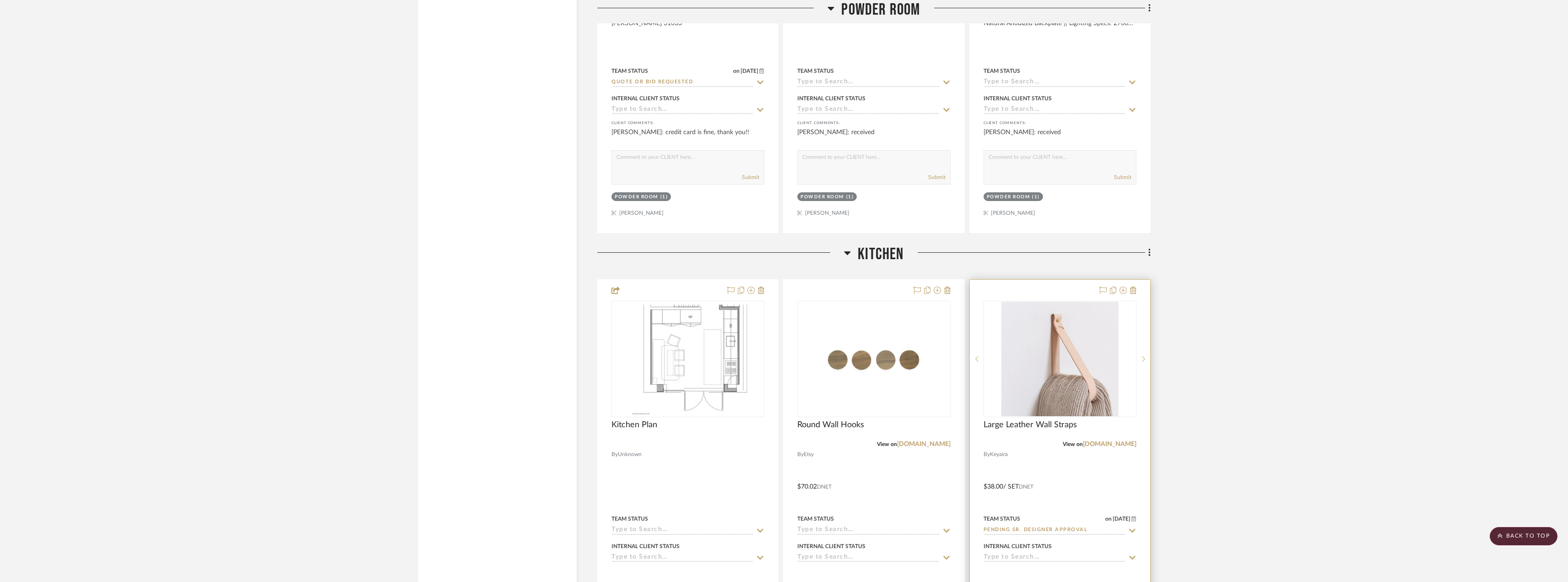
scroll to position [2152, 0]
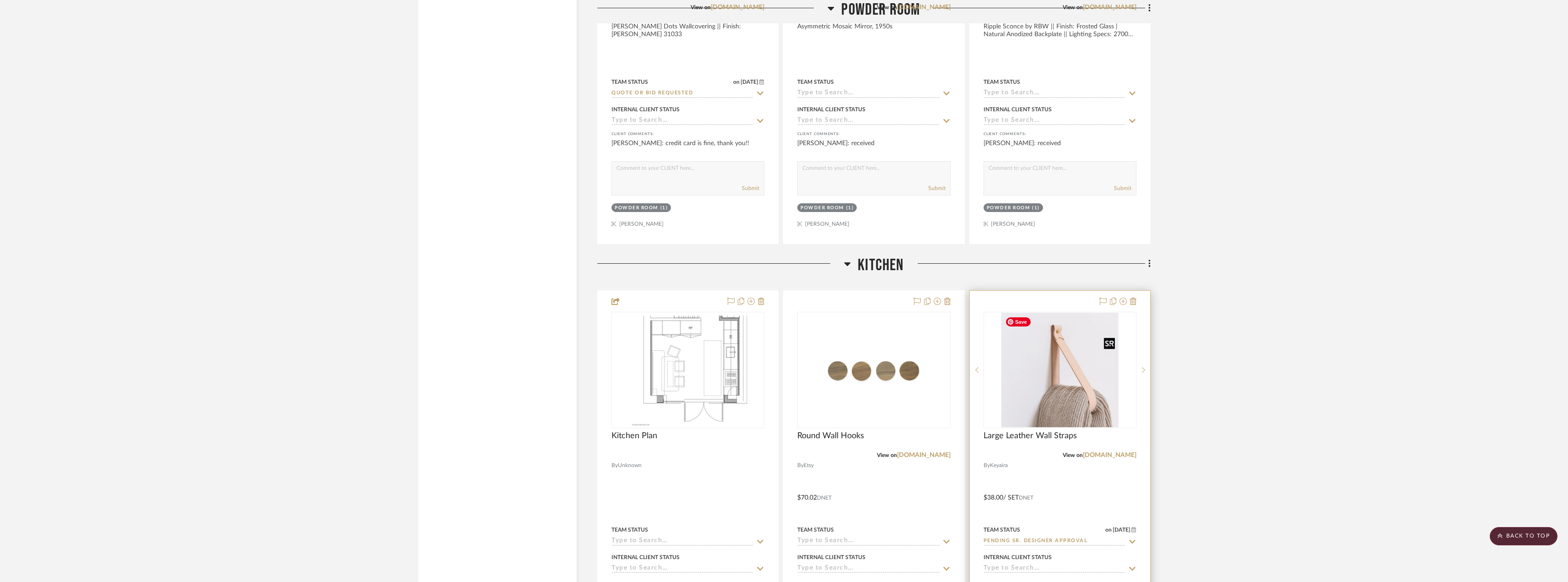
click at [1049, 394] on img "0" at bounding box center [1060, 370] width 117 height 114
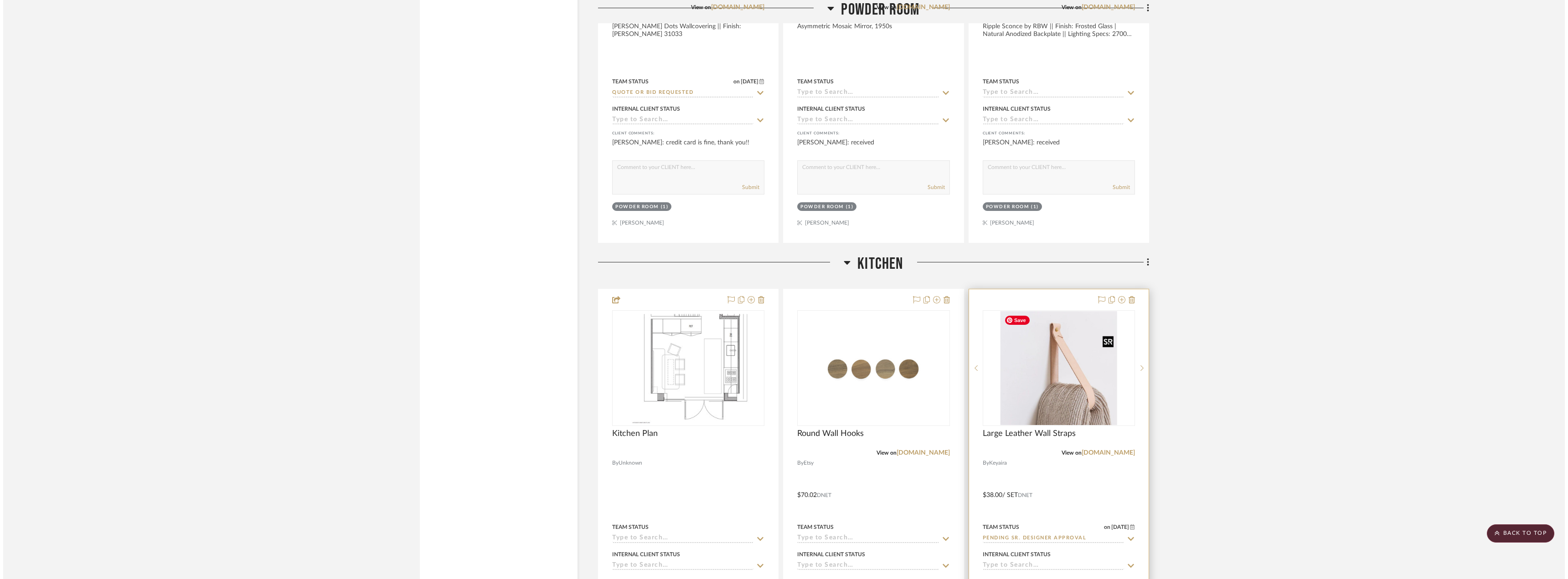
scroll to position [0, 0]
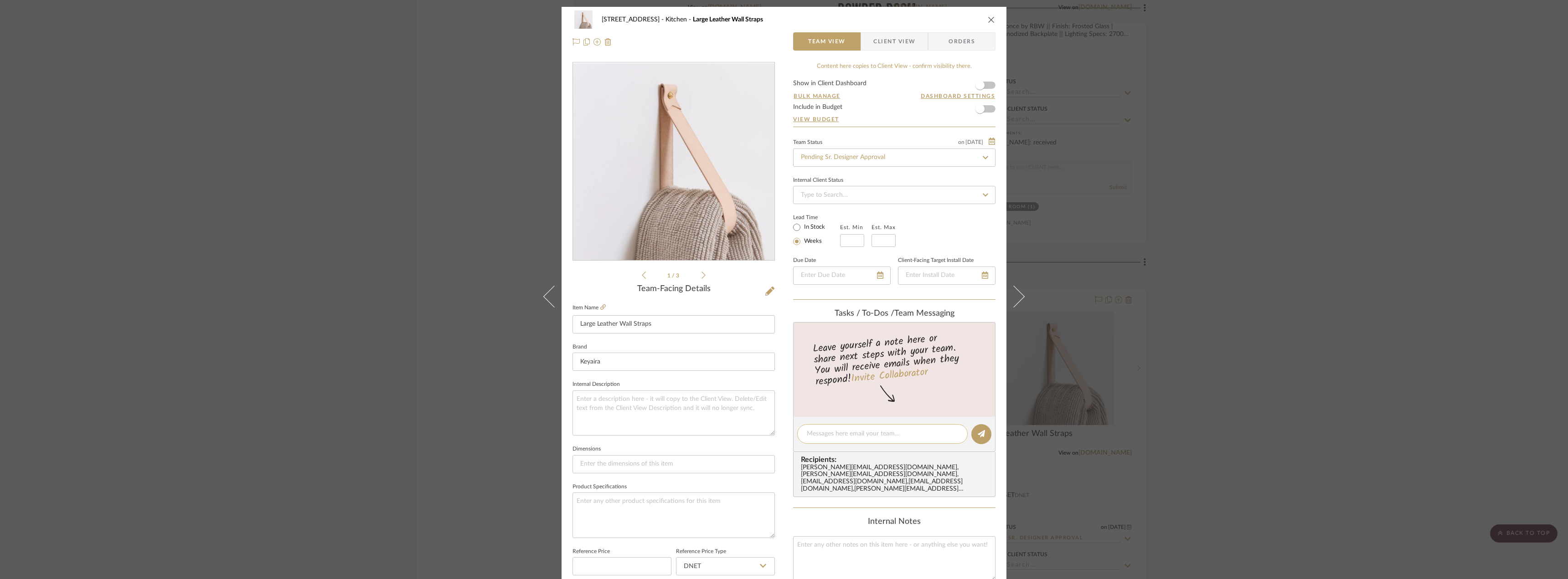
click at [849, 431] on textarea at bounding box center [882, 434] width 152 height 9
type textarea "let's discuss the leather straps with Stichroom to see what they recommend in t…"
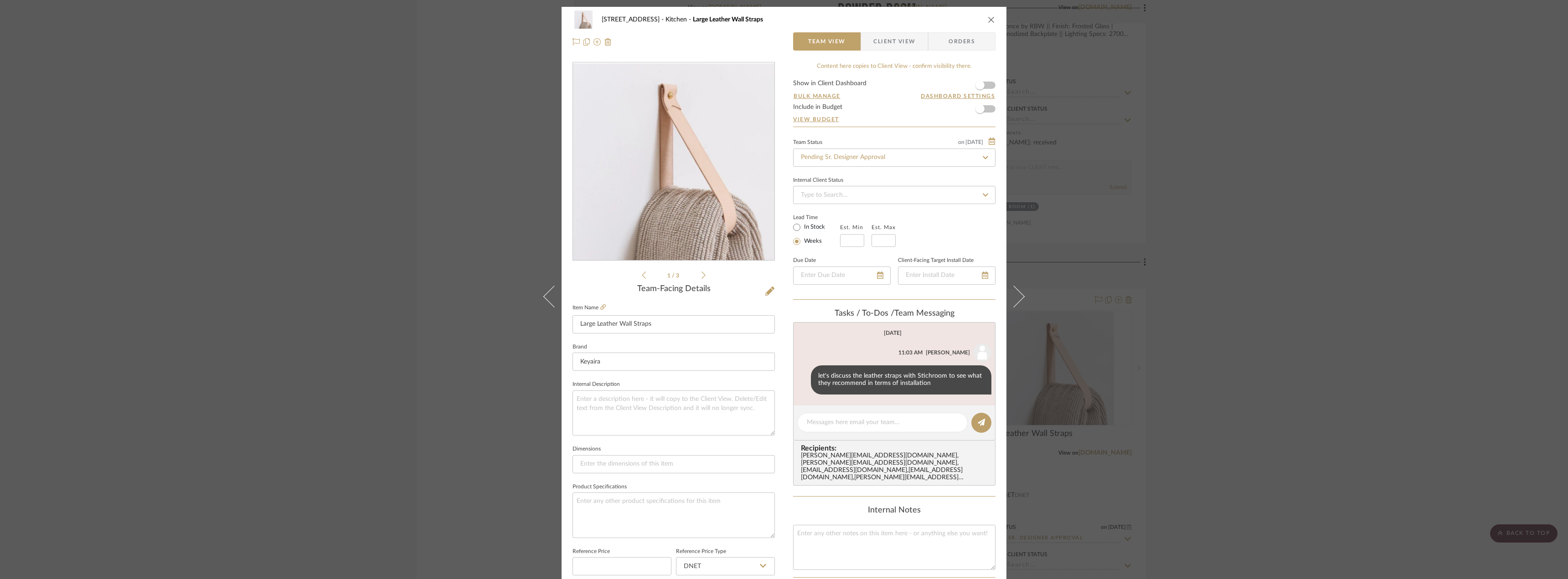
click at [1344, 168] on div "24080 - 323 Pacific Avenue Kitchen Large Leather Wall Straps Team View Client V…" at bounding box center [784, 289] width 1568 height 579
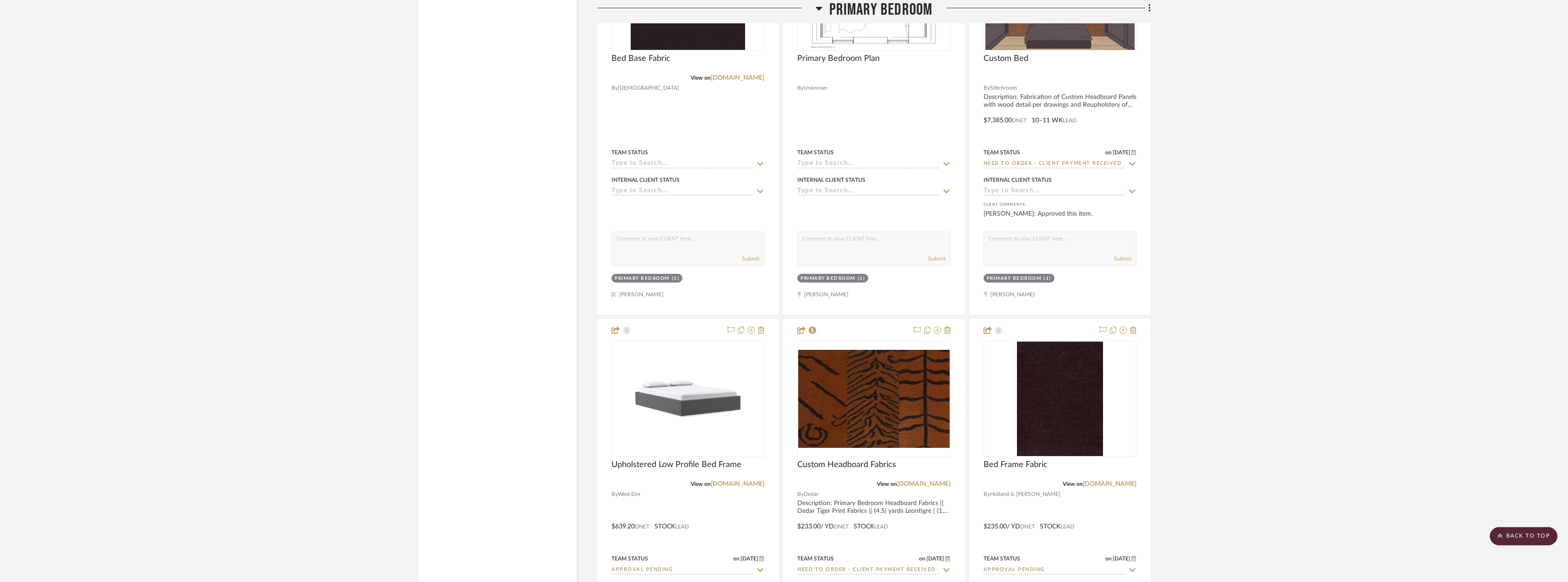
scroll to position [7052, 0]
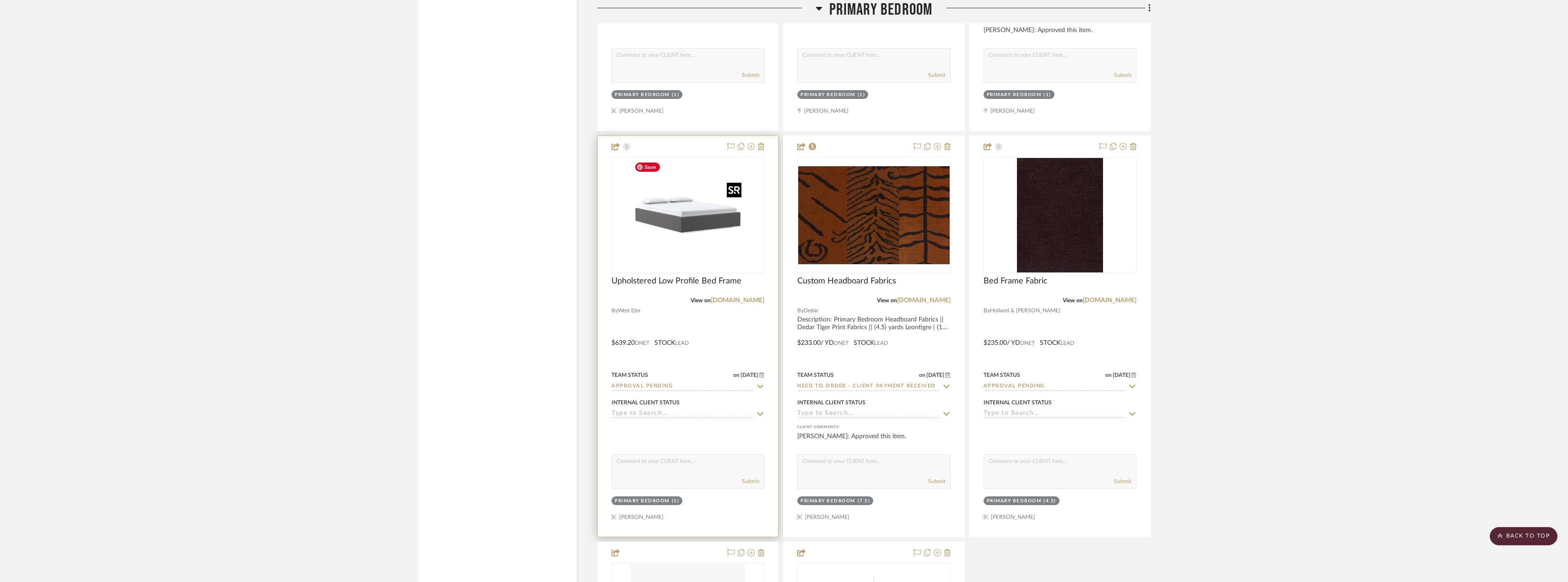
click at [654, 232] on img "0" at bounding box center [688, 215] width 114 height 114
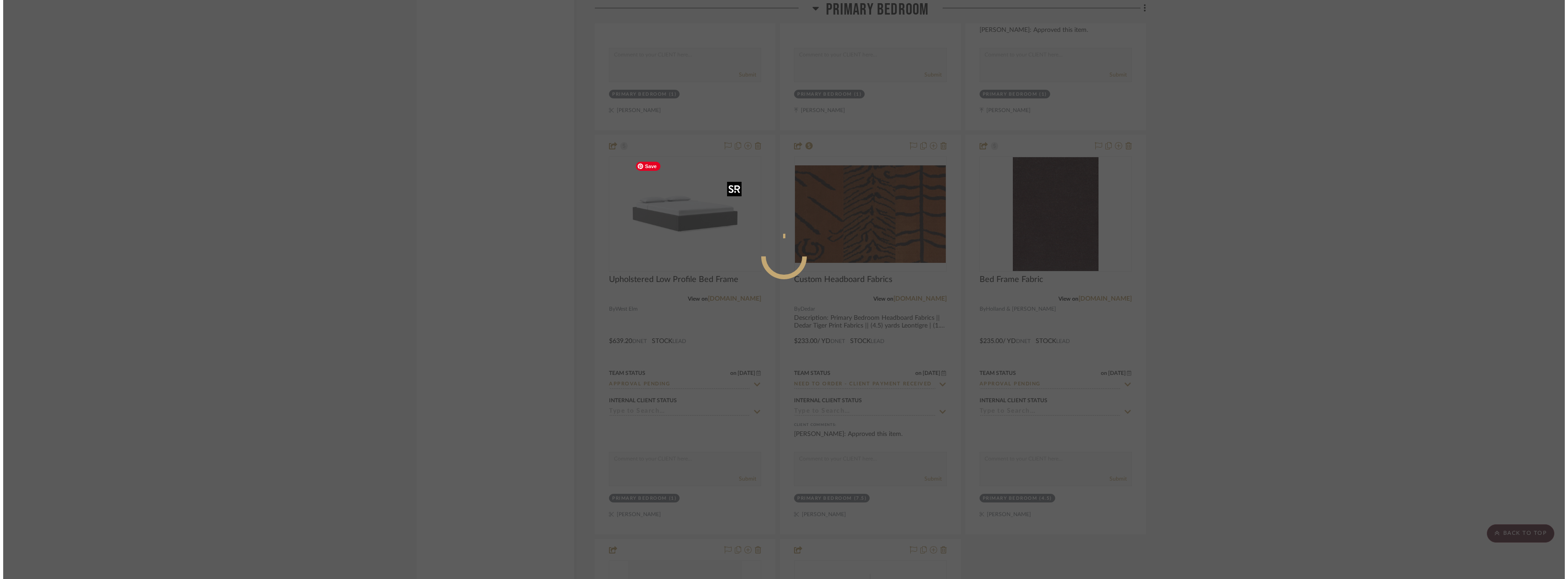
scroll to position [0, 0]
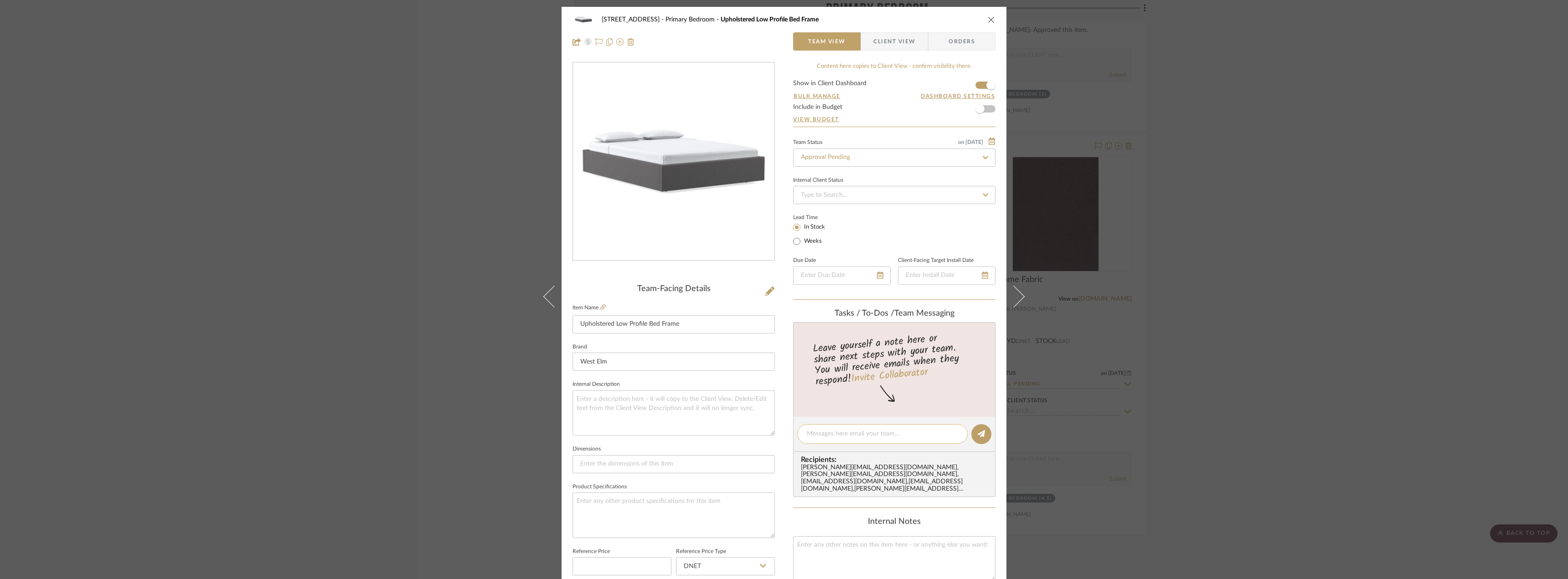
click at [823, 435] on textarea at bounding box center [882, 434] width 152 height 9
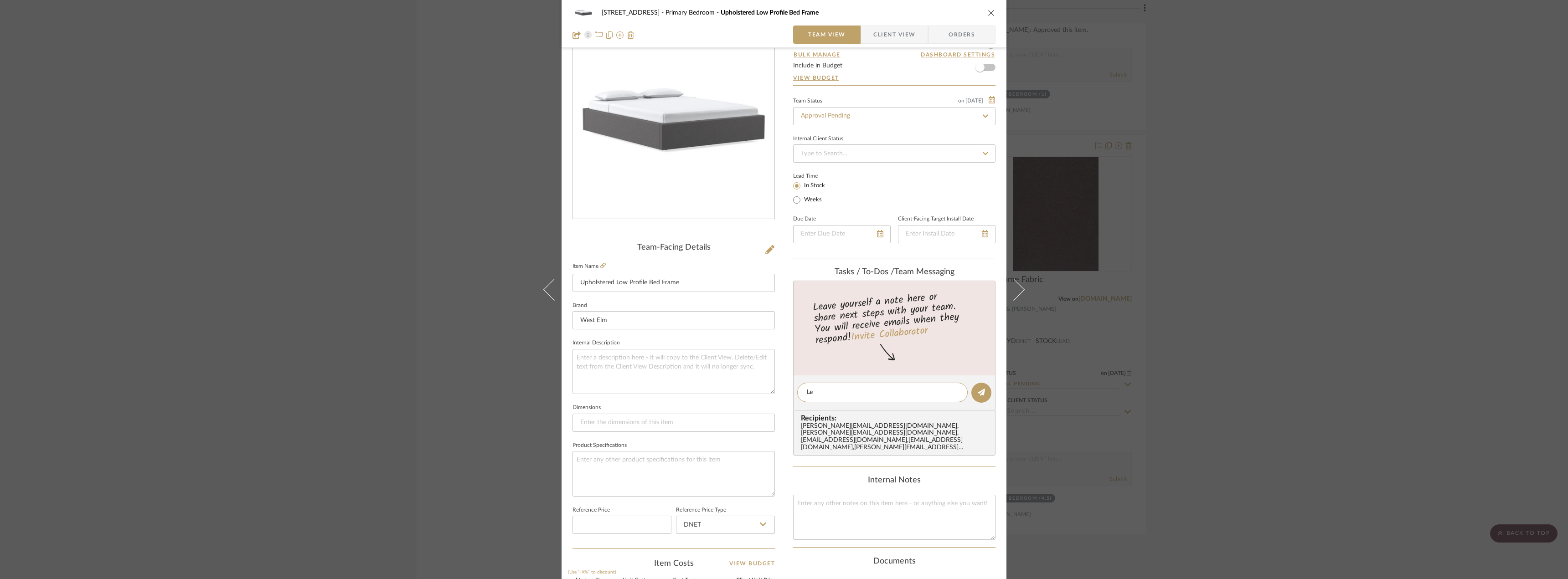
type textarea "L"
type textarea "Hi Jada, can you remind Erin about the bed base? We will need to place this ord…"
click at [1403, 350] on div "24080 - 323 Pacific Avenue Primary Bedroom Upholstered Low Profile Bed Frame Te…" at bounding box center [784, 289] width 1568 height 579
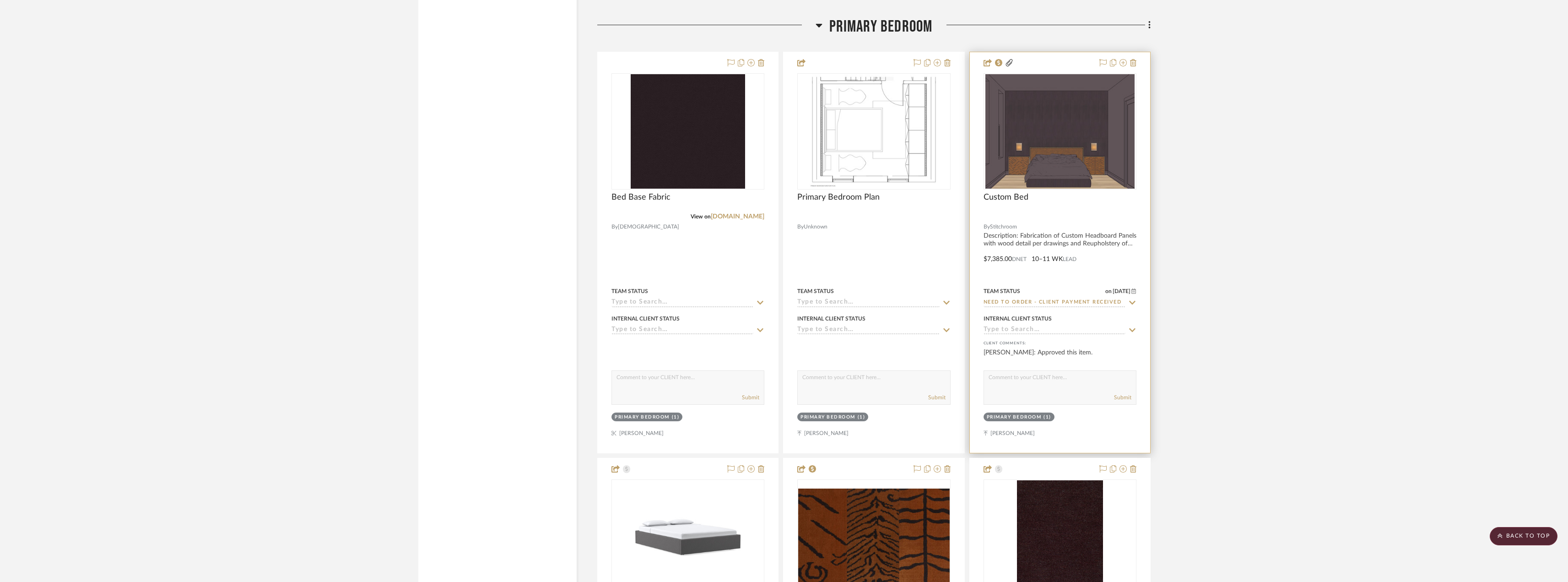
scroll to position [6594, 0]
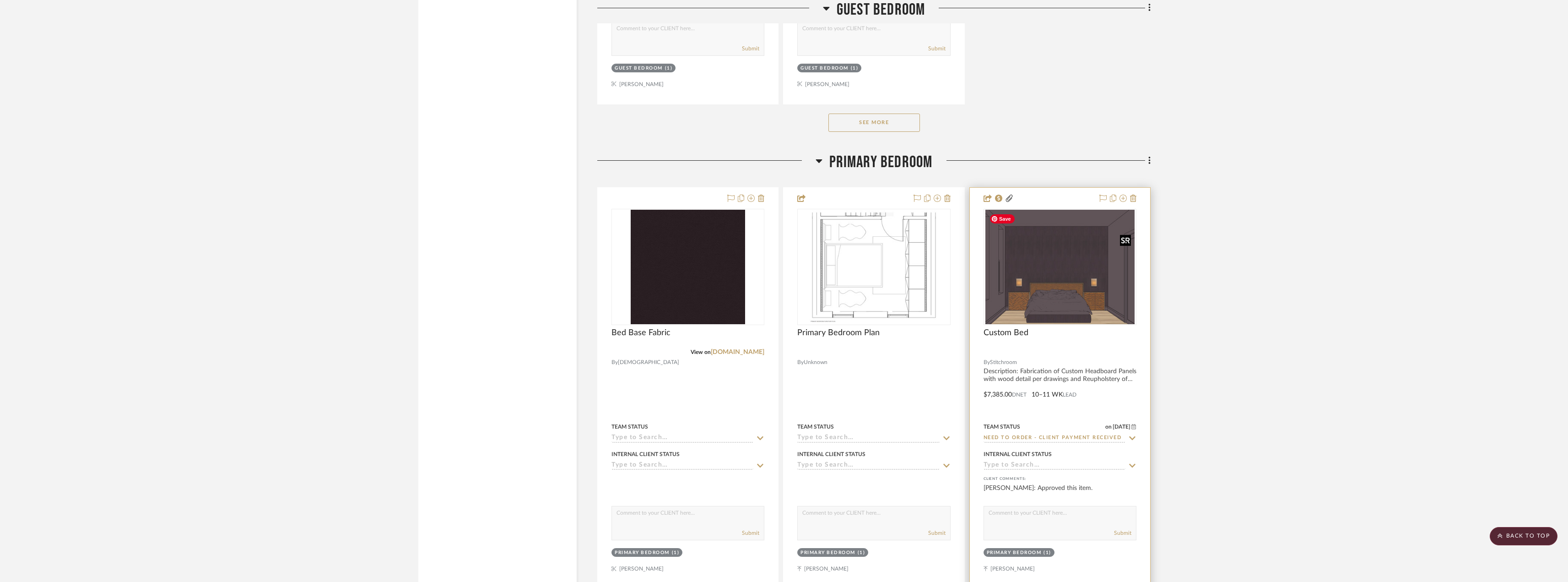
click at [1022, 267] on img "0" at bounding box center [1060, 267] width 149 height 114
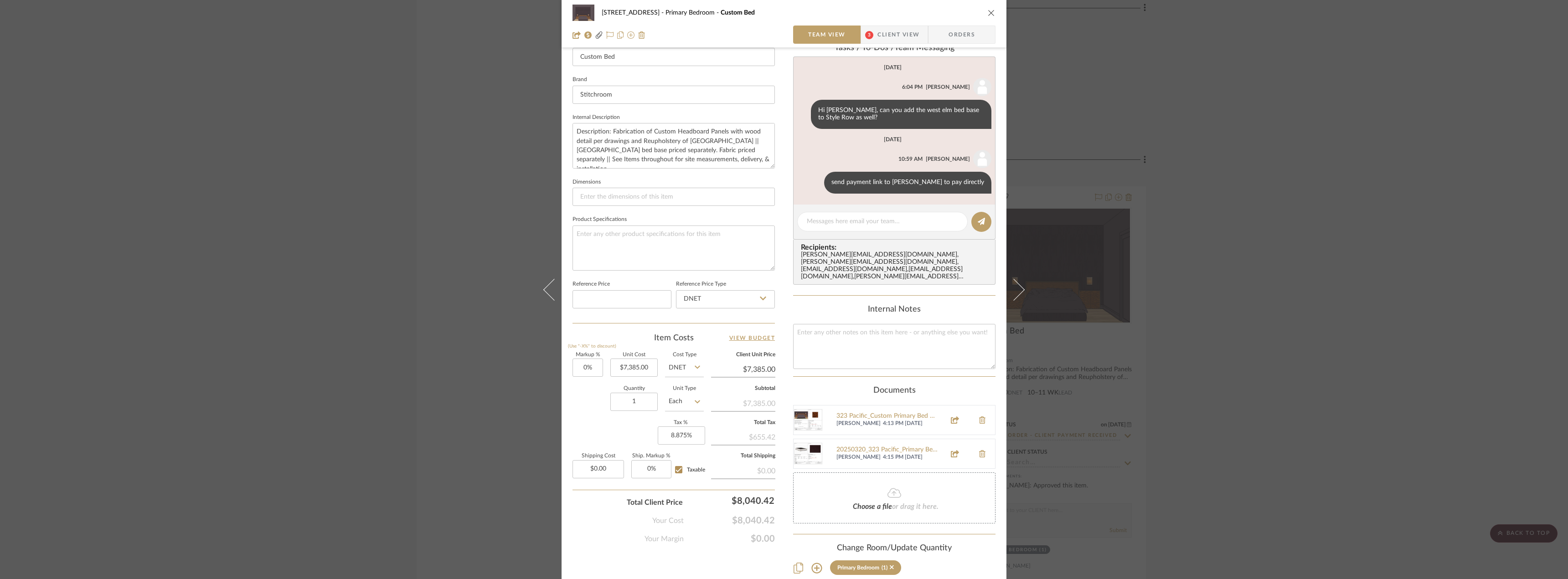
scroll to position [306, 0]
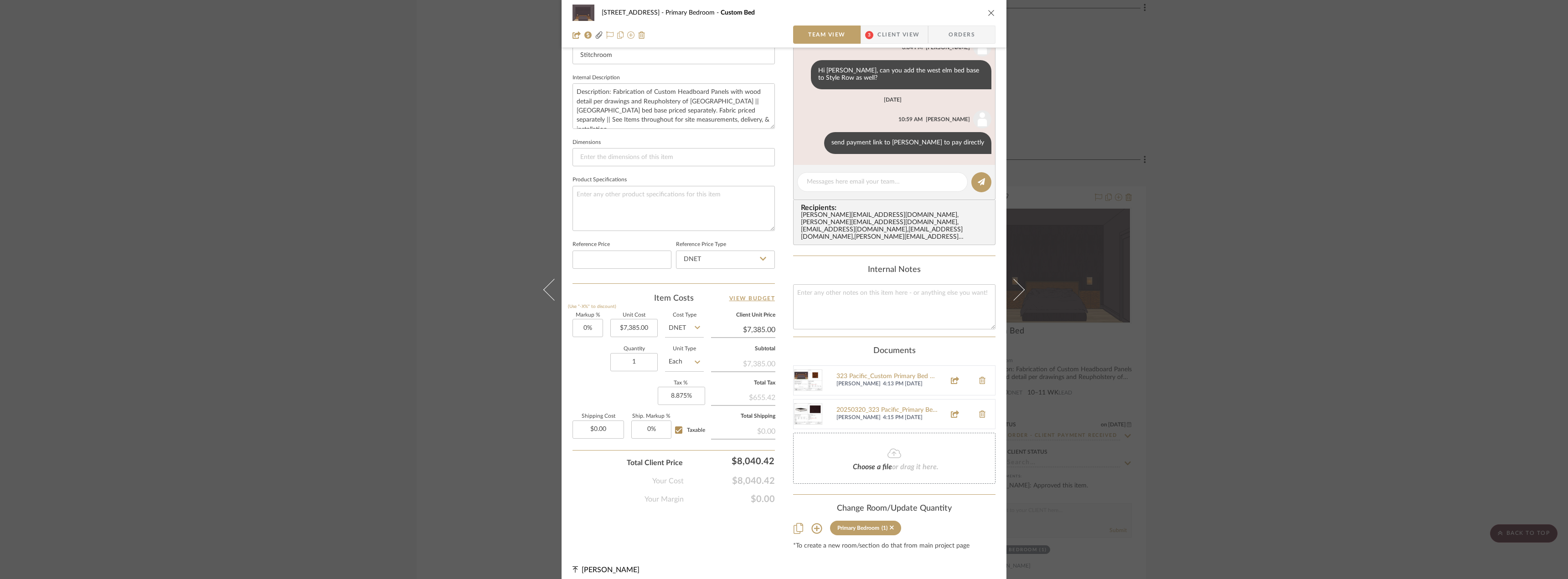
click at [1291, 212] on div "24080 - 323 Pacific Avenue Primary Bedroom Custom Bed Team View 3 Client View O…" at bounding box center [784, 289] width 1568 height 579
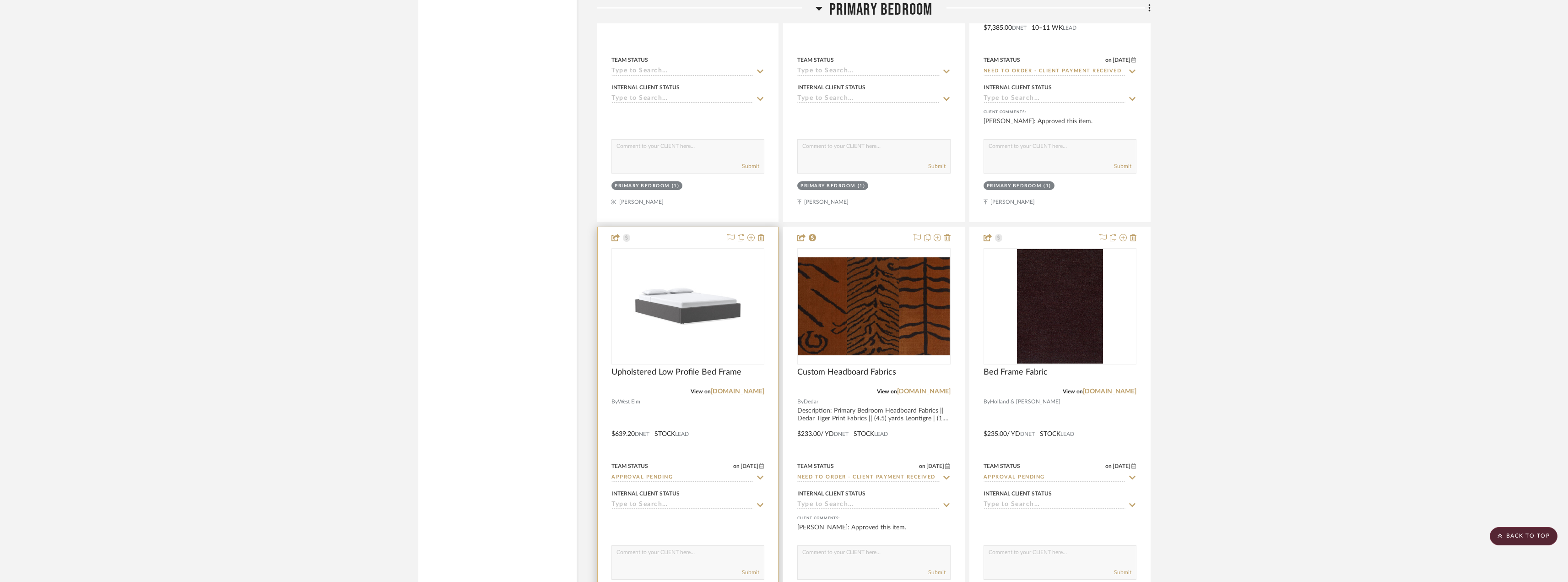
scroll to position [7007, 0]
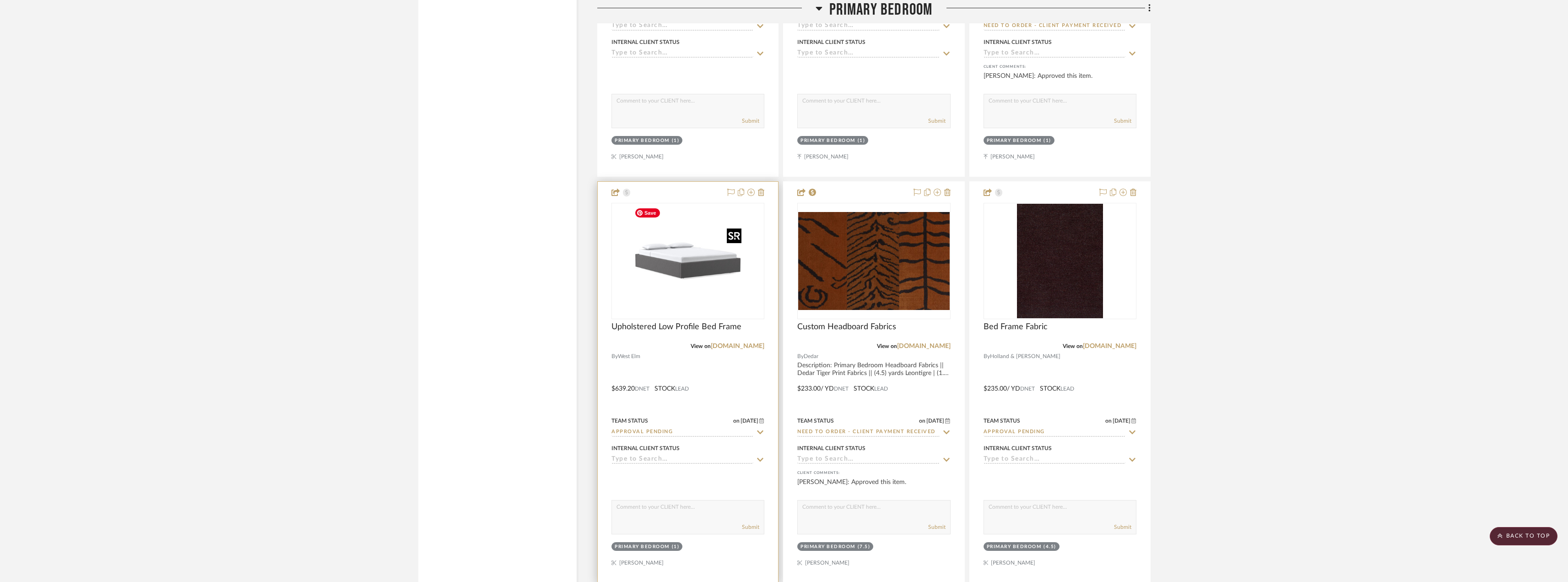
click at [662, 277] on img "0" at bounding box center [688, 260] width 114 height 114
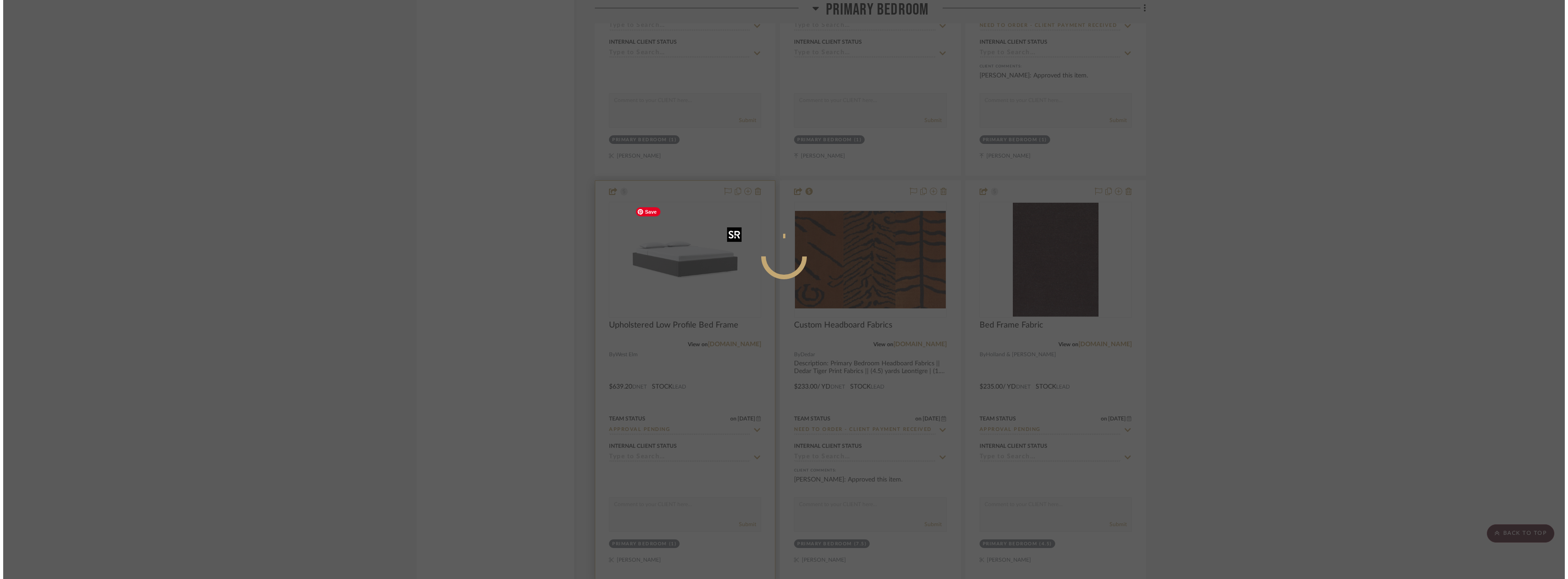
scroll to position [0, 0]
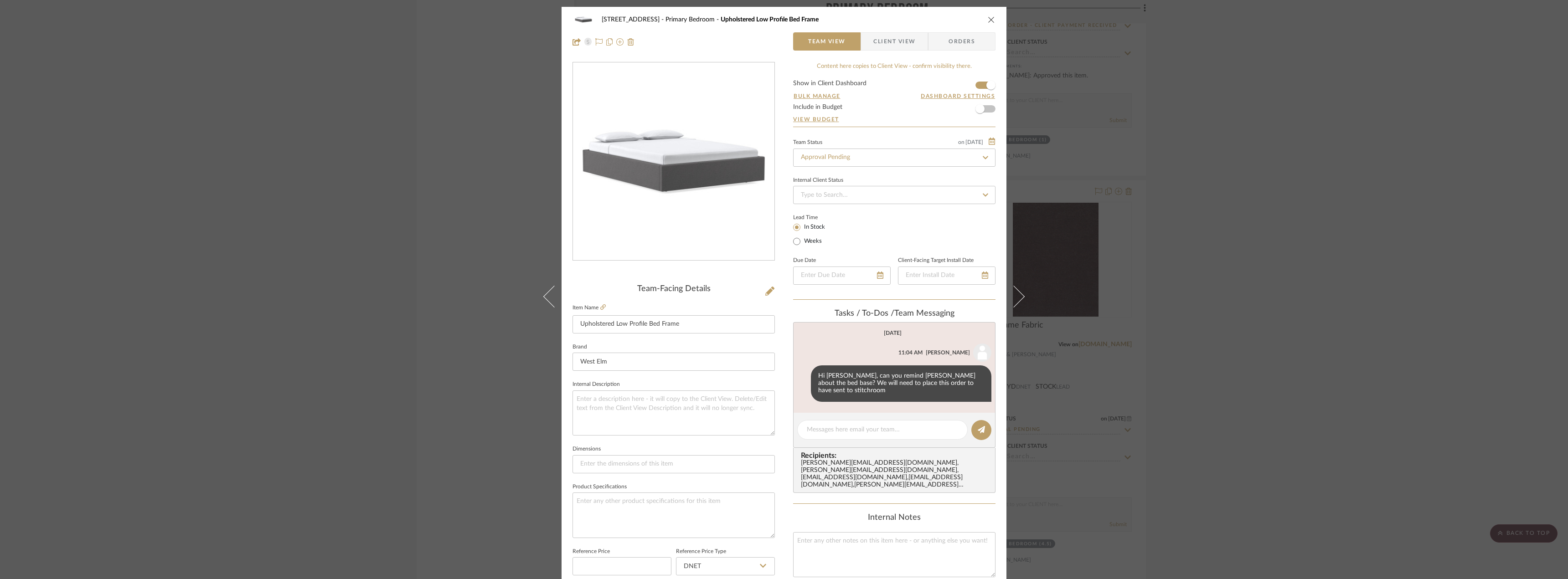
click at [1232, 289] on div "24080 - 323 Pacific Avenue Primary Bedroom Upholstered Low Profile Bed Frame Te…" at bounding box center [784, 289] width 1568 height 579
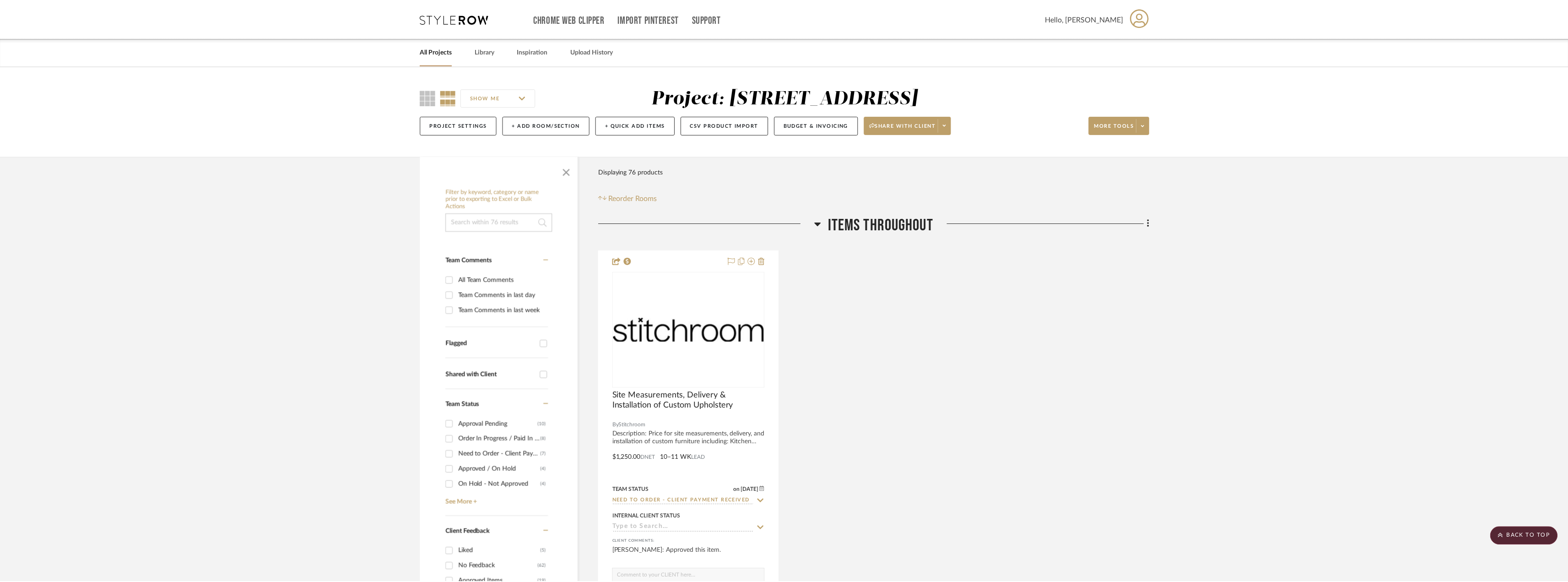
scroll to position [7007, 0]
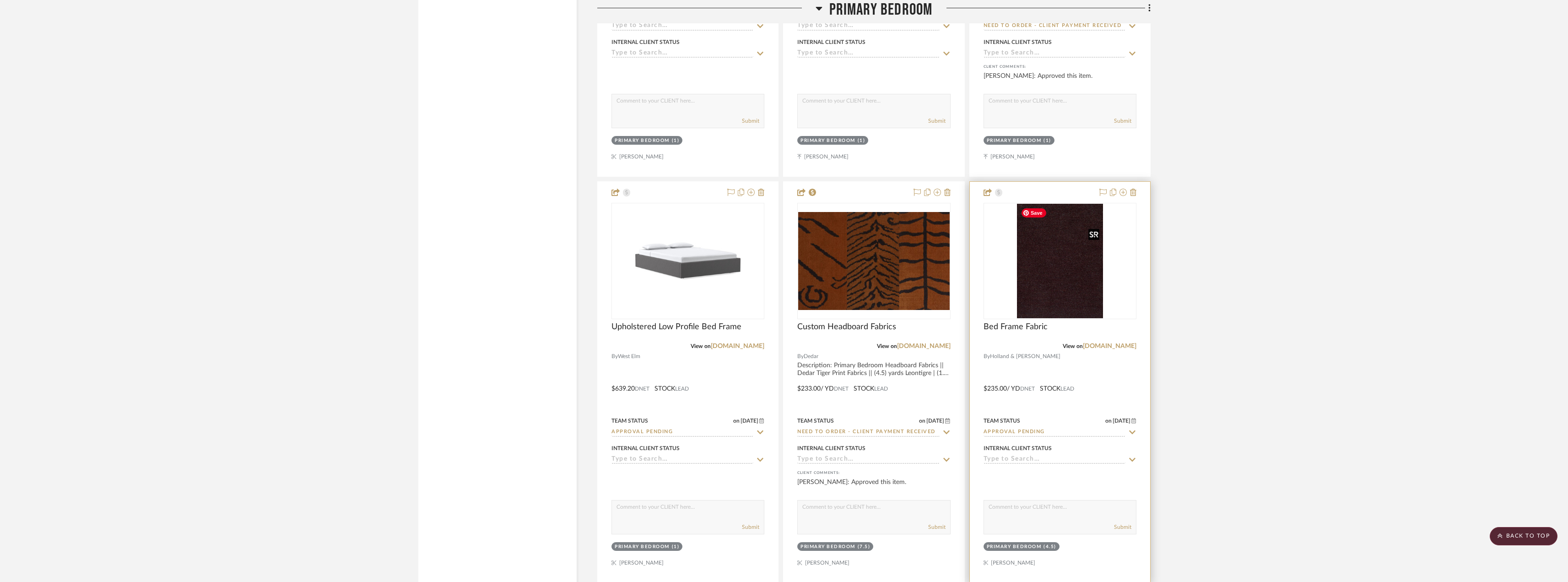
click at [1043, 300] on img "0" at bounding box center [1060, 260] width 86 height 114
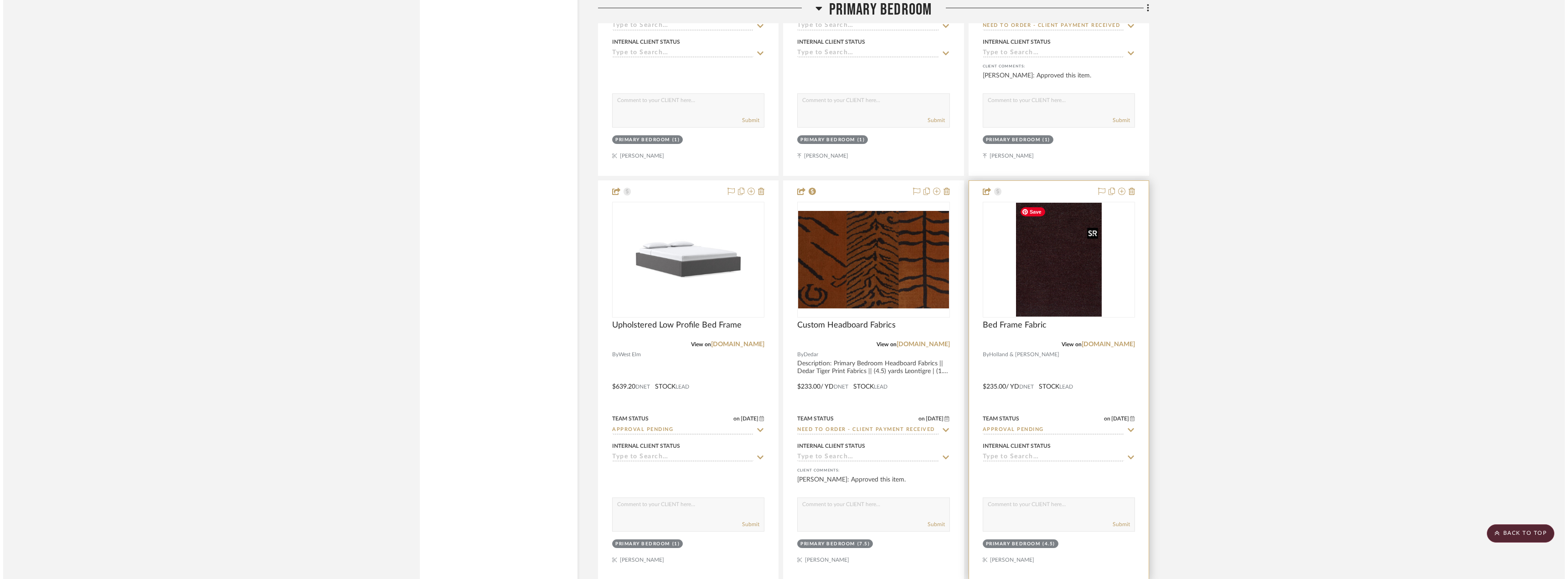
scroll to position [0, 0]
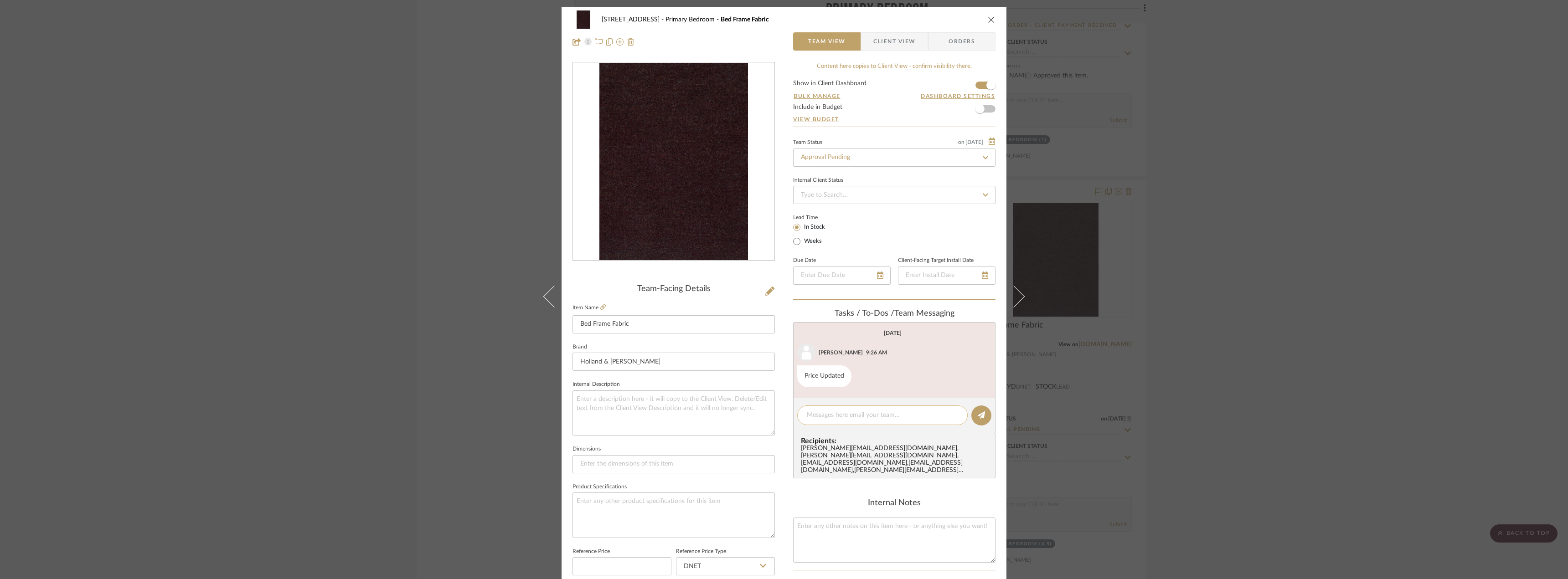
click at [823, 406] on div at bounding box center [882, 415] width 170 height 19
click at [815, 416] on textarea at bounding box center [882, 415] width 152 height 9
type textarea "Hi Jada, can you remind Erin to approve this fabric?"
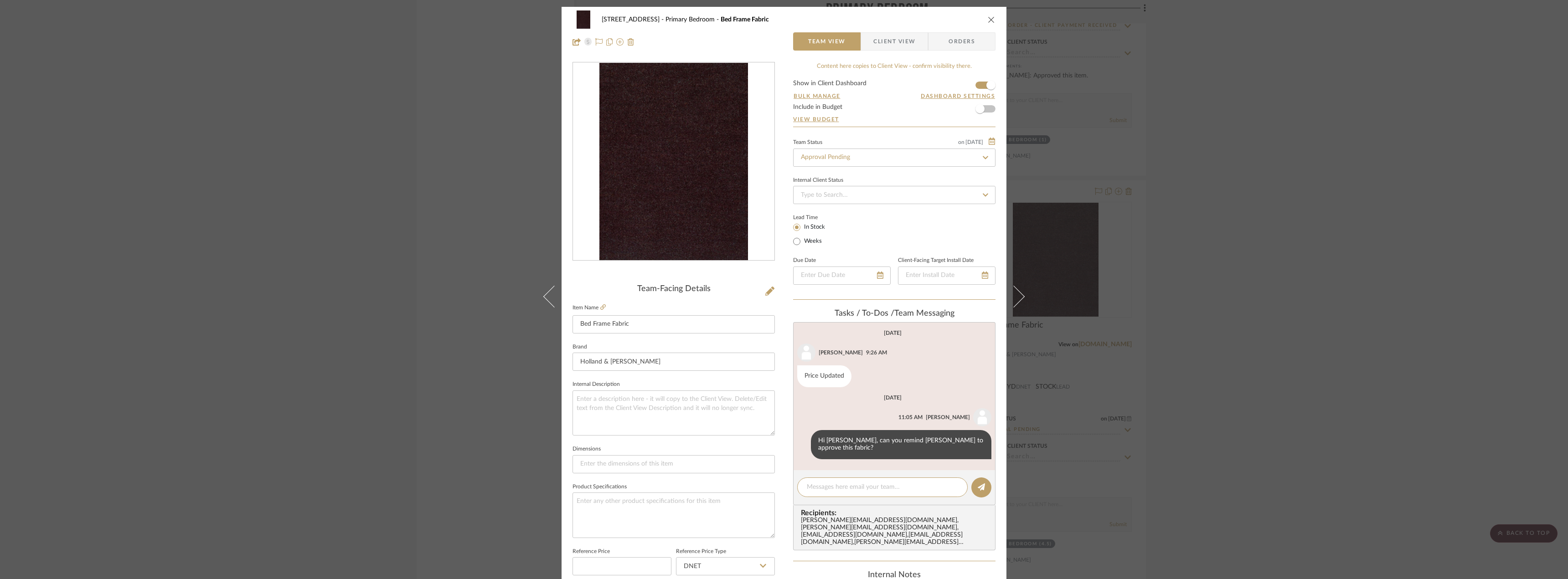
click at [86, 240] on div "24080 - 323 Pacific Avenue Primary Bedroom Bed Frame Fabric Team View Client Vi…" at bounding box center [784, 289] width 1568 height 579
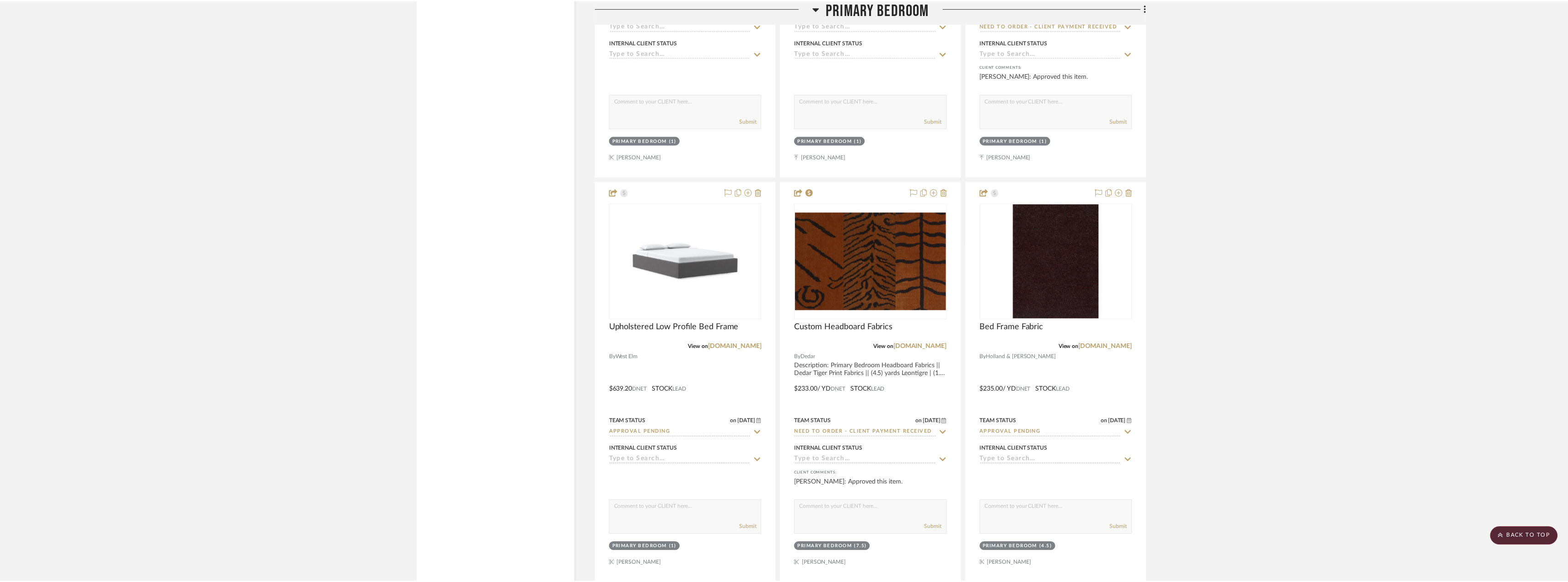
scroll to position [7007, 0]
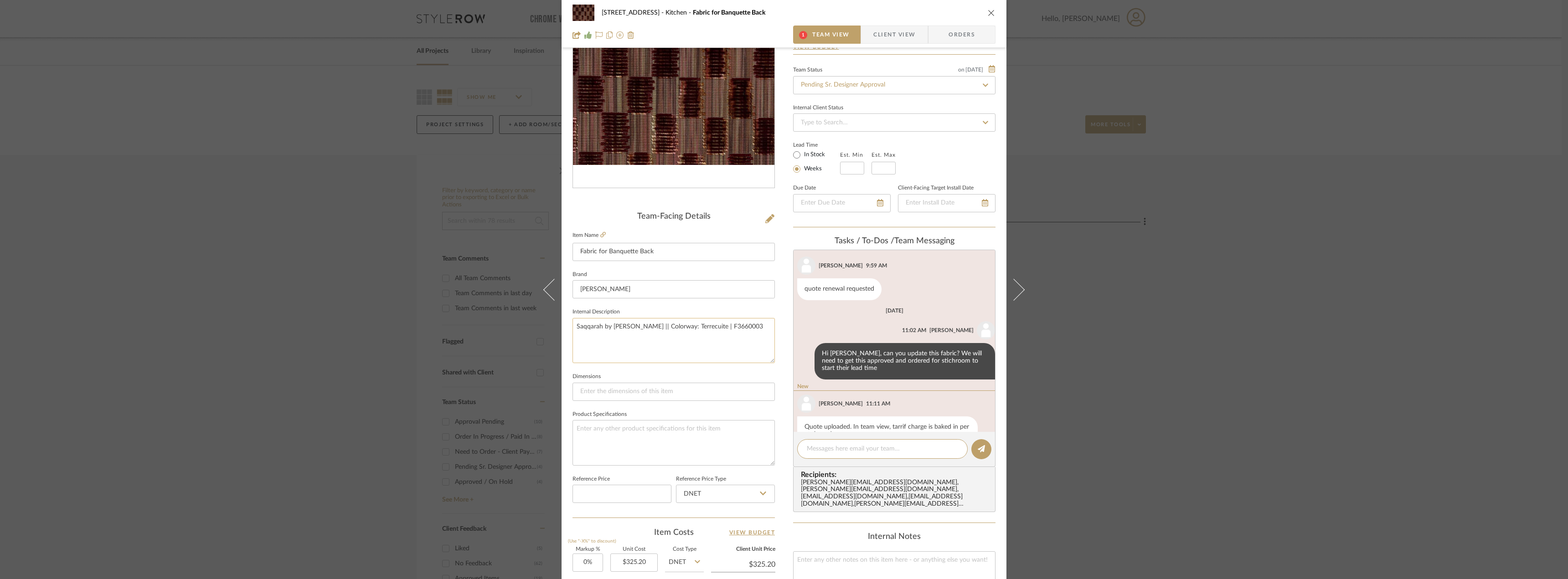
scroll to position [104, 0]
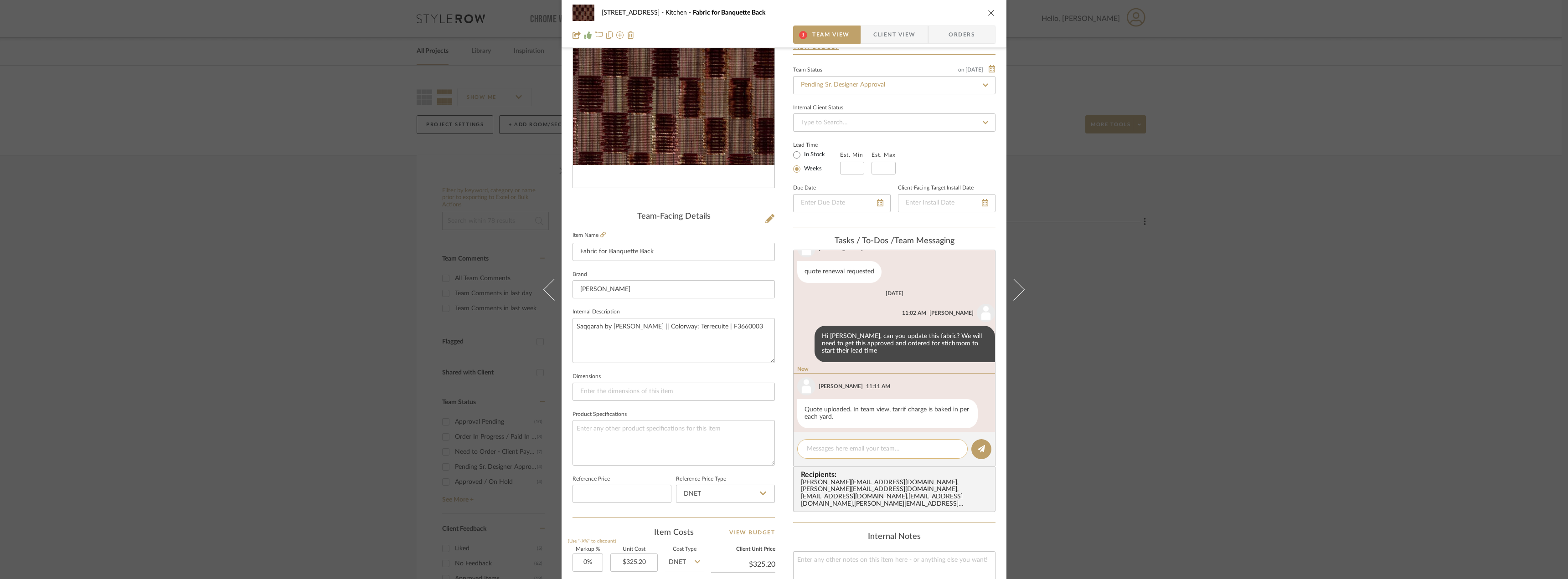
click at [852, 448] on textarea at bounding box center [882, 449] width 152 height 9
type textarea "thanks! Is it still available?"
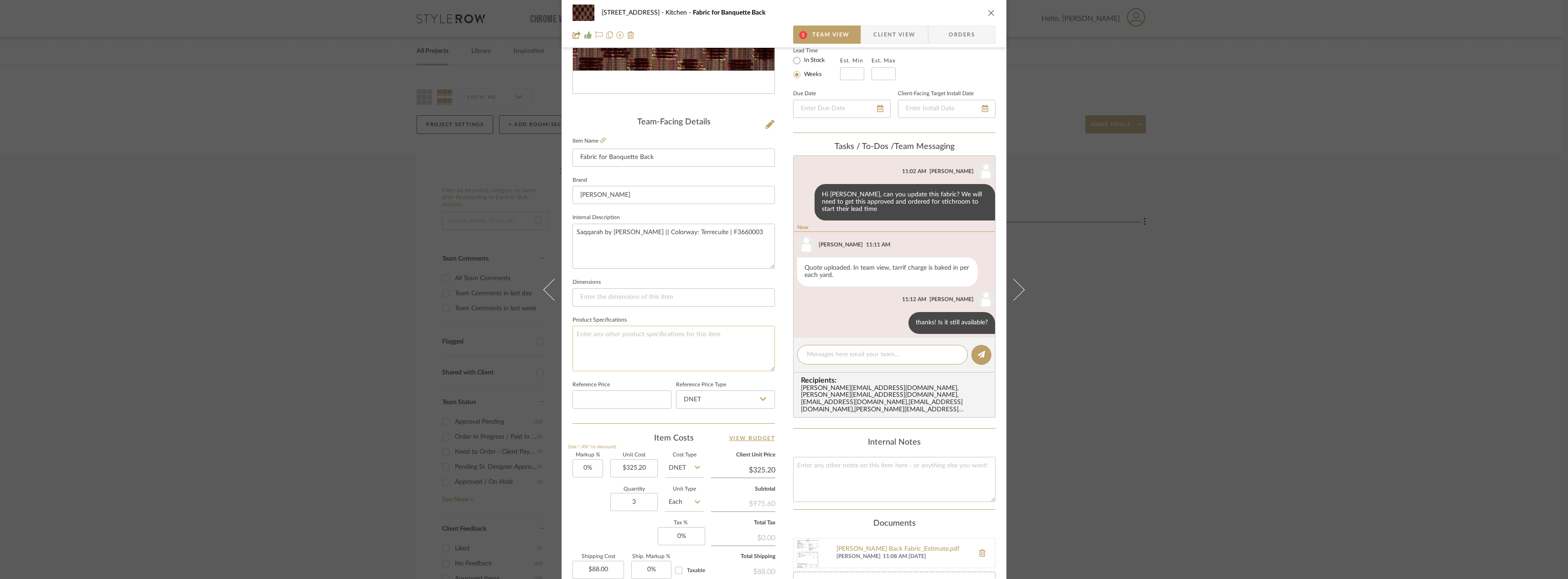
scroll to position [301, 0]
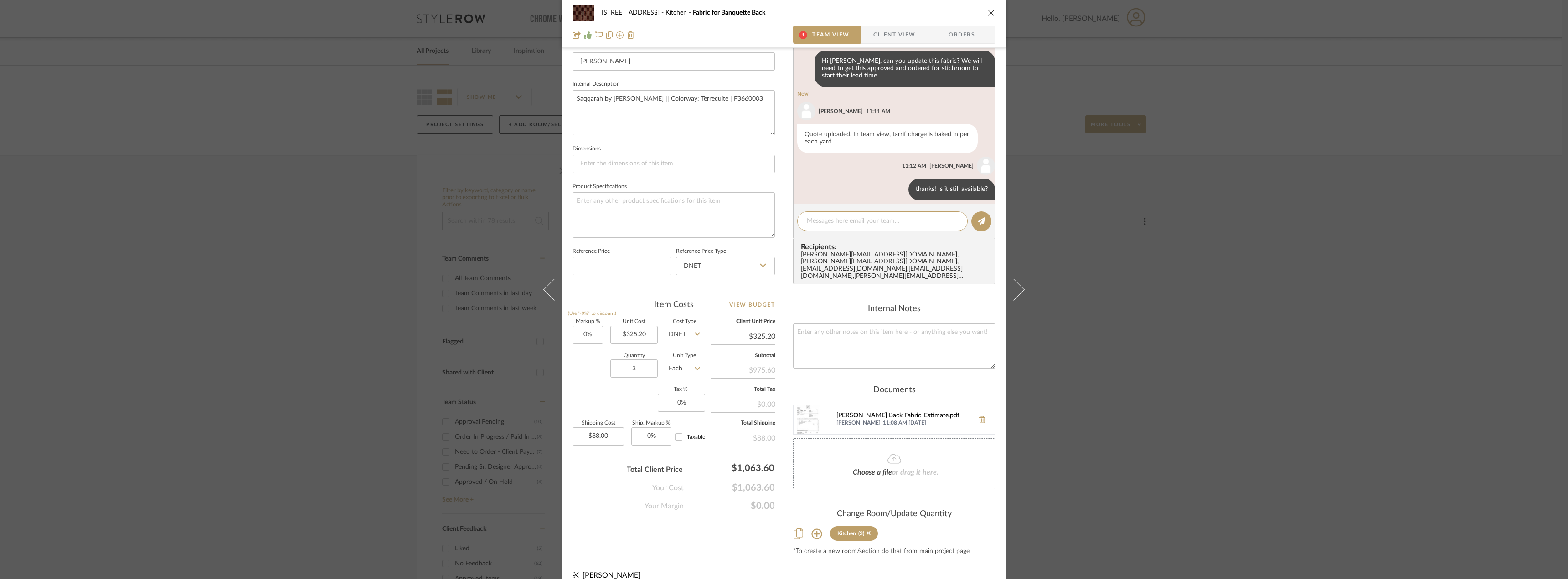
click at [926, 412] on div "Pierre Frey_Banquette Back Fabric_Estimate.pdf" at bounding box center [903, 416] width 133 height 8
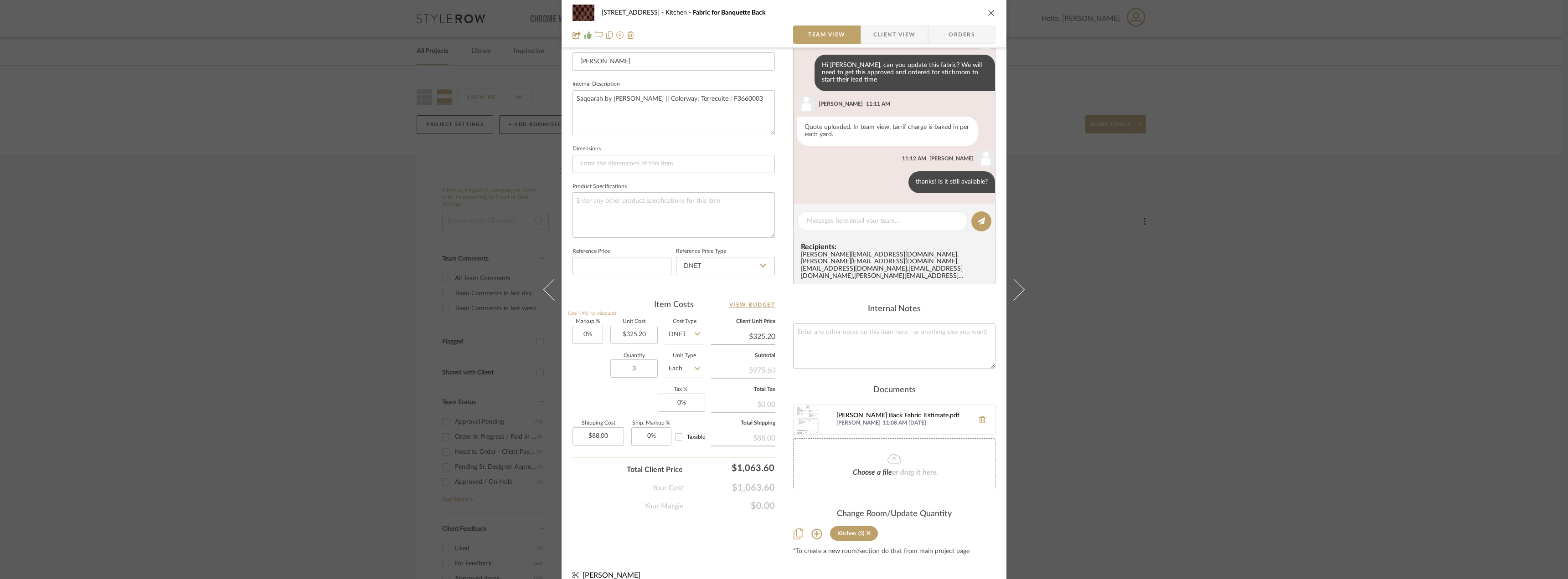
scroll to position [140, 0]
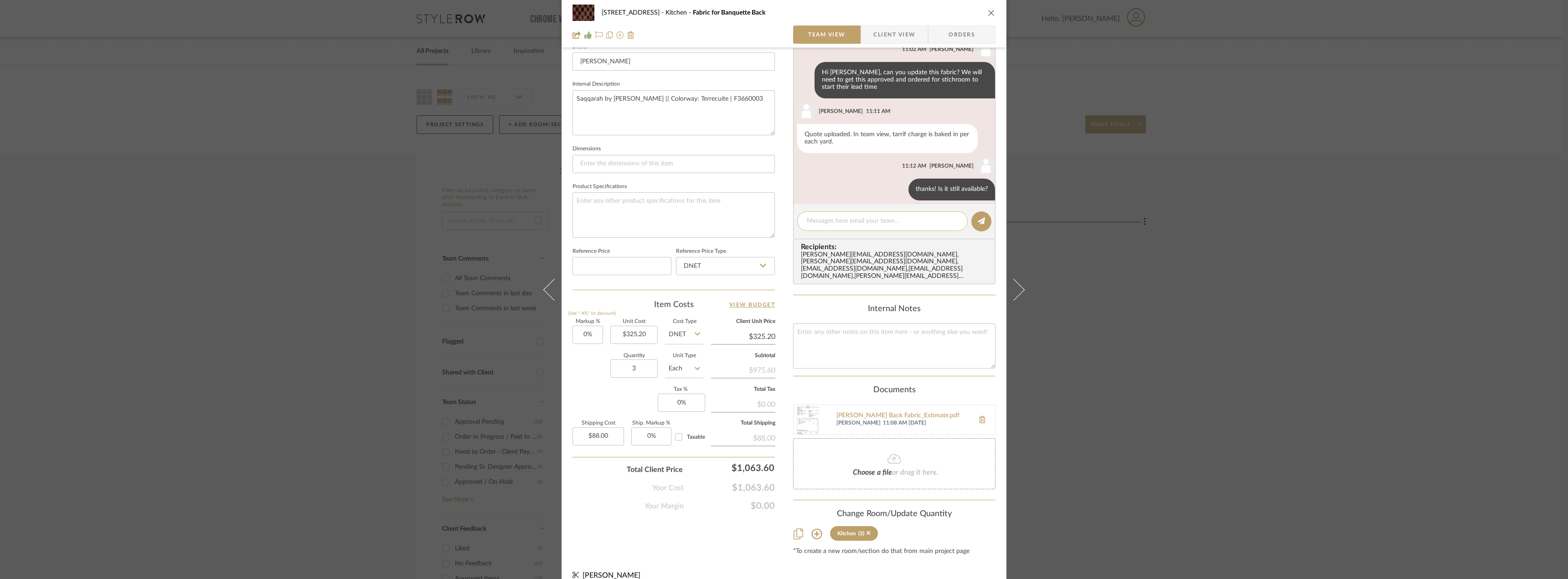
click at [845, 222] on textarea at bounding box center [882, 221] width 152 height 9
type textarea "v"
type textarea "nevermind, I see this quote is pretty recent. Thanks!"
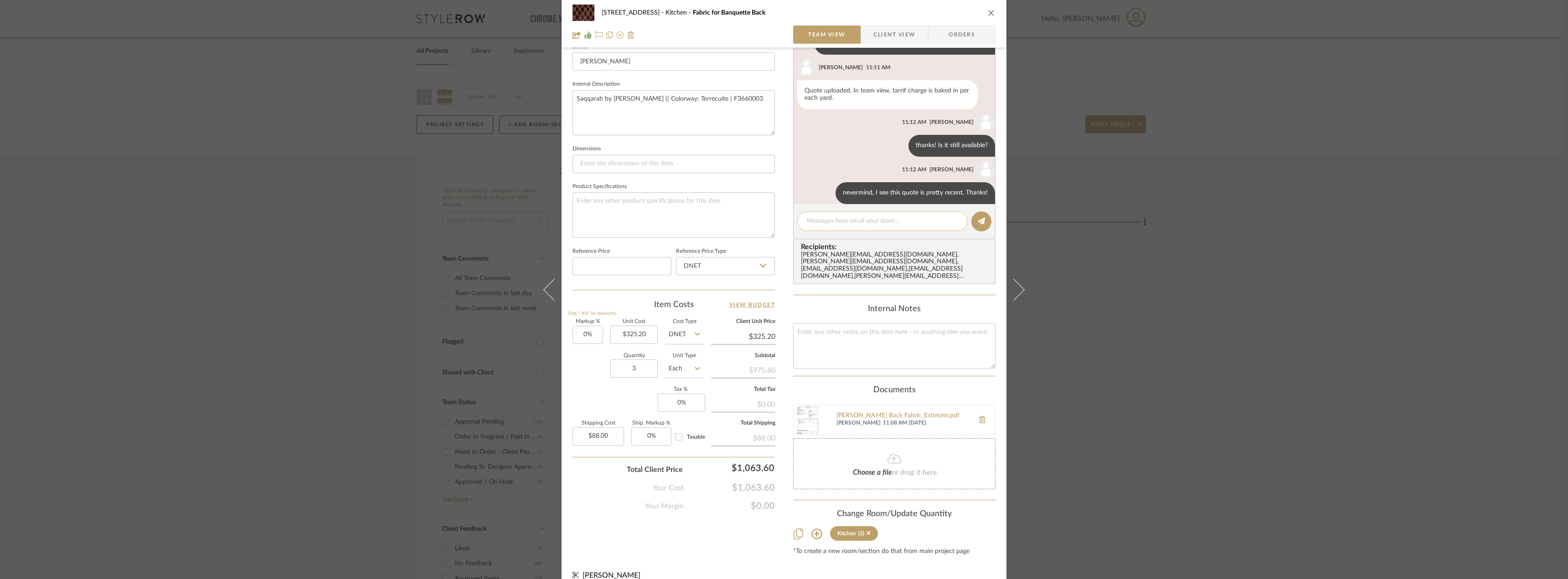
scroll to position [187, 0]
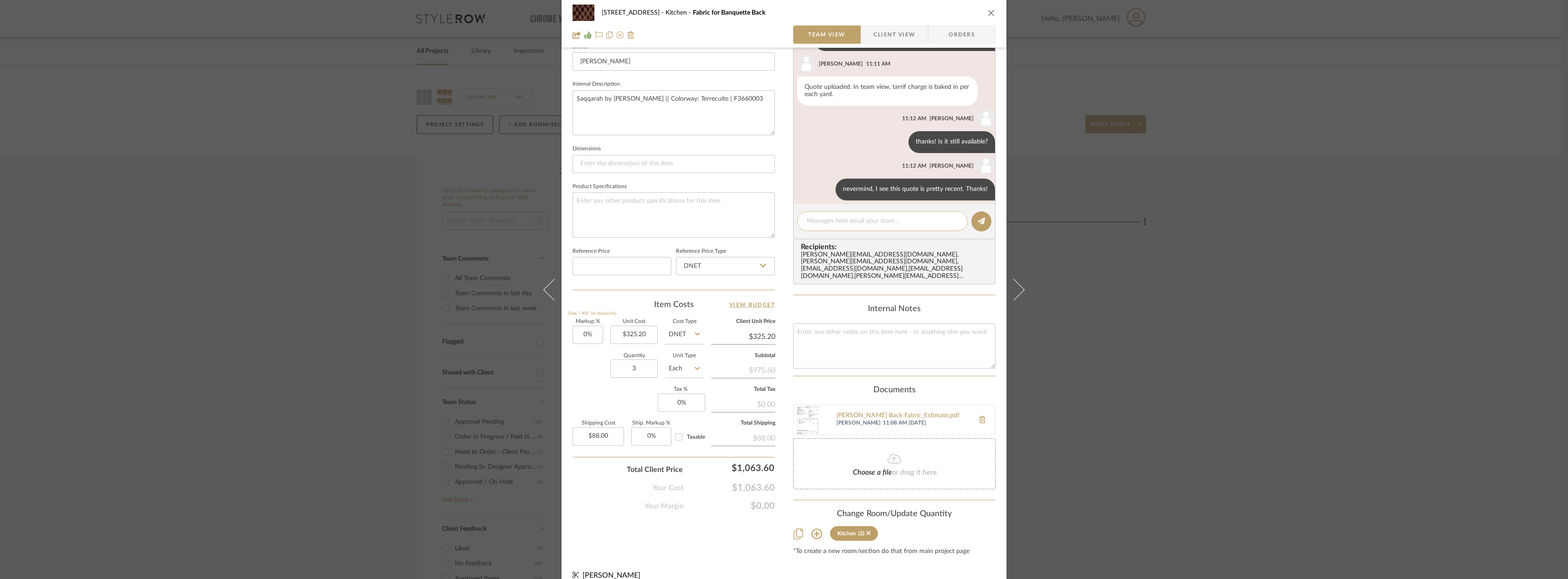
click at [840, 220] on textarea at bounding box center [882, 221] width 152 height 9
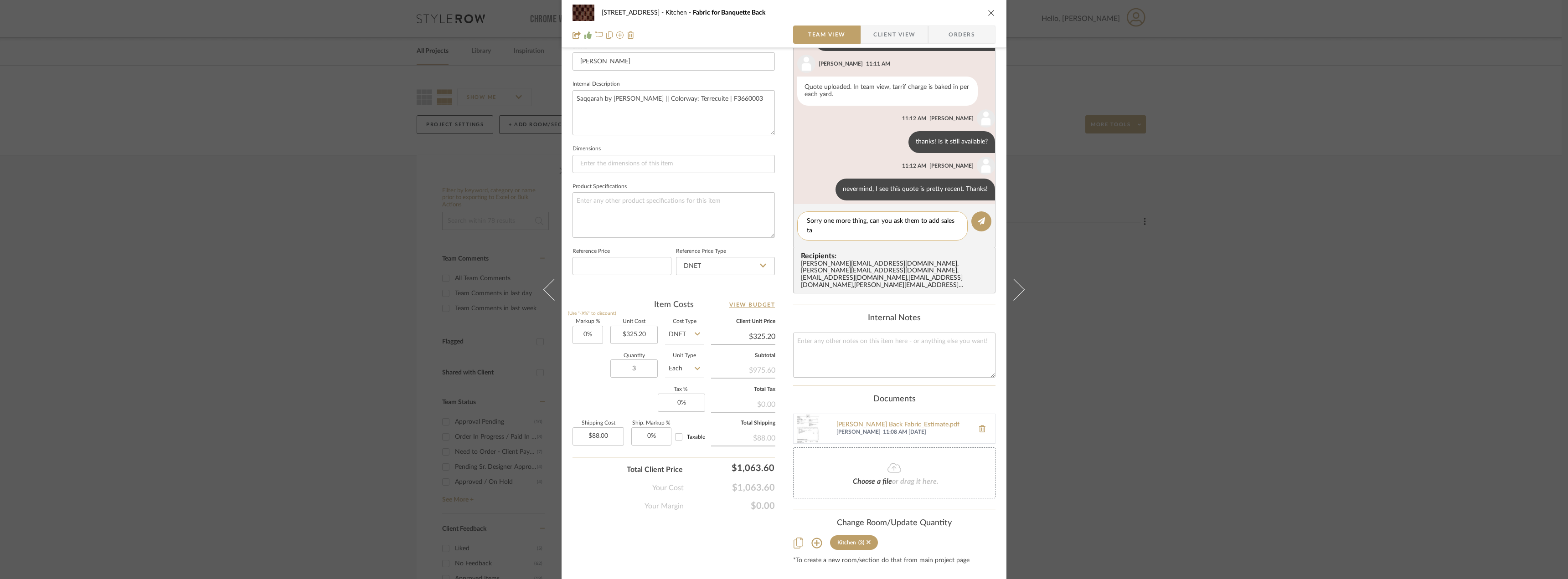
scroll to position [0, 0]
type textarea "Sorry one more thing, can you ask them to add sales tax?"
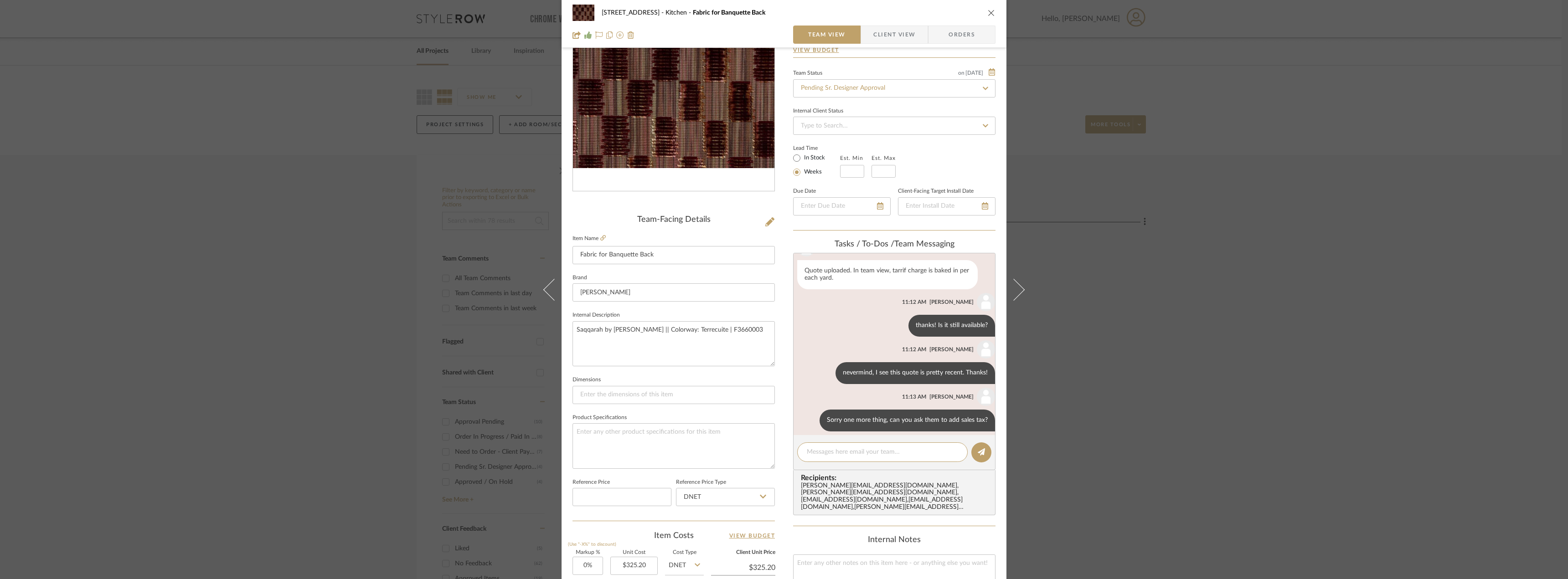
scroll to position [27, 0]
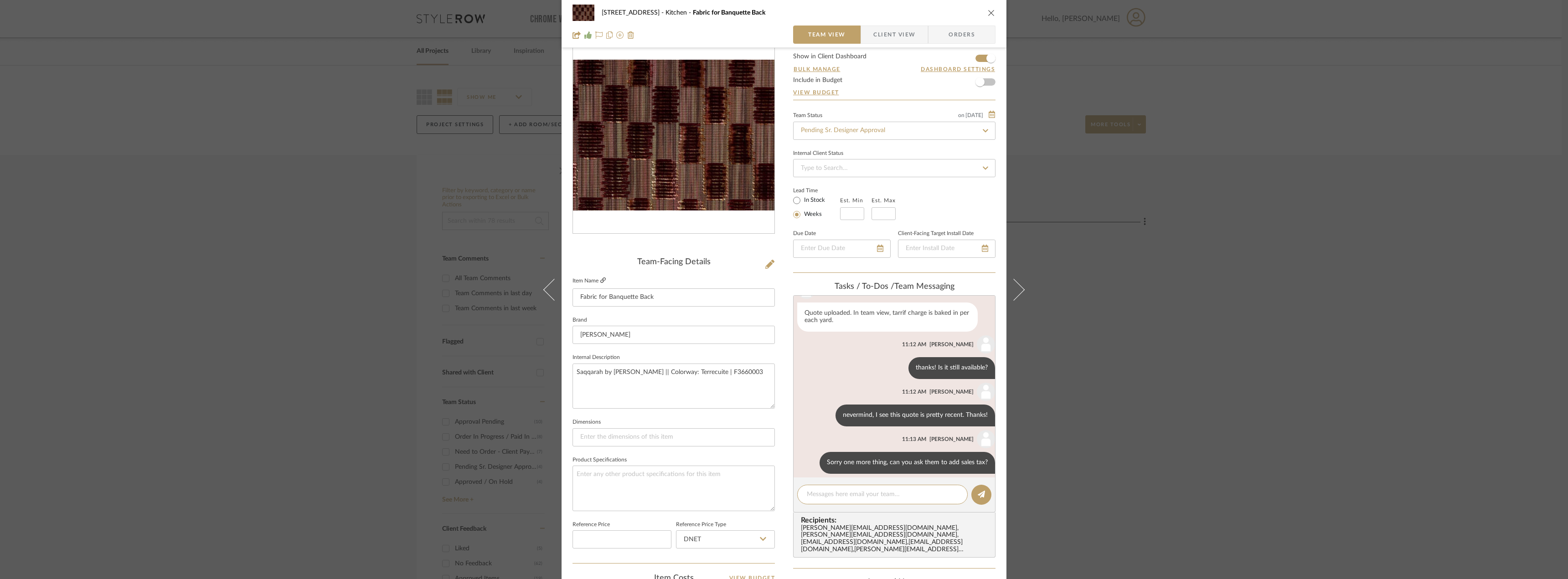
click at [602, 277] on icon at bounding box center [603, 280] width 6 height 6
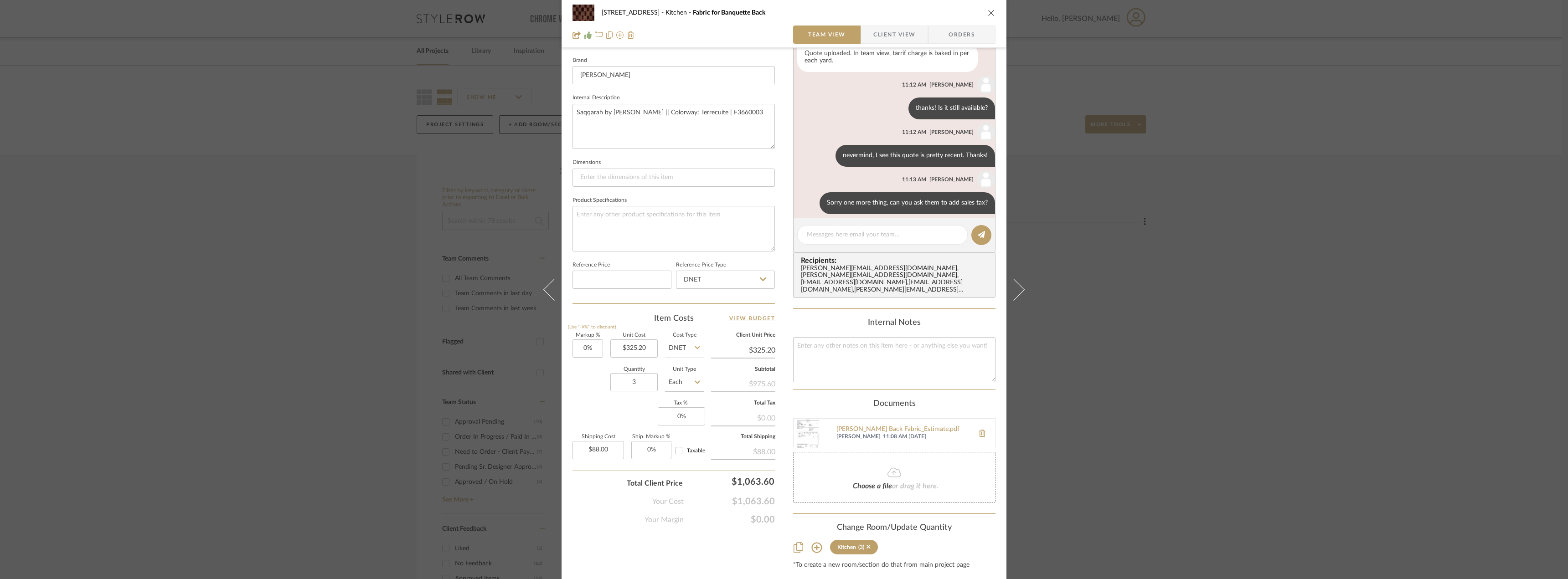
scroll to position [306, 0]
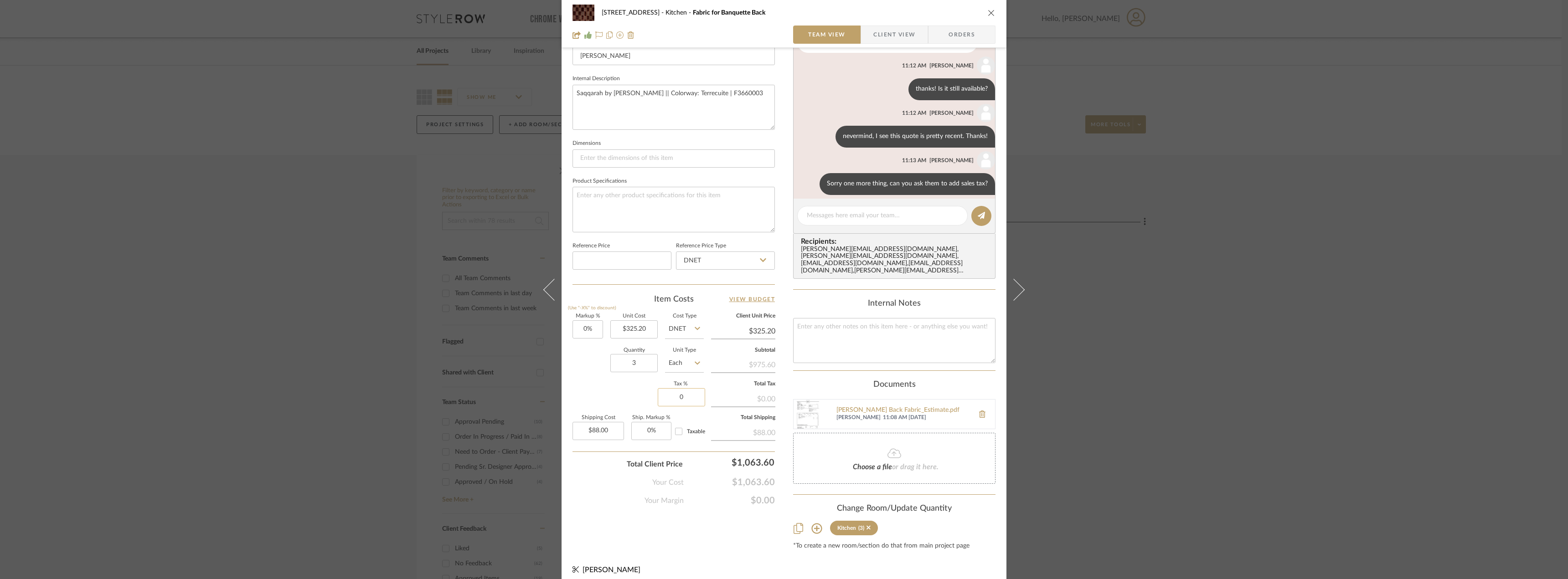
click at [686, 398] on input "0" at bounding box center [681, 397] width 47 height 18
type input "8.875%"
click at [672, 432] on input "Taxable" at bounding box center [678, 431] width 14 height 14
checkbox input "true"
click at [712, 544] on div "24080 - 323 Pacific Avenue Kitchen Fabric for Banquette Back Team View Client V…" at bounding box center [784, 144] width 445 height 885
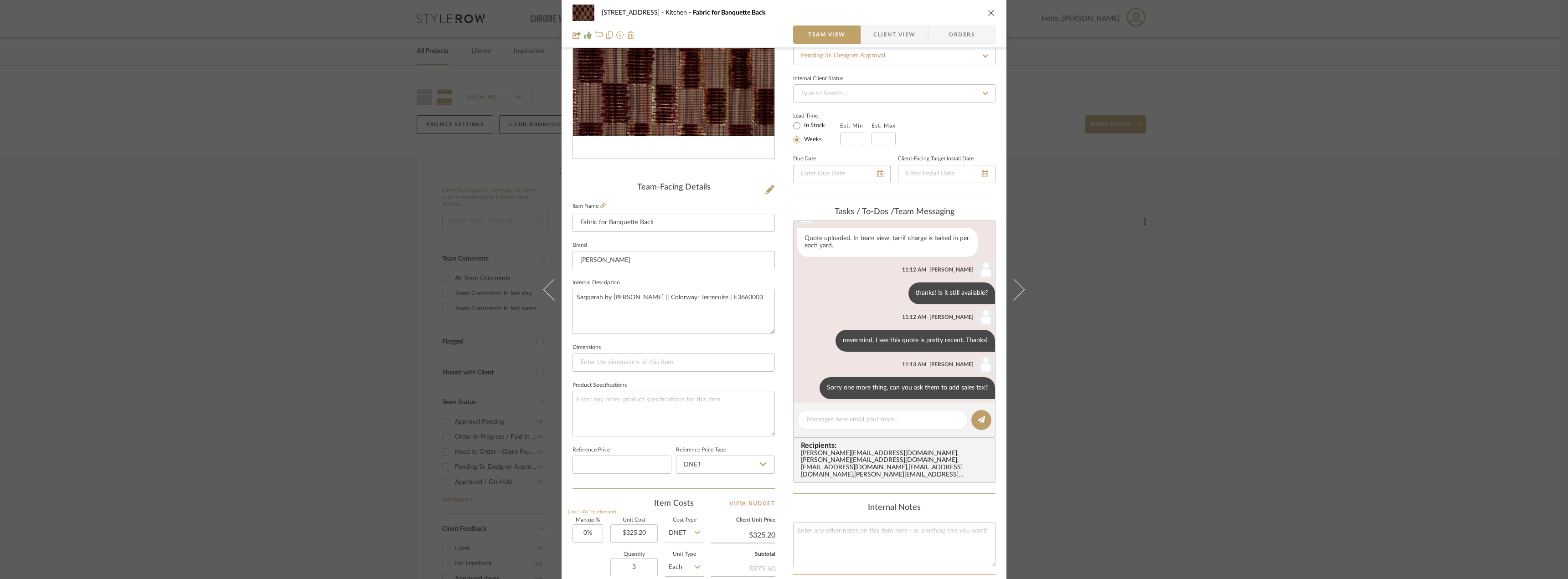
scroll to position [78, 0]
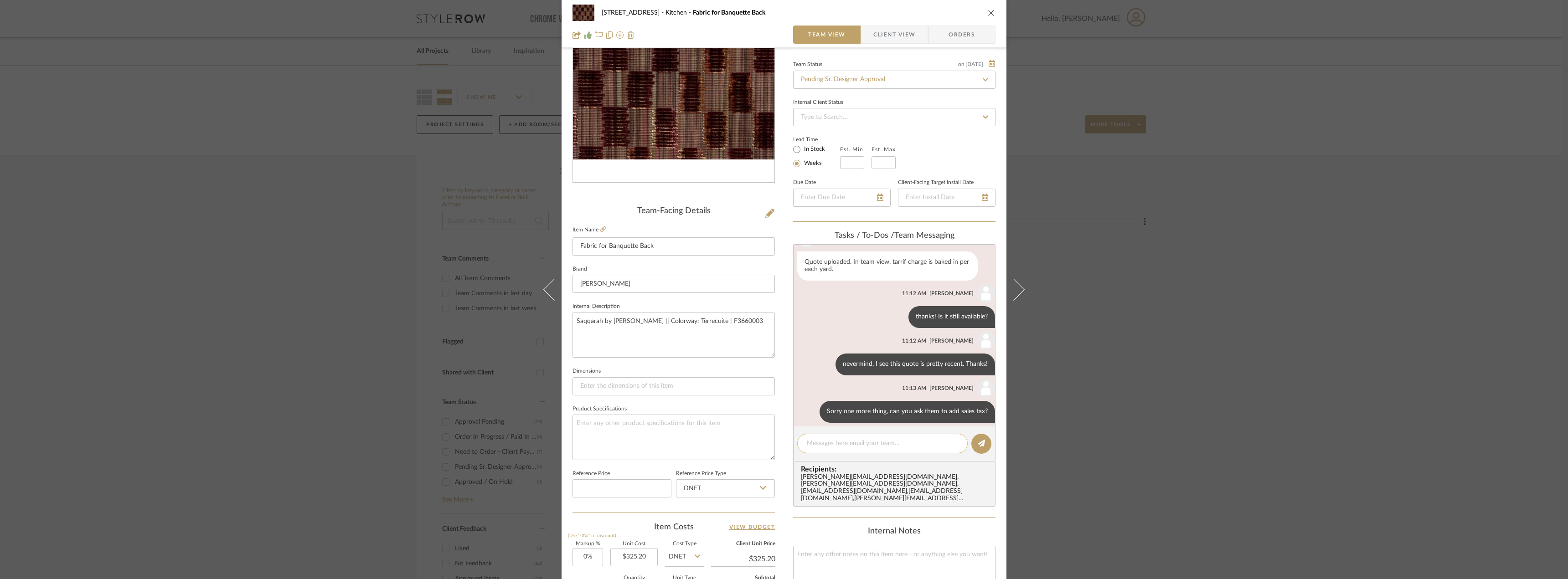
click at [861, 441] on textarea at bounding box center [882, 443] width 152 height 9
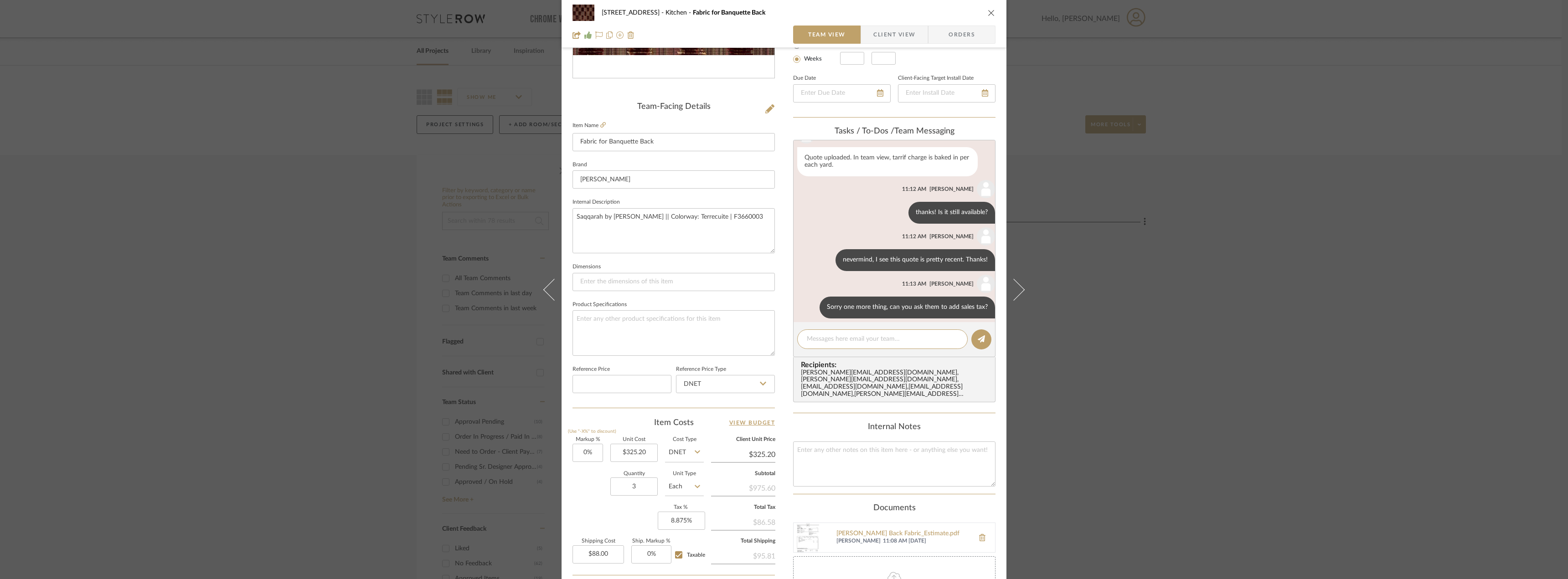
scroll to position [0, 0]
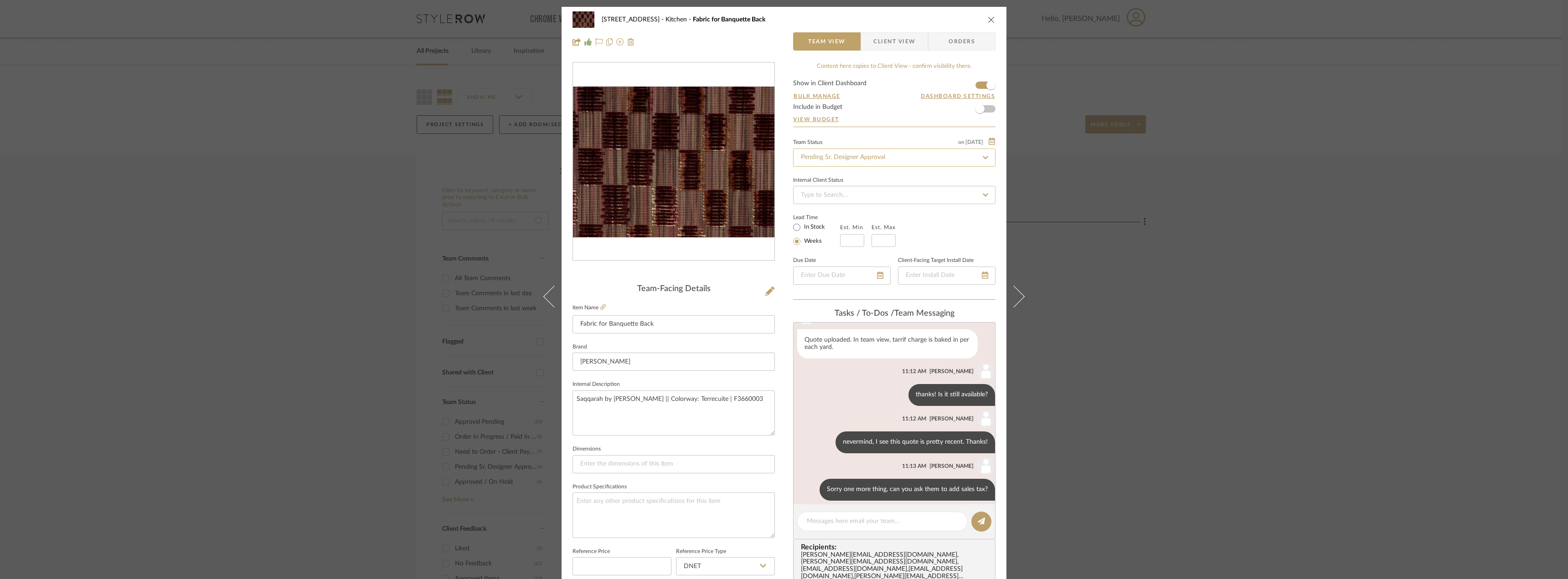
click at [859, 153] on input "Pending Sr. Designer Approval" at bounding box center [894, 157] width 203 height 18
click at [852, 207] on div "Approval Pending" at bounding box center [891, 205] width 201 height 23
type input "Approval Pending"
click at [893, 35] on span "Client View" at bounding box center [894, 41] width 42 height 18
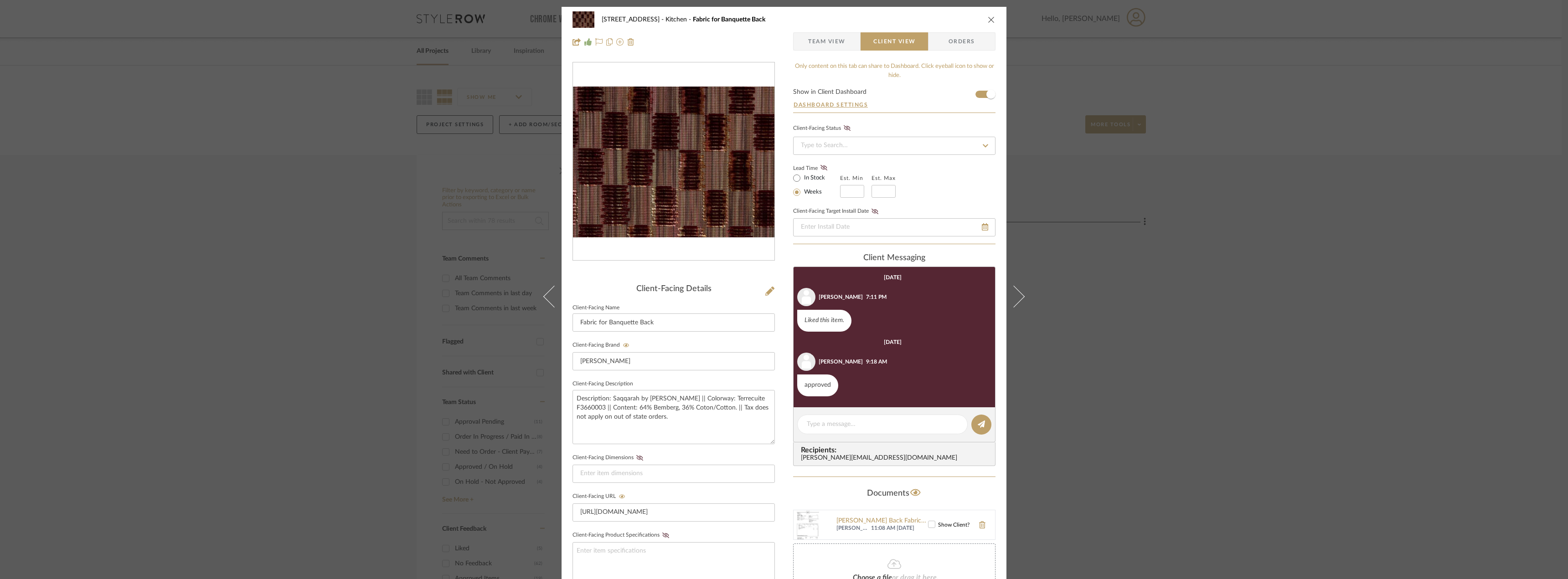
scroll to position [186, 0]
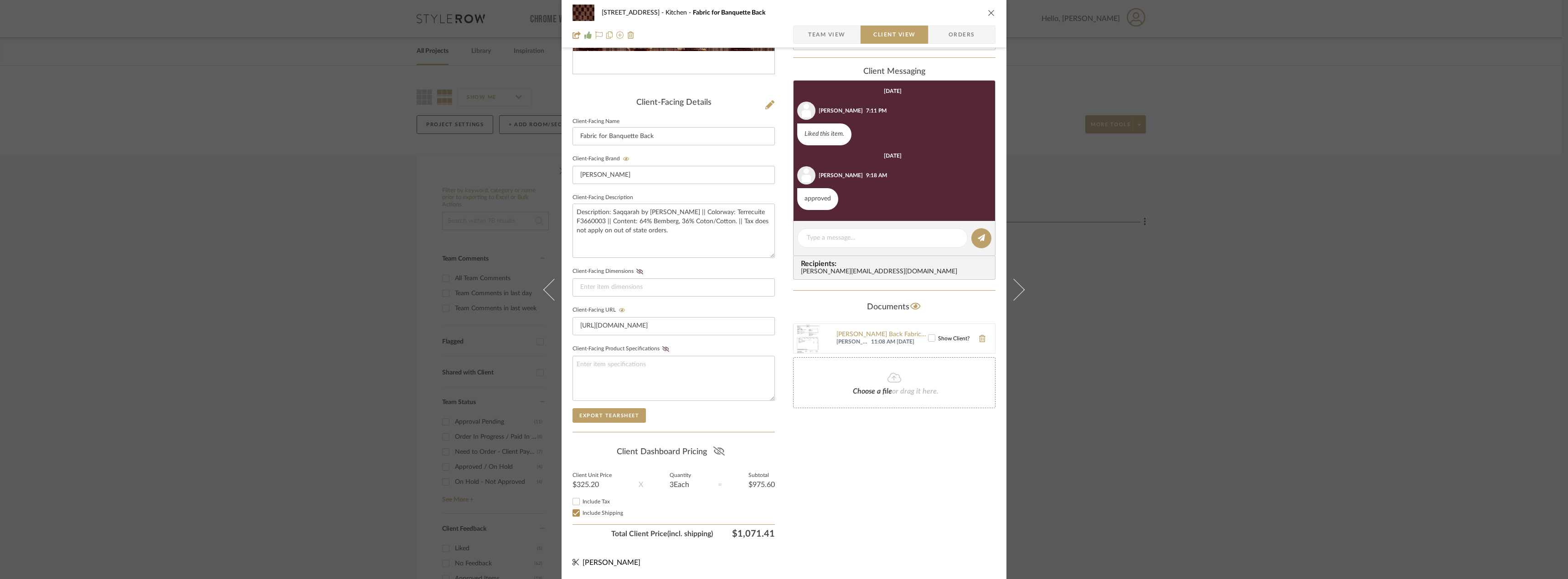
click at [718, 453] on icon at bounding box center [719, 451] width 11 height 9
click at [583, 503] on span "Include Tax" at bounding box center [596, 502] width 27 height 6
click at [582, 503] on input "Include Tax" at bounding box center [575, 501] width 11 height 11
checkbox input "true"
click at [856, 484] on div "Only content on this tab can share to Dashboard. Click eyeball icon to show or …" at bounding box center [894, 209] width 203 height 667
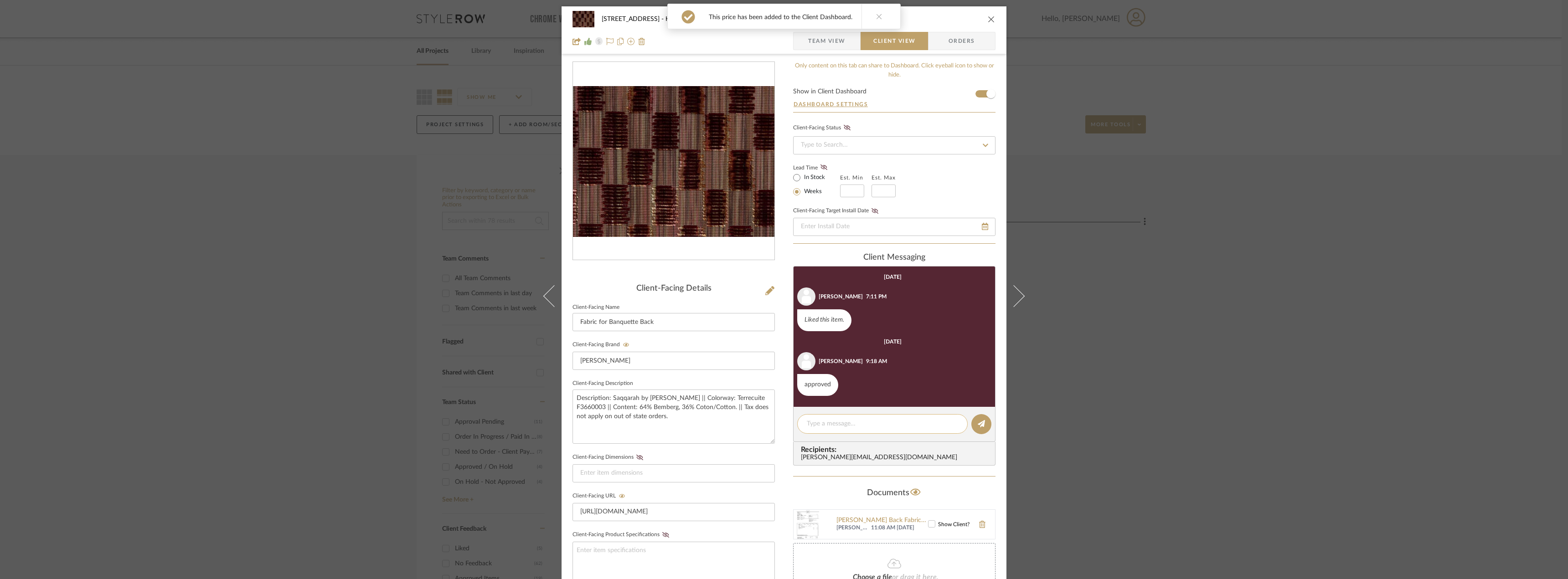
scroll to position [0, 0]
click at [816, 173] on div "In Stock" at bounding box center [816, 178] width 47 height 11
click at [813, 175] on label "In Stock" at bounding box center [813, 178] width 23 height 8
click at [802, 175] on input "In Stock" at bounding box center [796, 178] width 11 height 11
radio input "true"
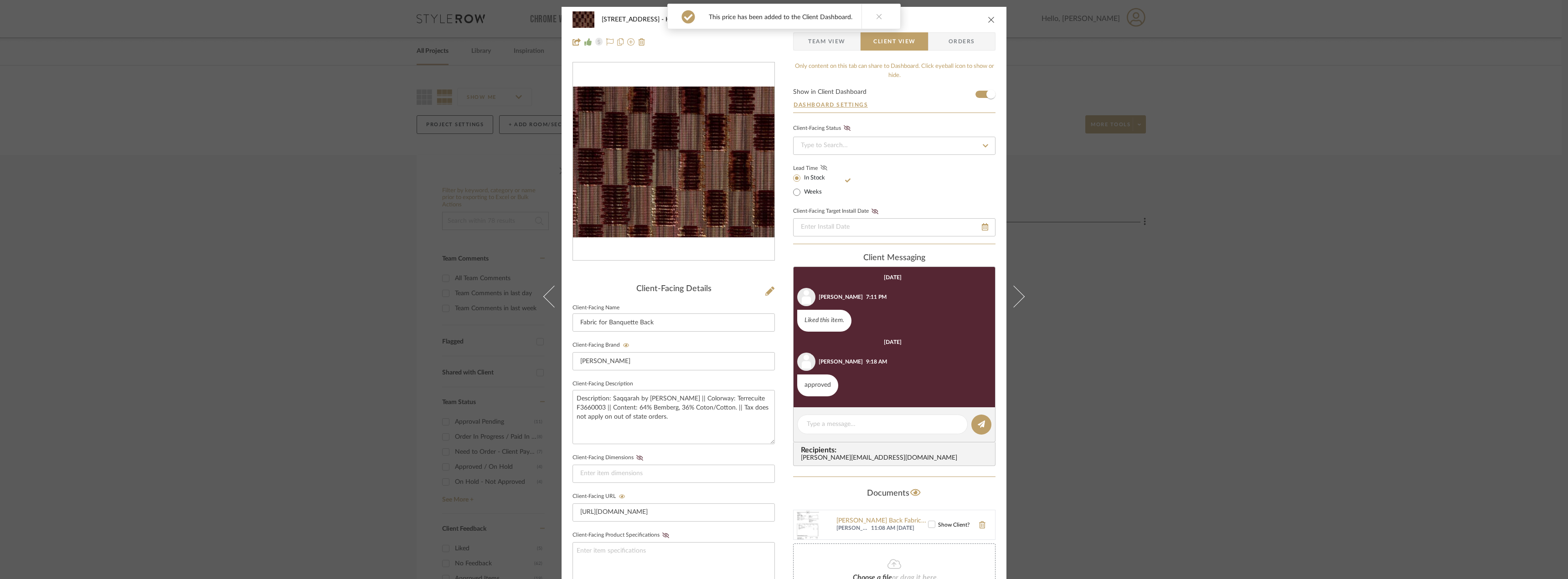
click at [820, 170] on icon at bounding box center [823, 167] width 7 height 6
click at [824, 52] on div "24080 - 323 Pacific Avenue Kitchen Fabric for Banquette Back Team View Client V…" at bounding box center [784, 31] width 445 height 48
click at [838, 49] on span "Team View" at bounding box center [826, 41] width 37 height 18
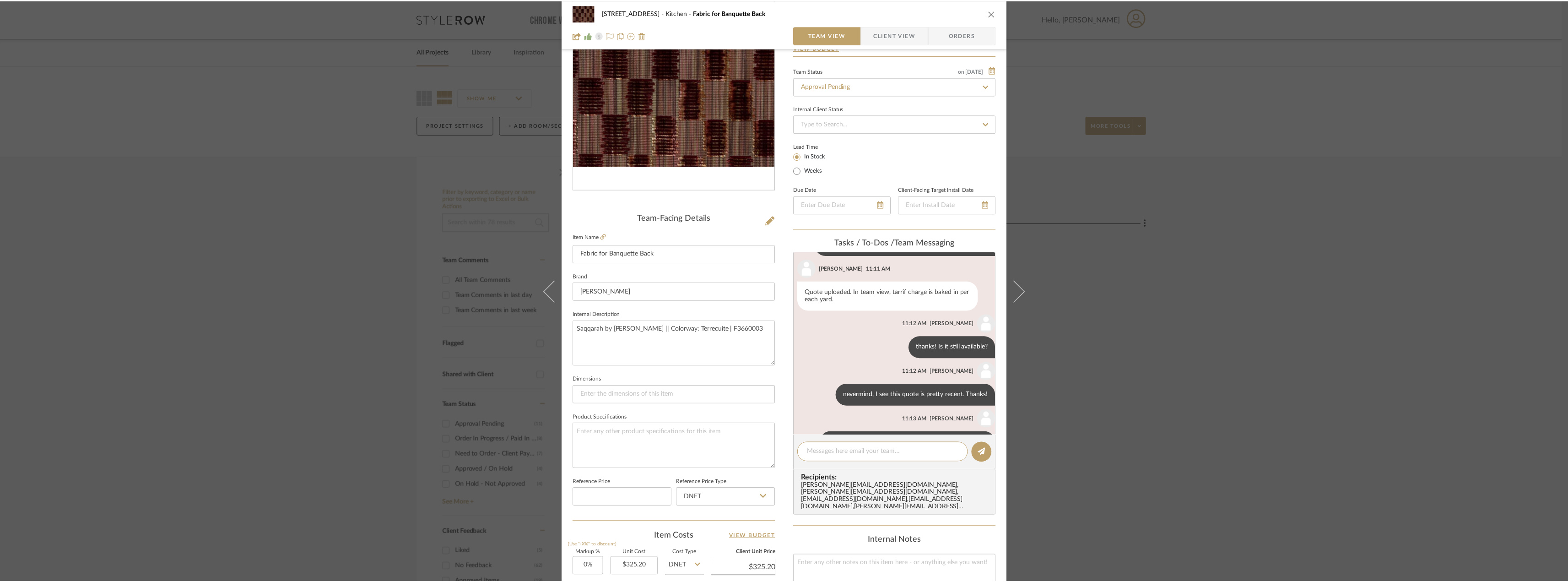
scroll to position [214, 0]
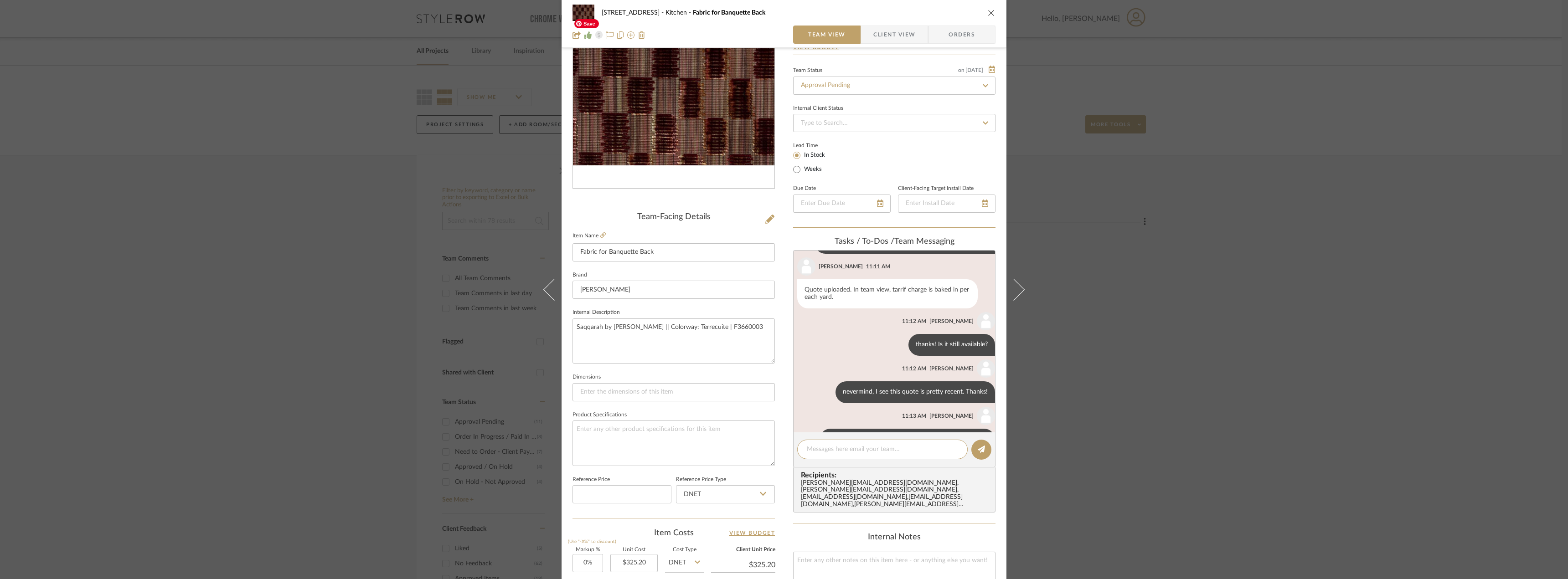
click at [1282, 355] on div "24080 - 323 Pacific Avenue Kitchen Fabric for Banquette Back Team View Client V…" at bounding box center [784, 289] width 1568 height 579
